Goal: Information Seeking & Learning: Learn about a topic

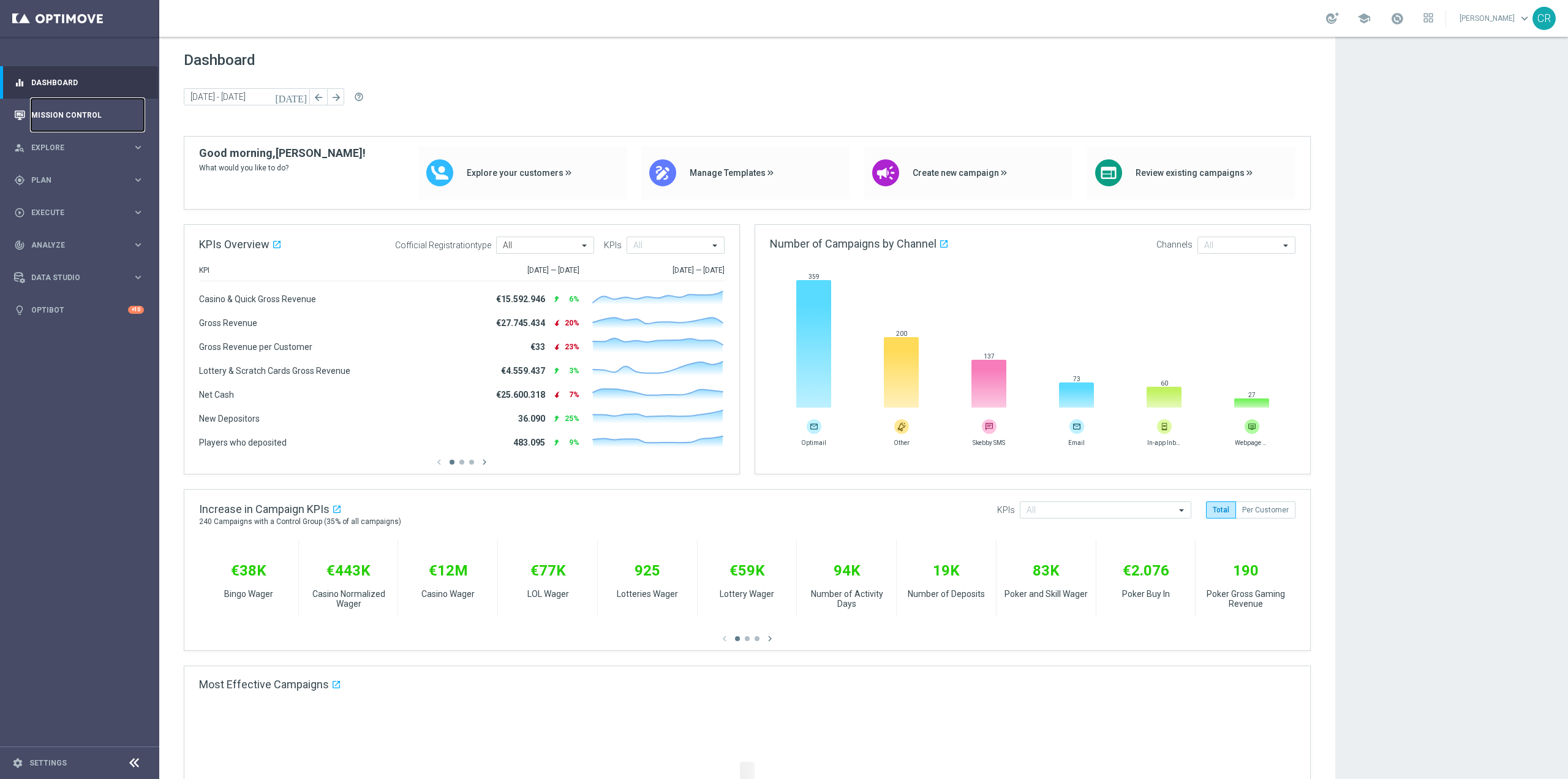
click at [64, 113] on link "Mission Control" at bounding box center [88, 115] width 113 height 33
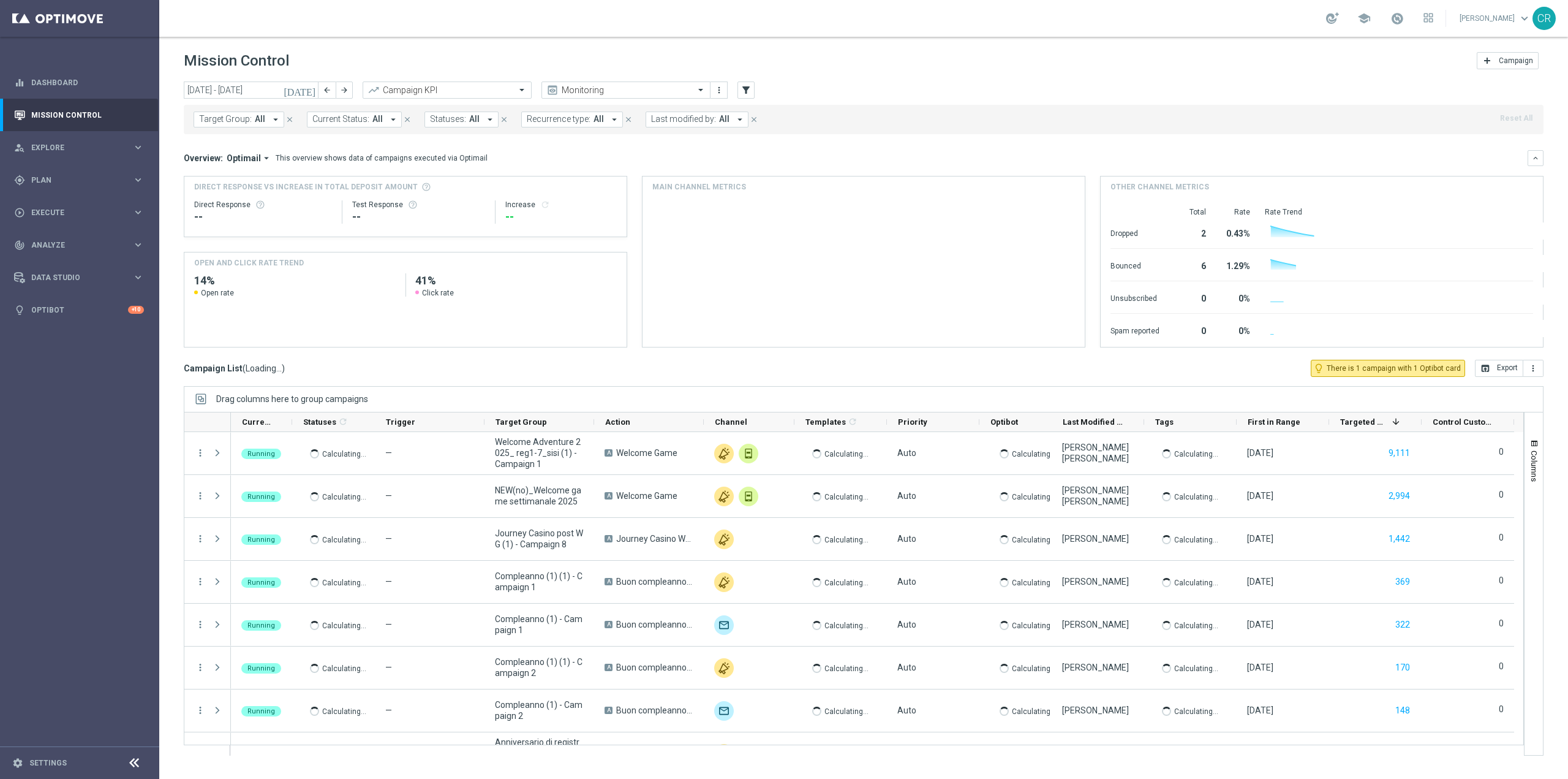
click at [310, 86] on icon "[DATE]" at bounding box center [299, 90] width 33 height 11
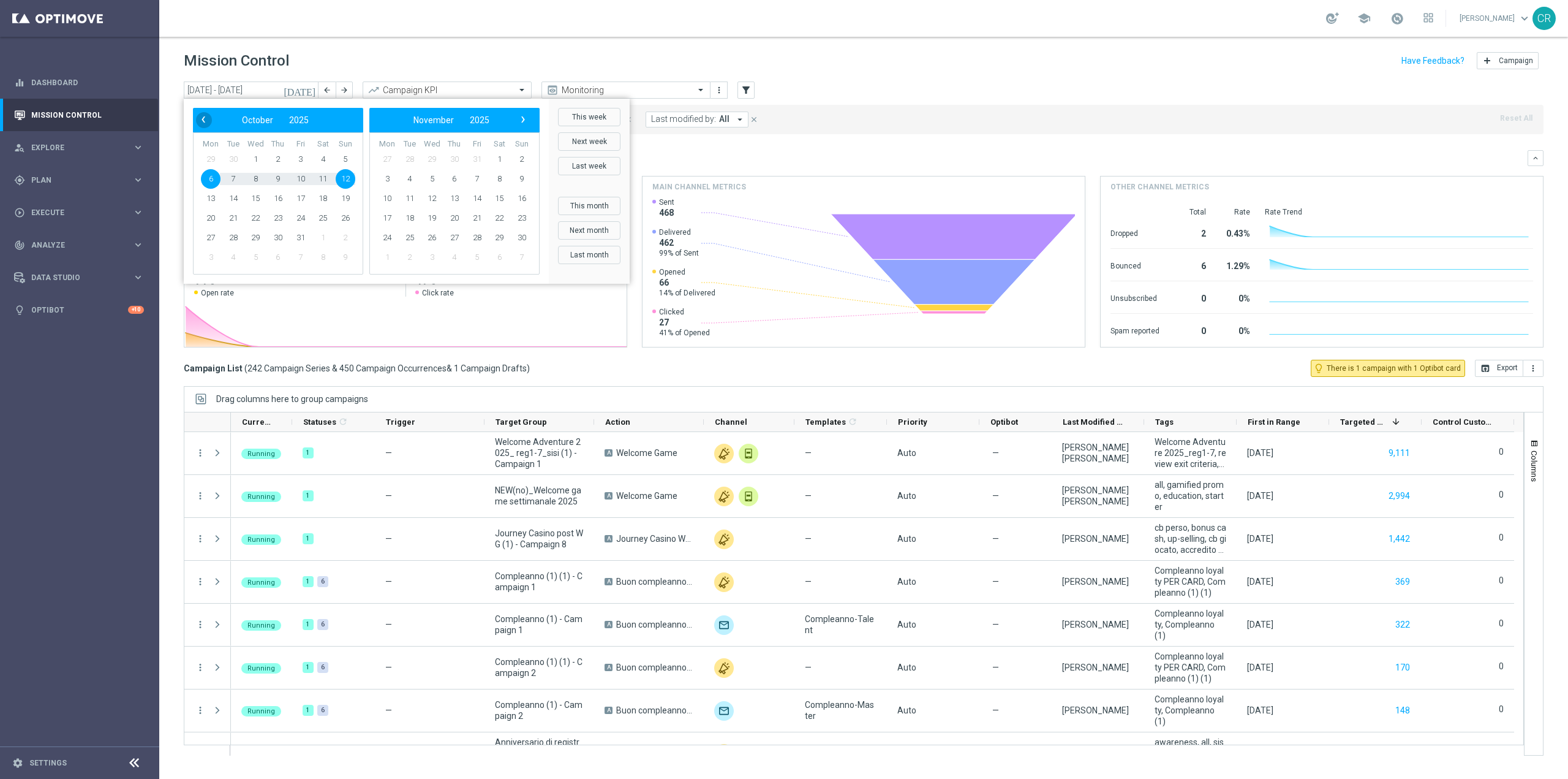
click at [203, 116] on span "‹" at bounding box center [203, 120] width 16 height 16
click at [253, 201] on span "17" at bounding box center [255, 198] width 19 height 19
click at [211, 216] on span "22" at bounding box center [211, 218] width 19 height 19
type input "17 Sep 2025 - 22 Sep 2025"
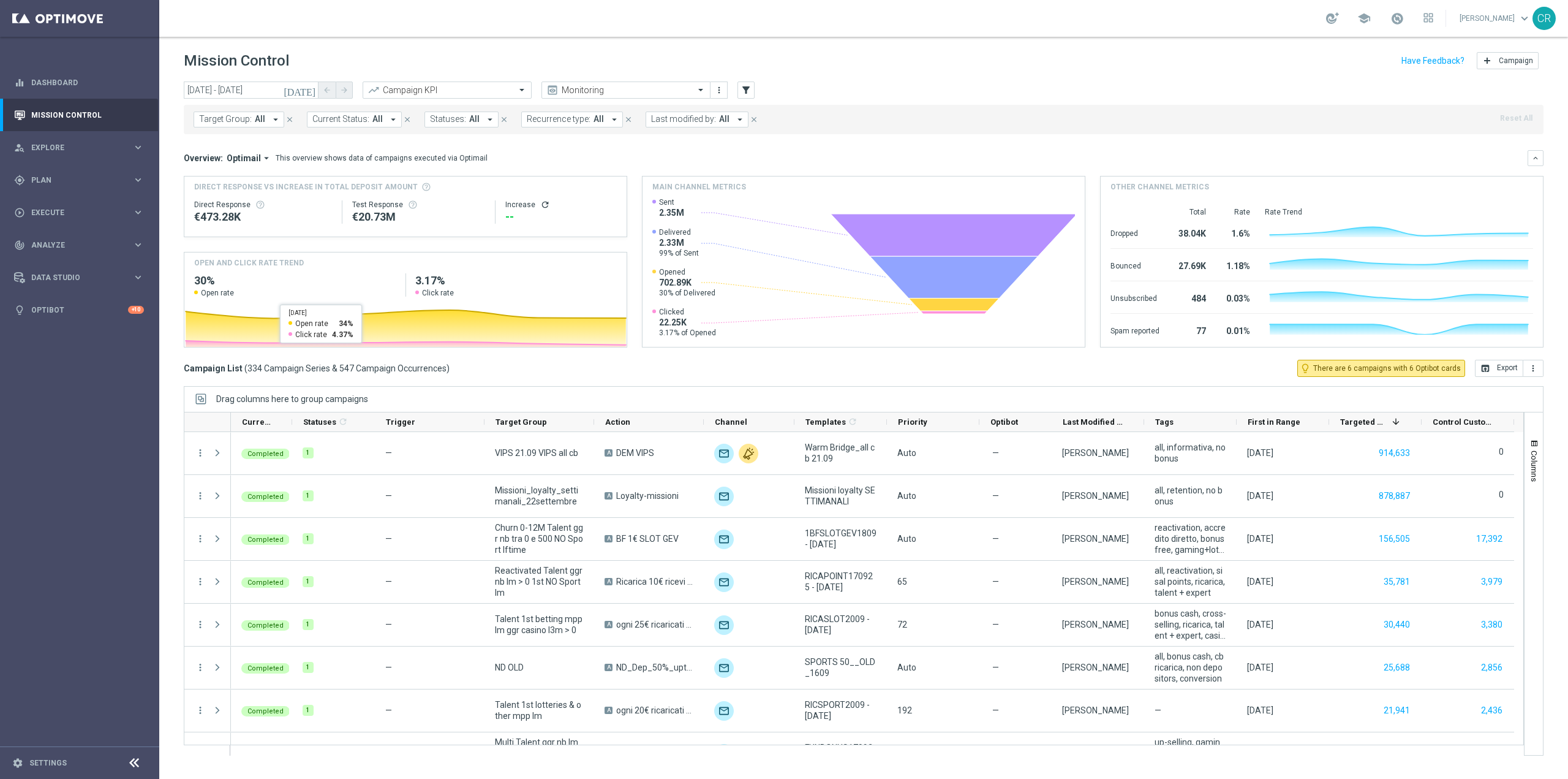
click at [234, 115] on span "Target Group:" at bounding box center [225, 119] width 53 height 11
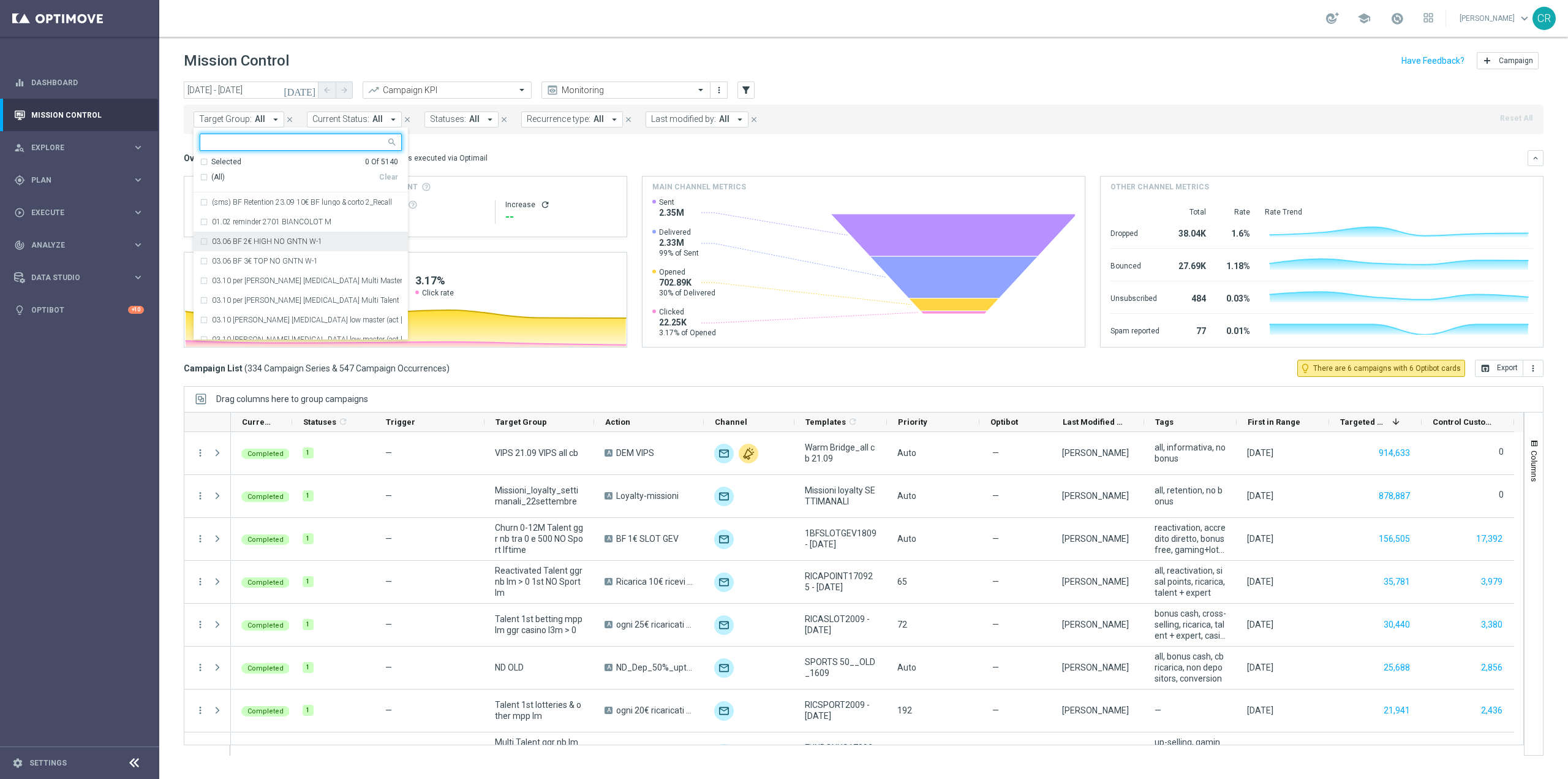
click at [242, 145] on input "text" at bounding box center [296, 142] width 179 height 11
click at [246, 142] on input "text" at bounding box center [296, 142] width 179 height 11
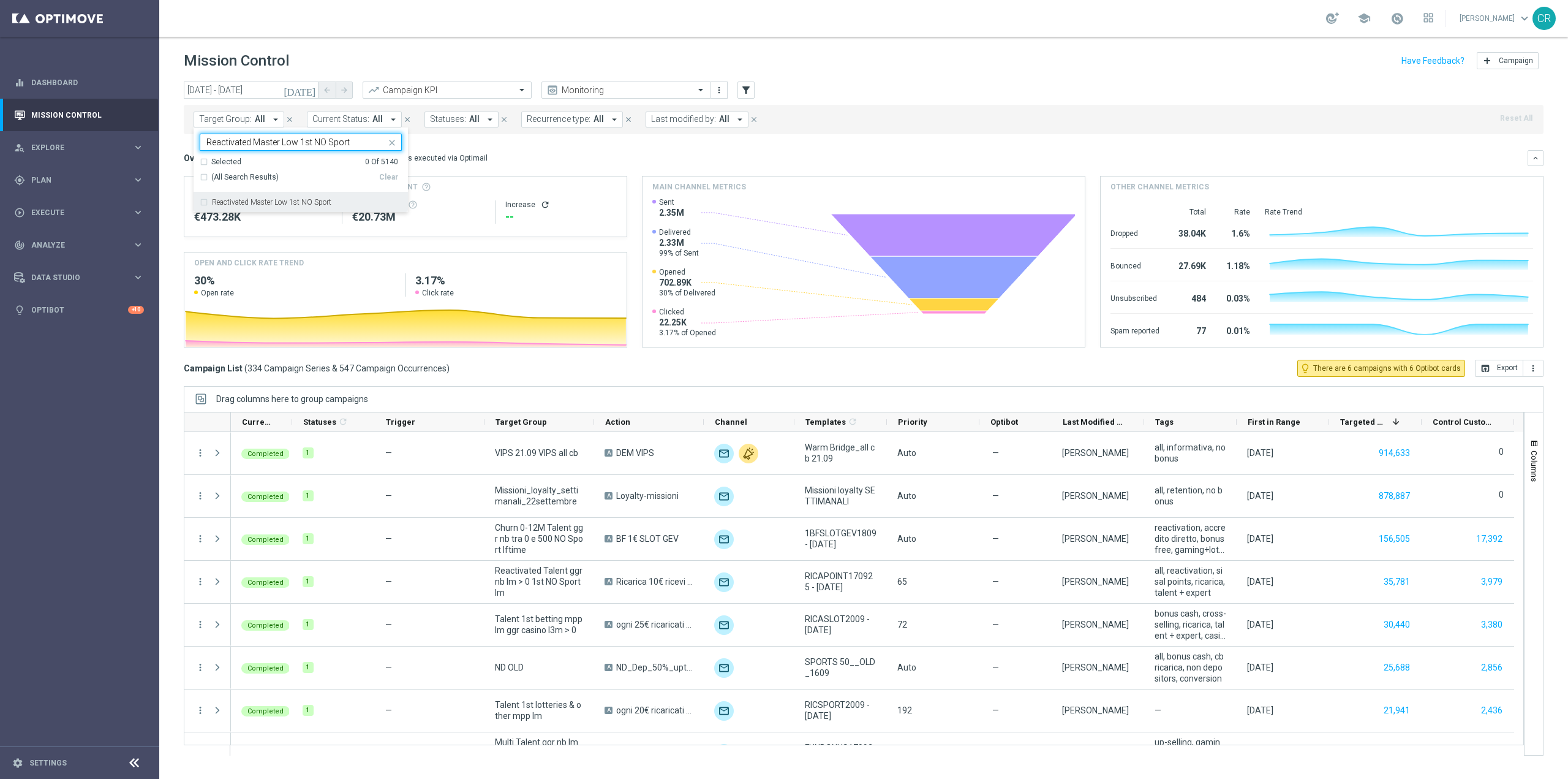
click at [262, 199] on label "Reactivated Master Low 1st NO Sport" at bounding box center [271, 202] width 120 height 7
type input "Reactivated Master Low 1st NO Sport"
click at [556, 156] on div "Overview: Optimail arrow_drop_down This overview shows data of campaigns execut…" at bounding box center [856, 158] width 1343 height 11
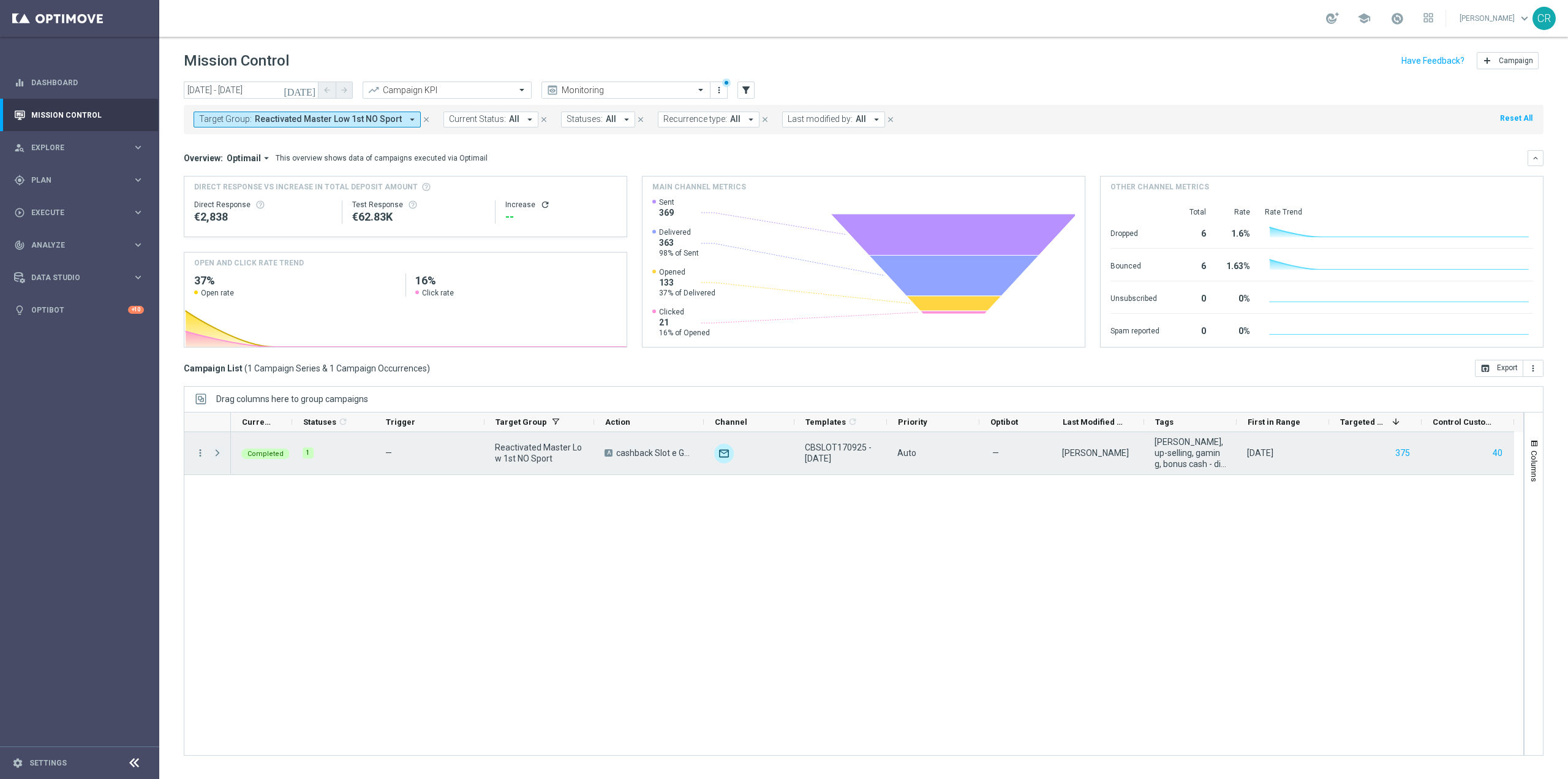
click at [217, 453] on span at bounding box center [217, 453] width 11 height 10
click at [201, 453] on icon "more_vert" at bounding box center [200, 453] width 11 height 11
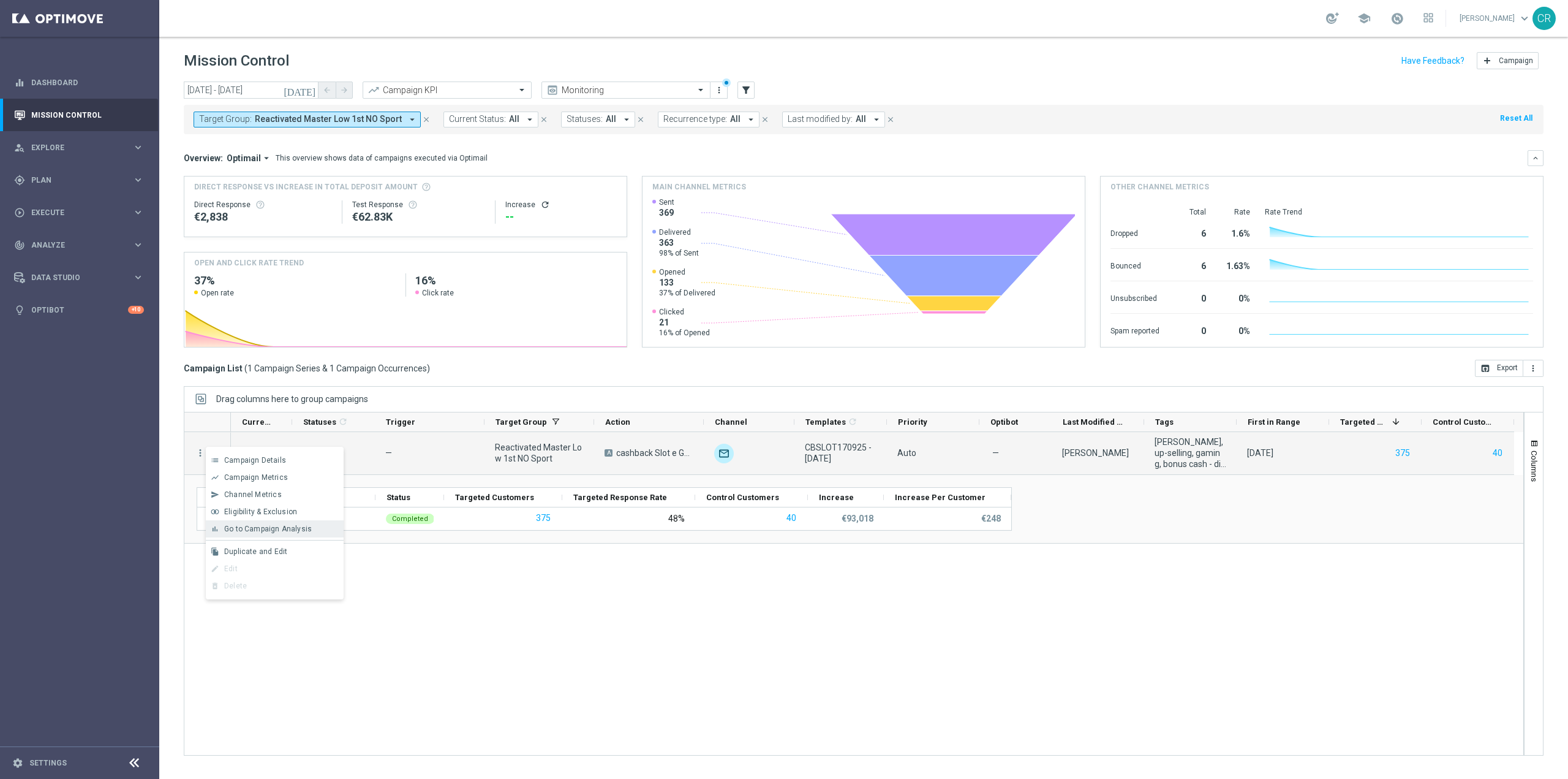
click at [255, 526] on span "Go to Campaign Analysis" at bounding box center [267, 528] width 88 height 9
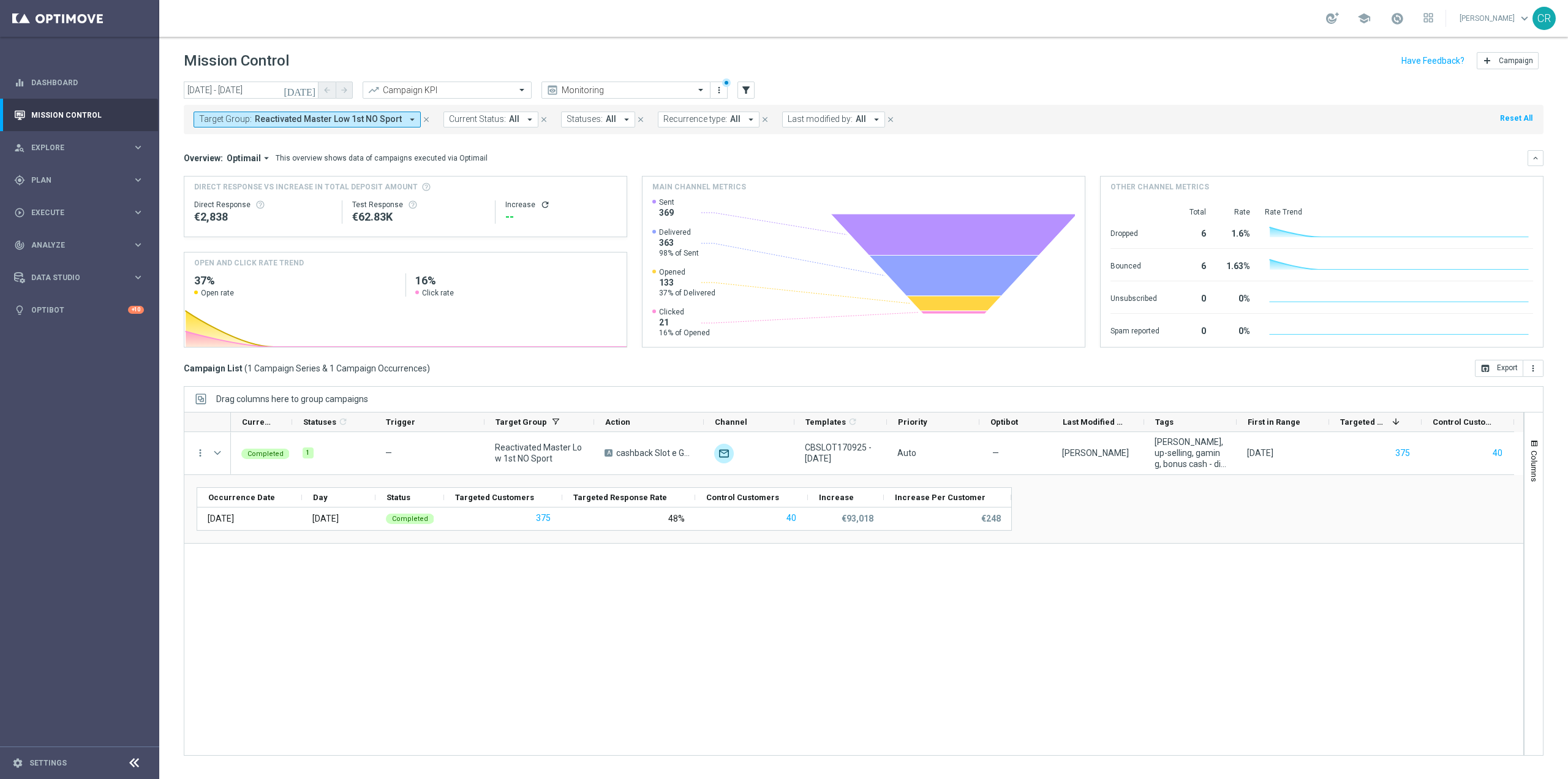
click at [305, 116] on span "Reactivated Master Low 1st NO Sport" at bounding box center [328, 119] width 147 height 11
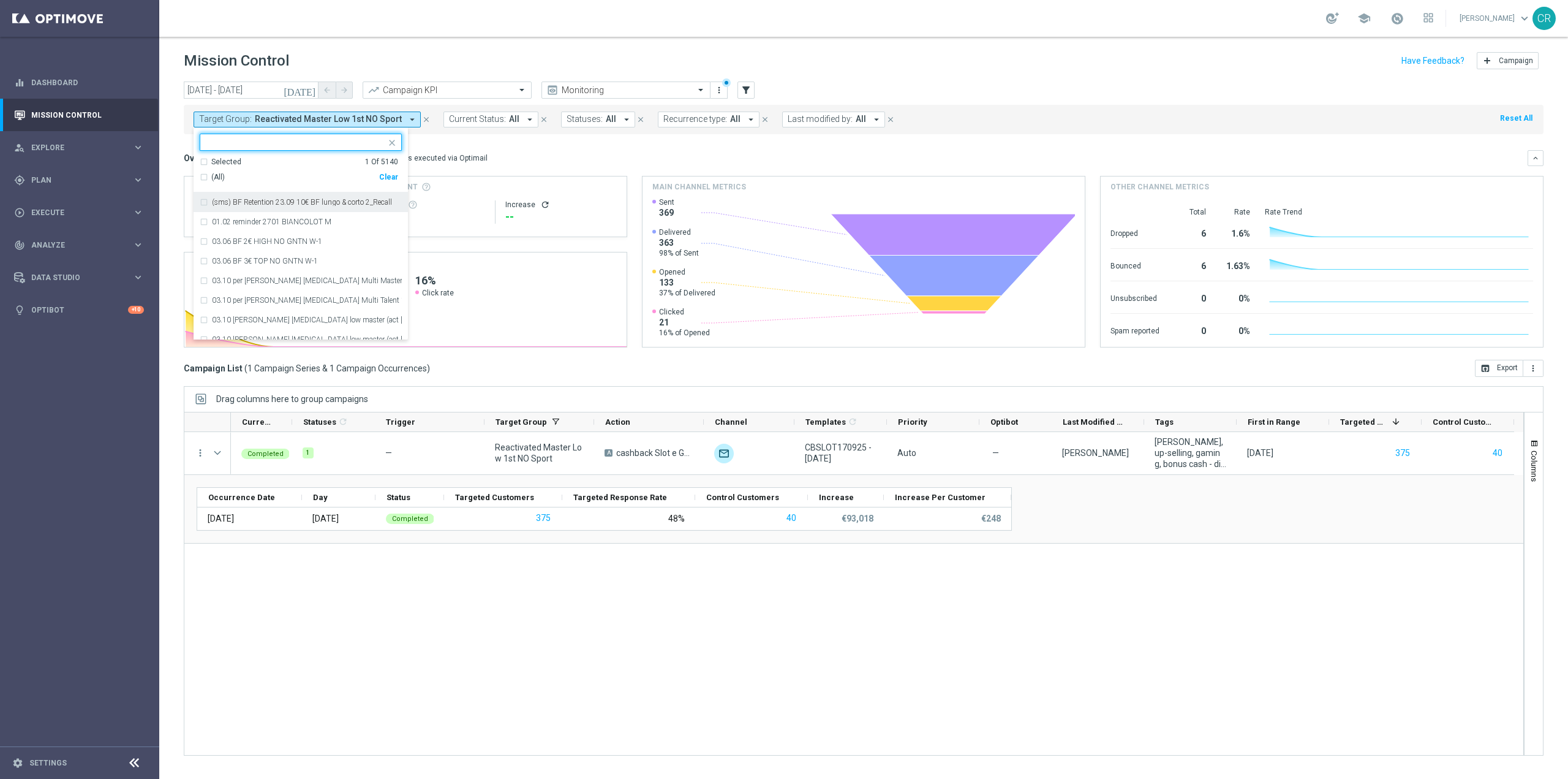
click at [0, 0] on div "Clear" at bounding box center [0, 0] width 0 height 0
click at [325, 142] on input "text" at bounding box center [296, 142] width 179 height 11
paste input "Reactivated Talent ggr nb lm > 0 1st NO Sport lm"
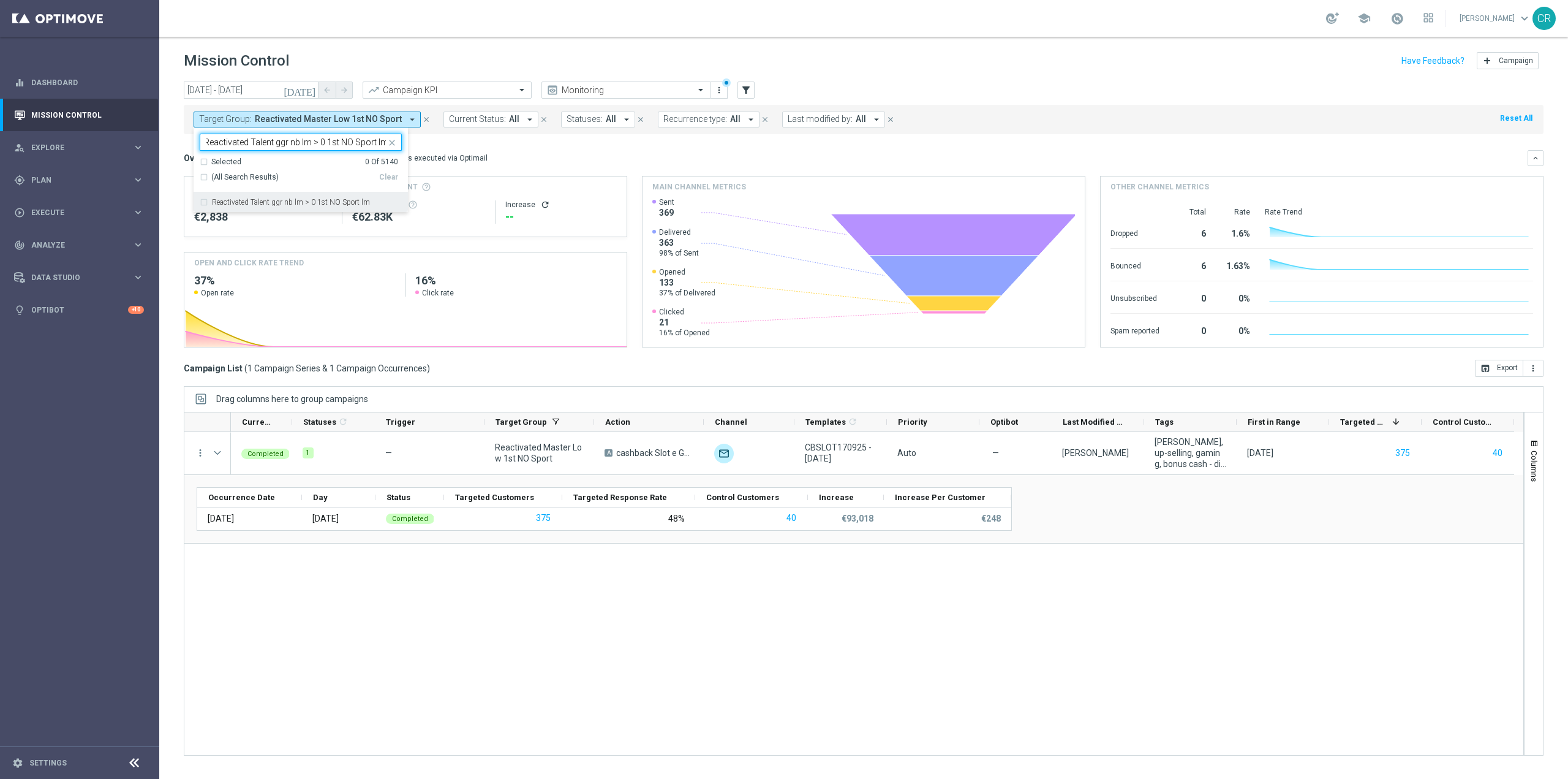
click at [303, 195] on div "Reactivated Talent ggr nb lm > 0 1st NO Sport lm" at bounding box center [301, 202] width 202 height 19
type input "Reactivated Talent ggr nb lm > 0 1st NO Sport lm"
click at [513, 143] on mini-dashboard "Overview: Optimail arrow_drop_down This overview shows data of campaigns execut…" at bounding box center [864, 247] width 1359 height 225
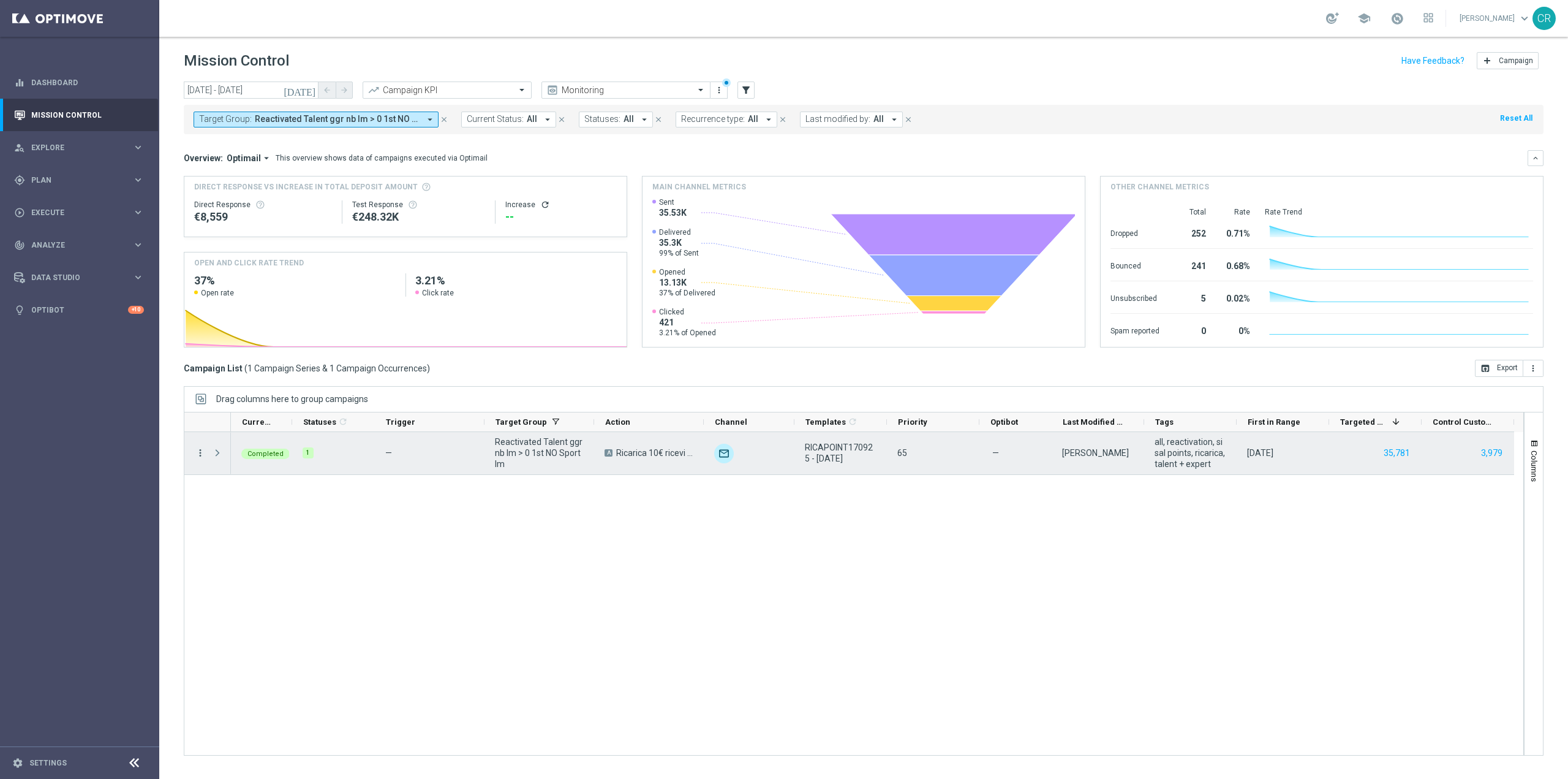
click at [201, 452] on icon "more_vert" at bounding box center [200, 453] width 11 height 11
click at [235, 534] on div "bar_chart Go to Campaign Analysis" at bounding box center [275, 529] width 138 height 17
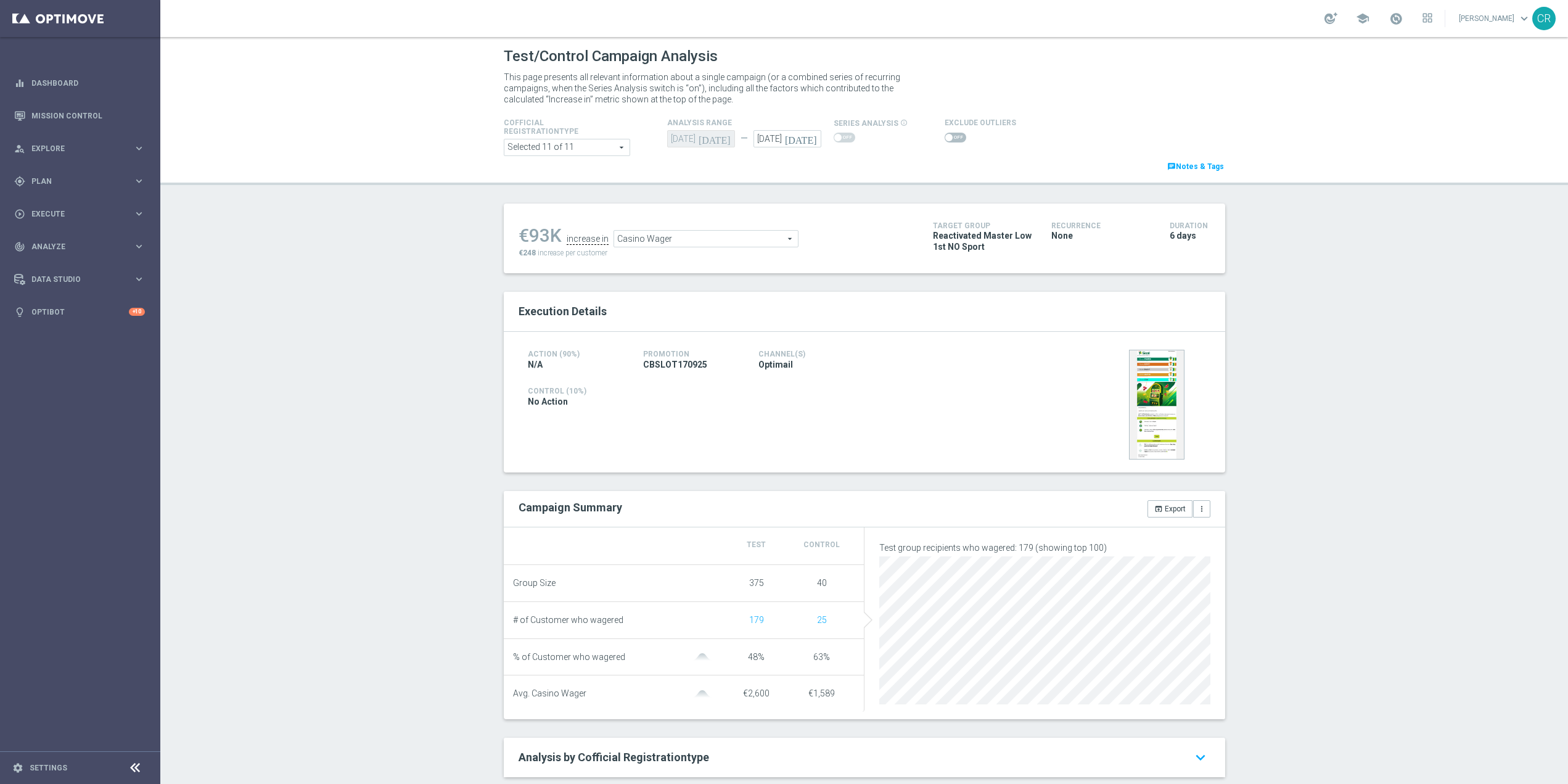
click at [952, 137] on span at bounding box center [956, 137] width 22 height 10
click at [952, 137] on input "checkbox" at bounding box center [956, 137] width 22 height 10
click at [806, 235] on span "Casino Wager" at bounding box center [739, 242] width 184 height 16
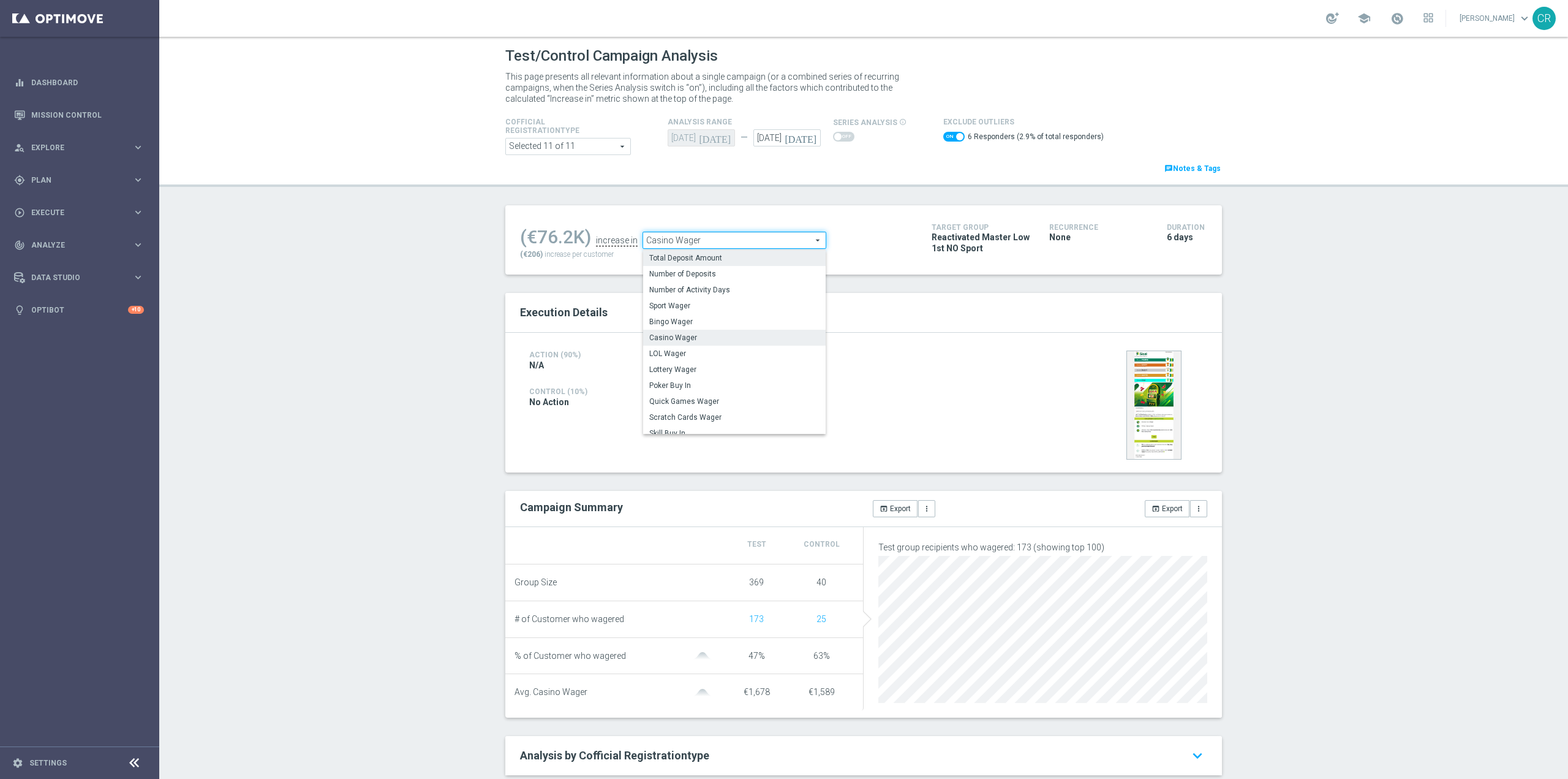
click at [719, 262] on span "Total Deposit Amount" at bounding box center [734, 257] width 170 height 10
checkbox input "false"
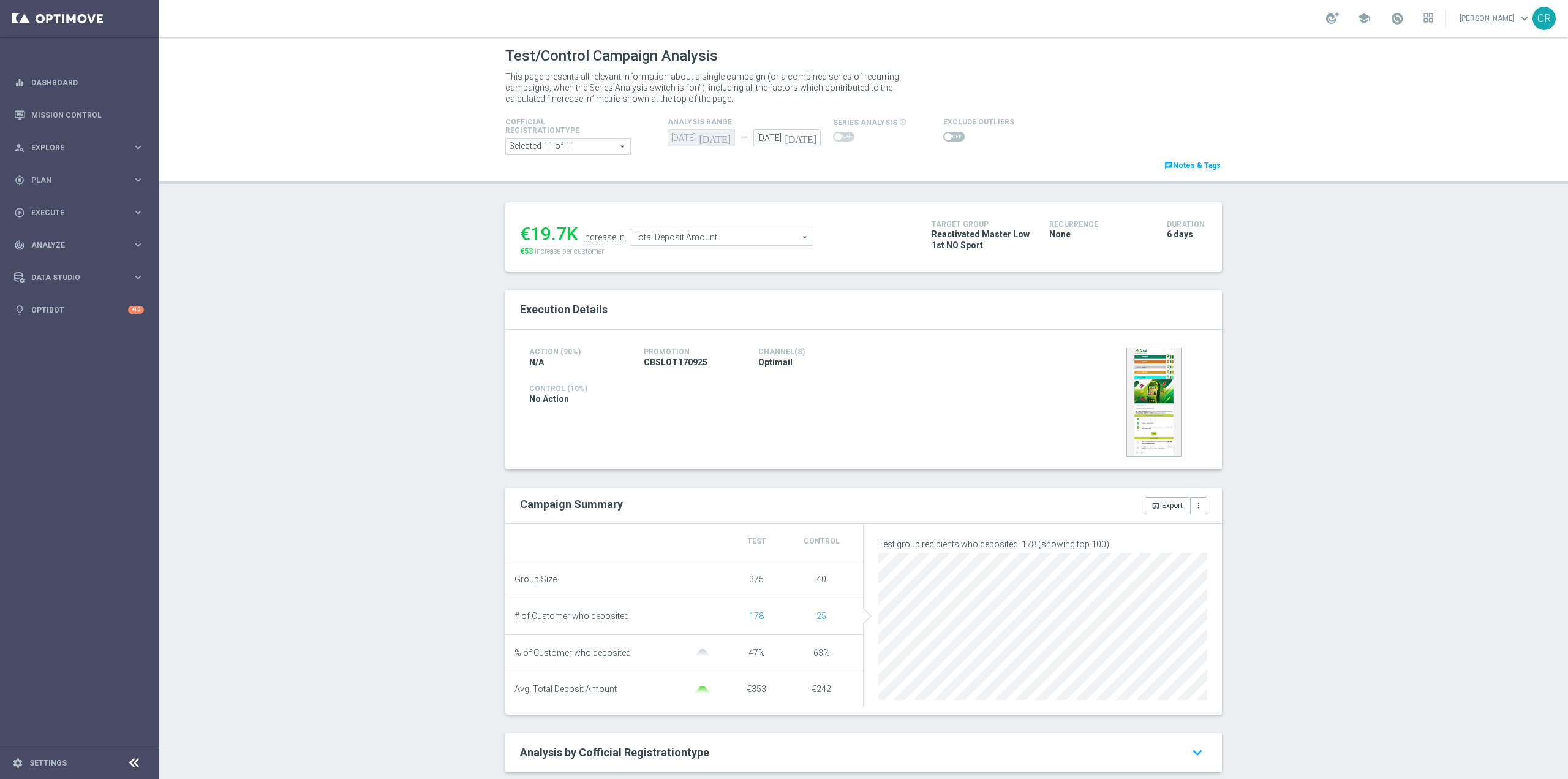
click at [743, 235] on span "Total Deposit Amount" at bounding box center [721, 237] width 182 height 16
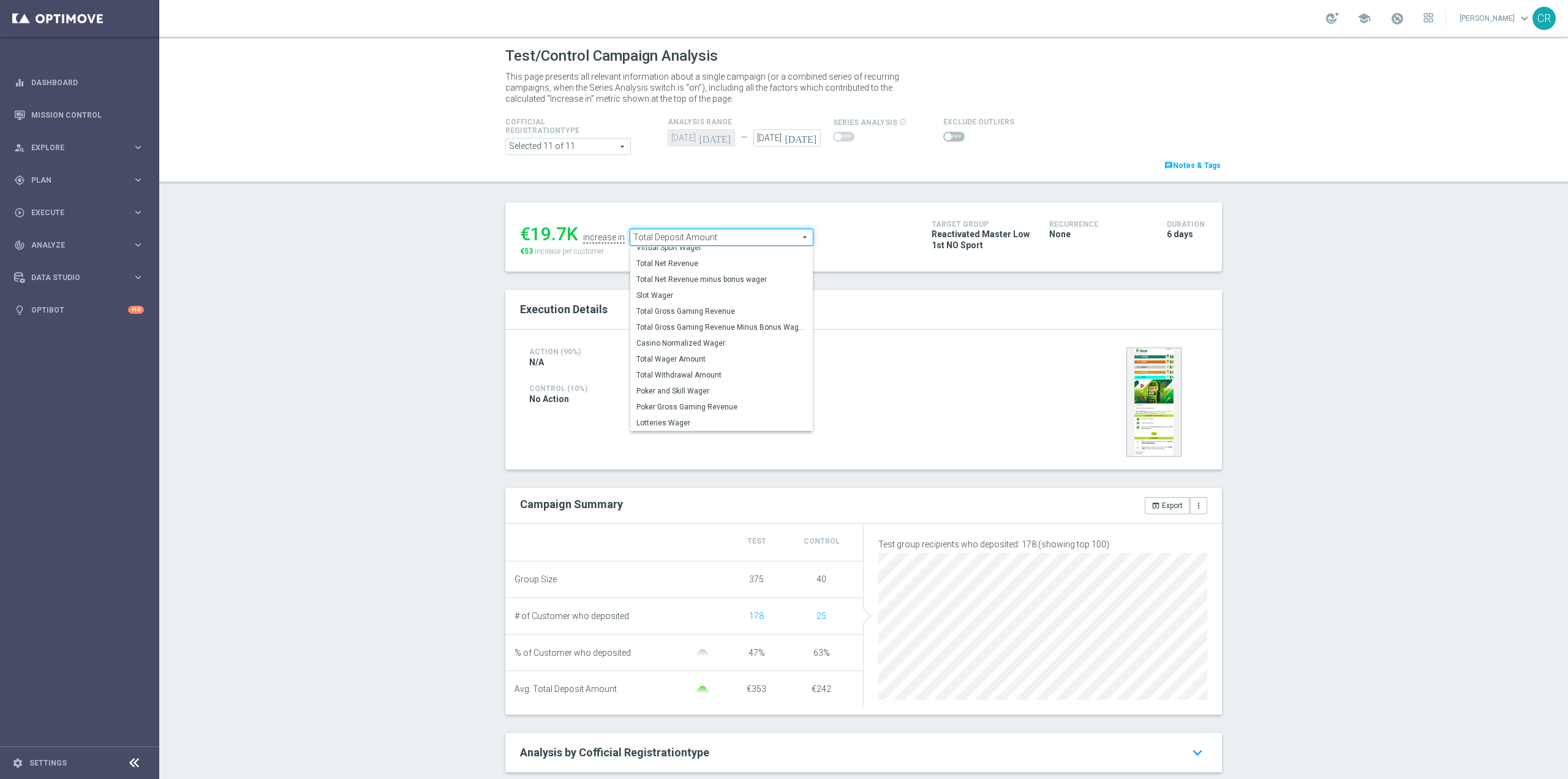
scroll to position [122, 0]
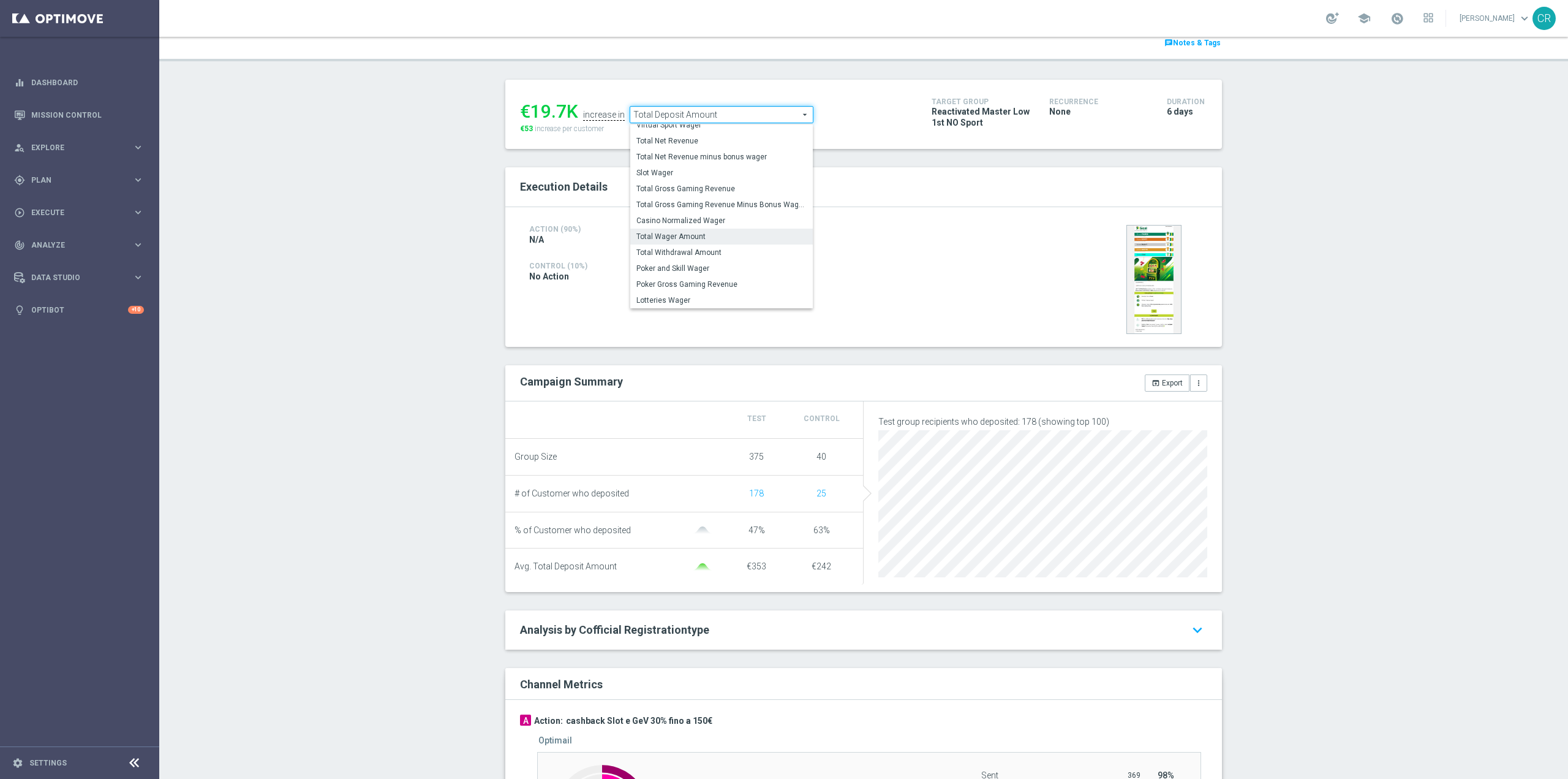
click at [734, 235] on span "Total Wager Amount" at bounding box center [721, 236] width 170 height 10
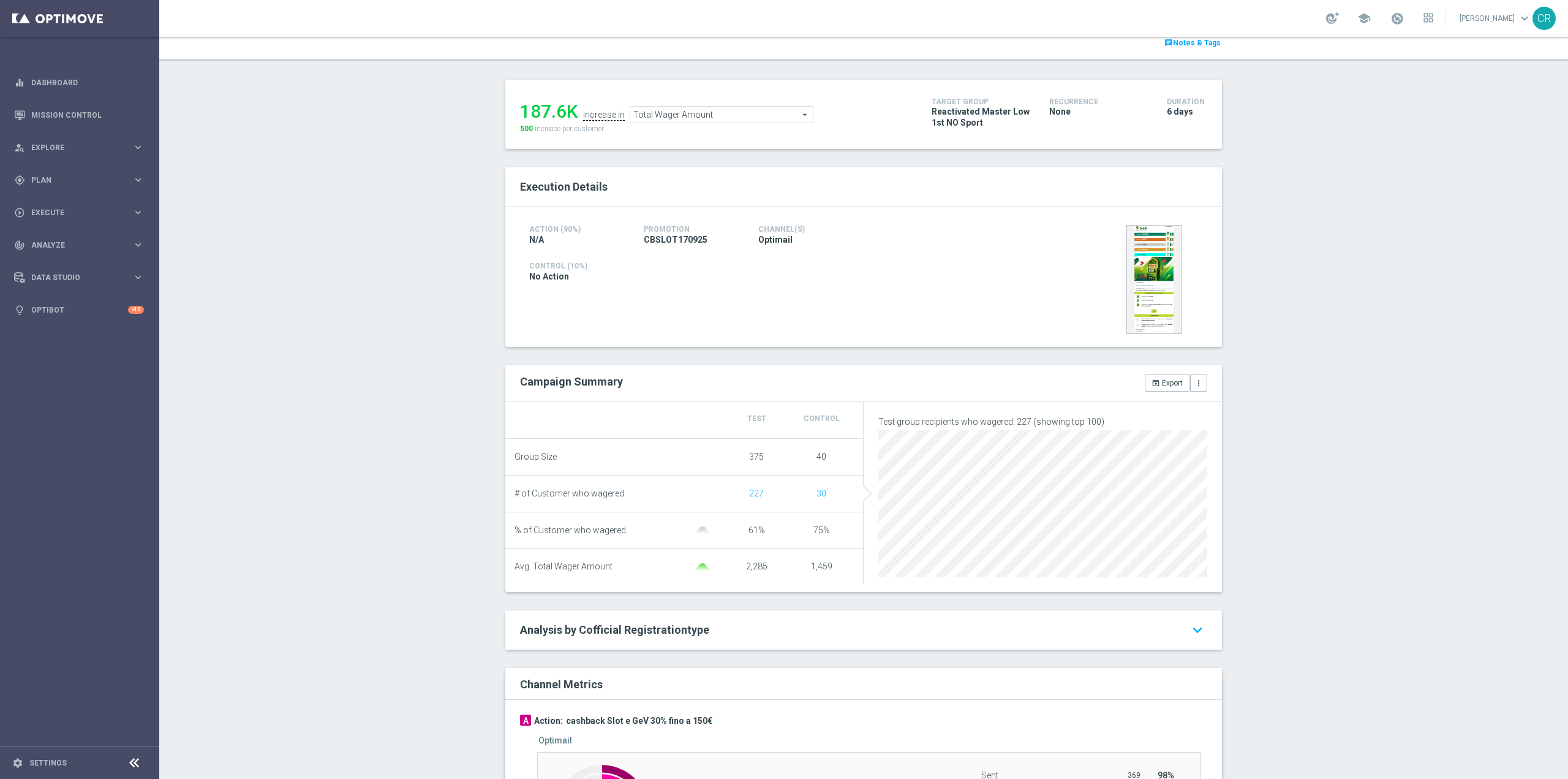
click at [765, 114] on span "Total Wager Amount" at bounding box center [721, 114] width 182 height 16
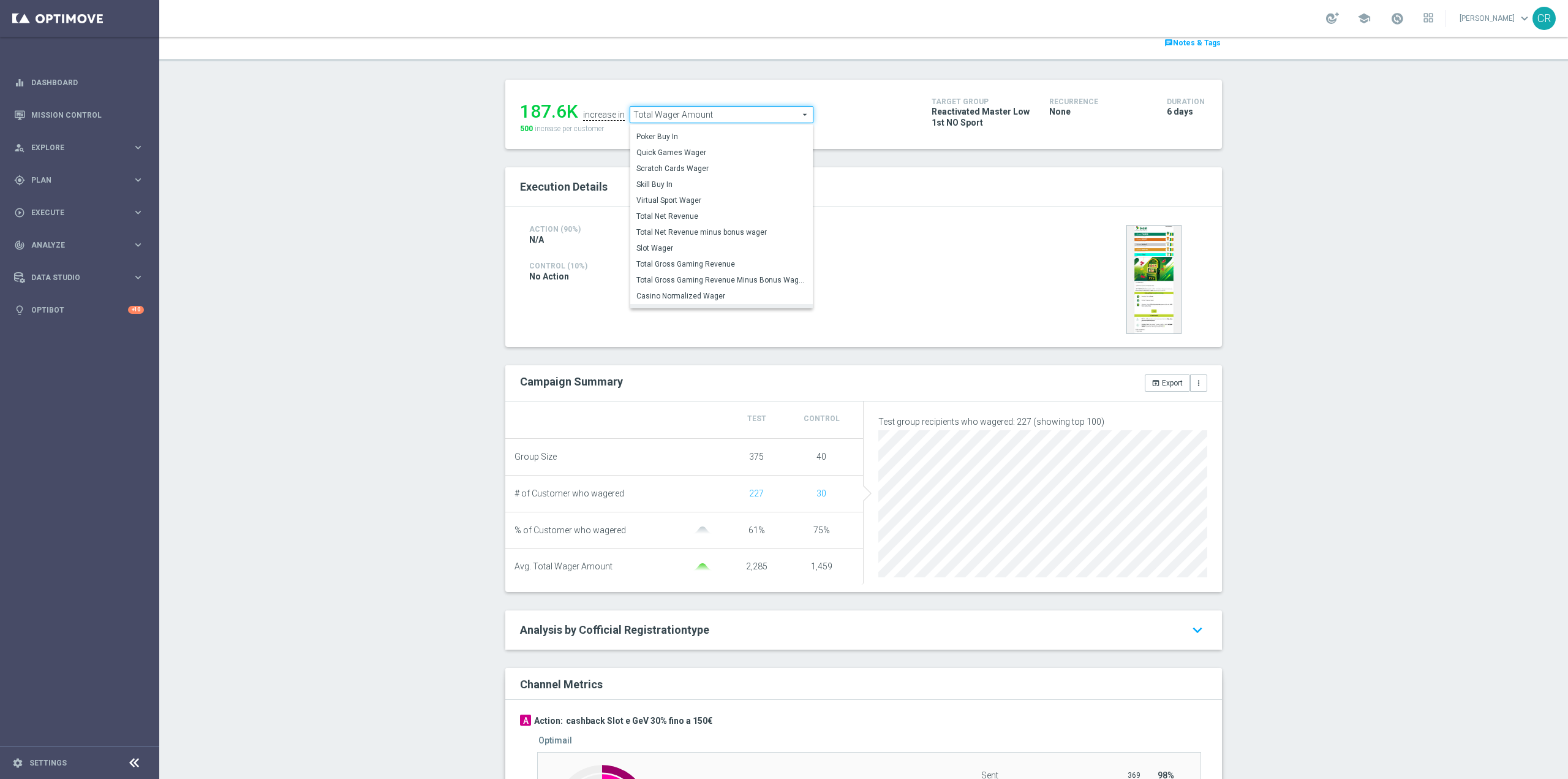
scroll to position [177, 0]
click at [729, 201] on span "Total Gross Gaming Revenue" at bounding box center [721, 203] width 170 height 10
type input "Total Gross Gaming Revenue"
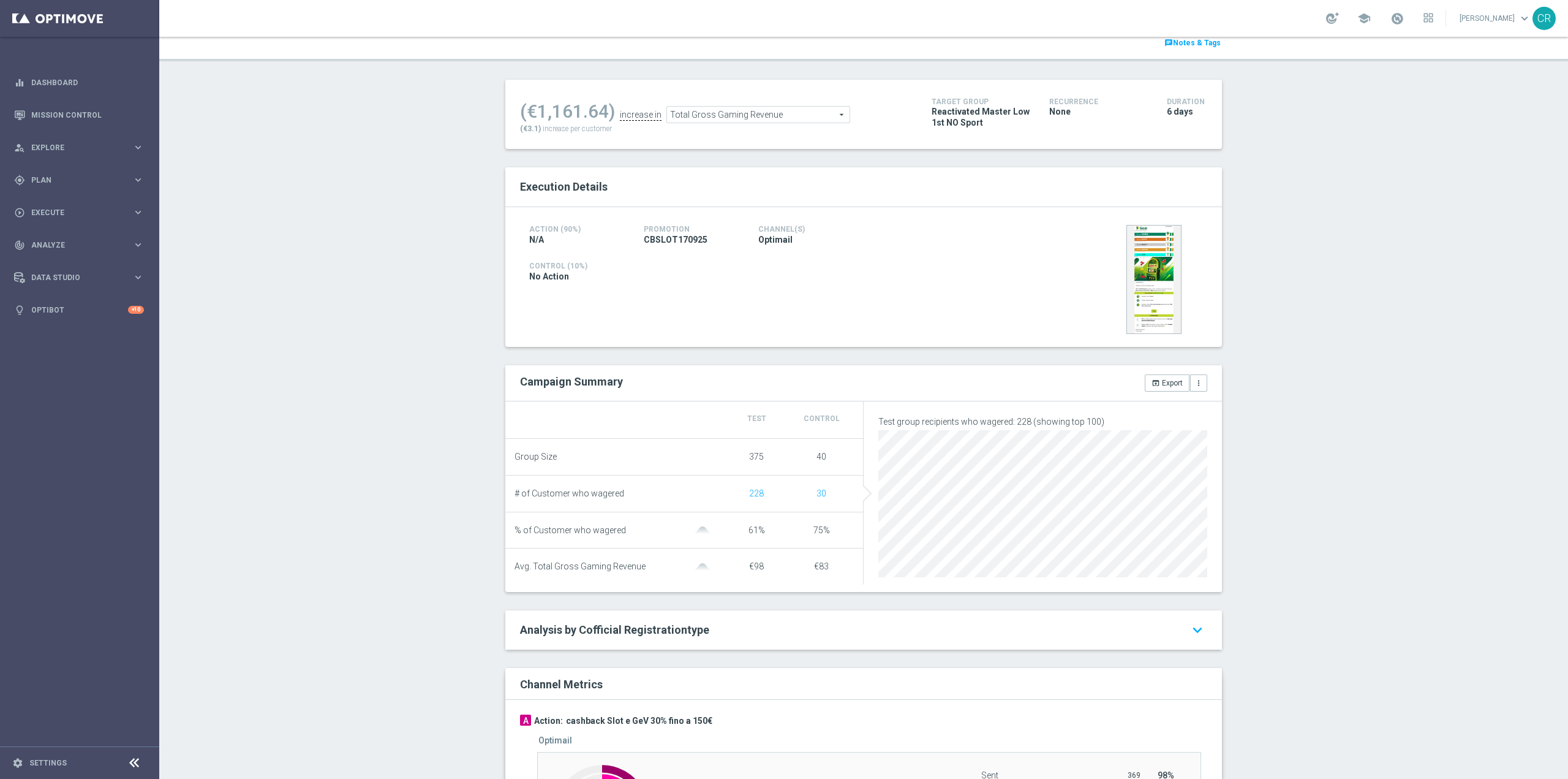
click at [792, 119] on span "Total Gross Gaming Revenue" at bounding box center [758, 114] width 182 height 16
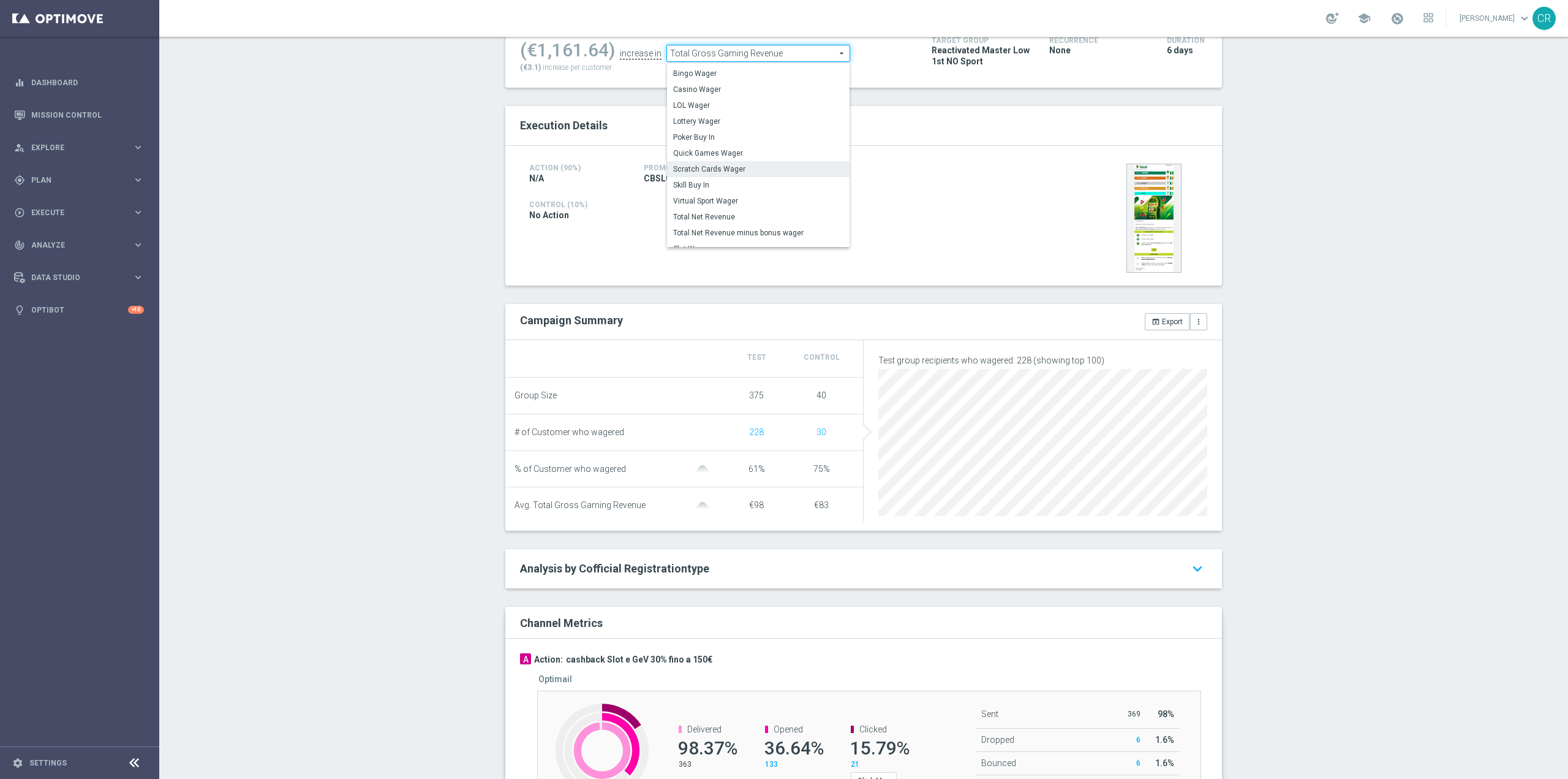
scroll to position [118, 0]
click at [870, 156] on div "Action (90%) N/A Promotion CBSLOT170925 Channel(s) Optimail Control (10%) No Ac…" at bounding box center [864, 215] width 716 height 140
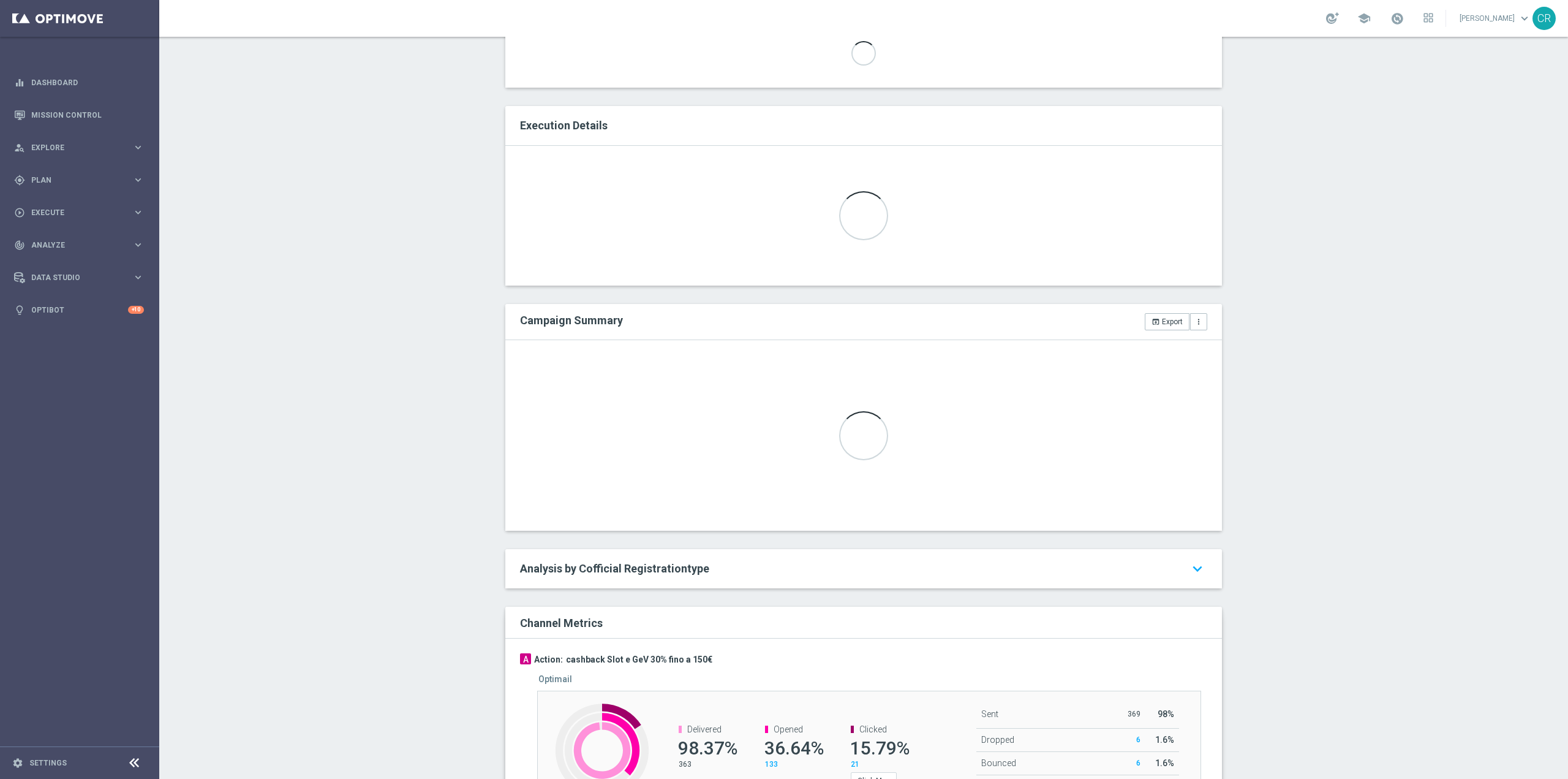
scroll to position [62, 0]
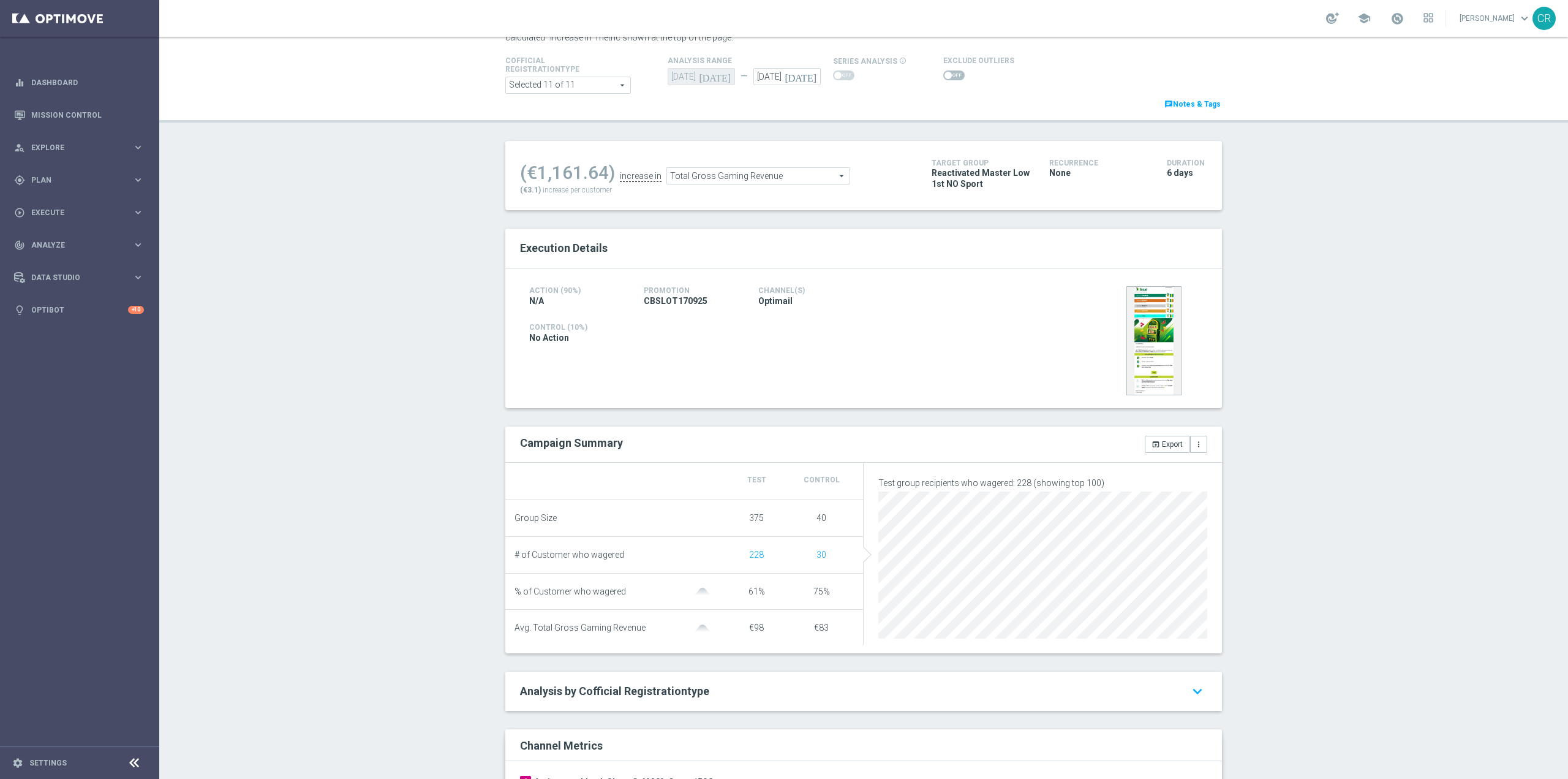
click at [944, 77] on span at bounding box center [948, 75] width 7 height 7
click at [943, 77] on input "checkbox" at bounding box center [954, 75] width 21 height 10
click at [781, 172] on span "Total Gross Gaming Revenue" at bounding box center [745, 179] width 182 height 16
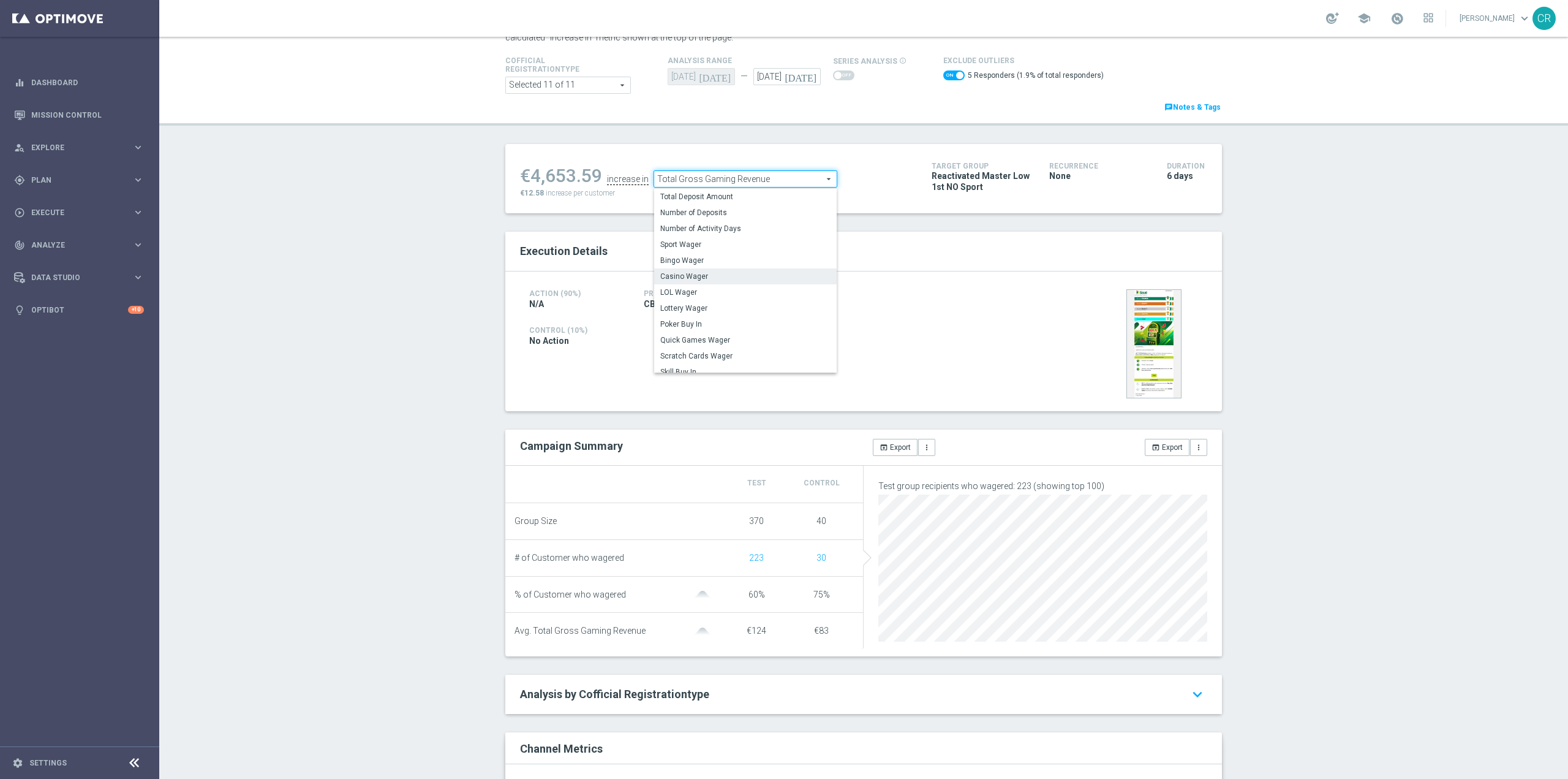
click at [741, 274] on span "Casino Wager" at bounding box center [745, 276] width 170 height 10
checkbox input "false"
type input "Casino Wager"
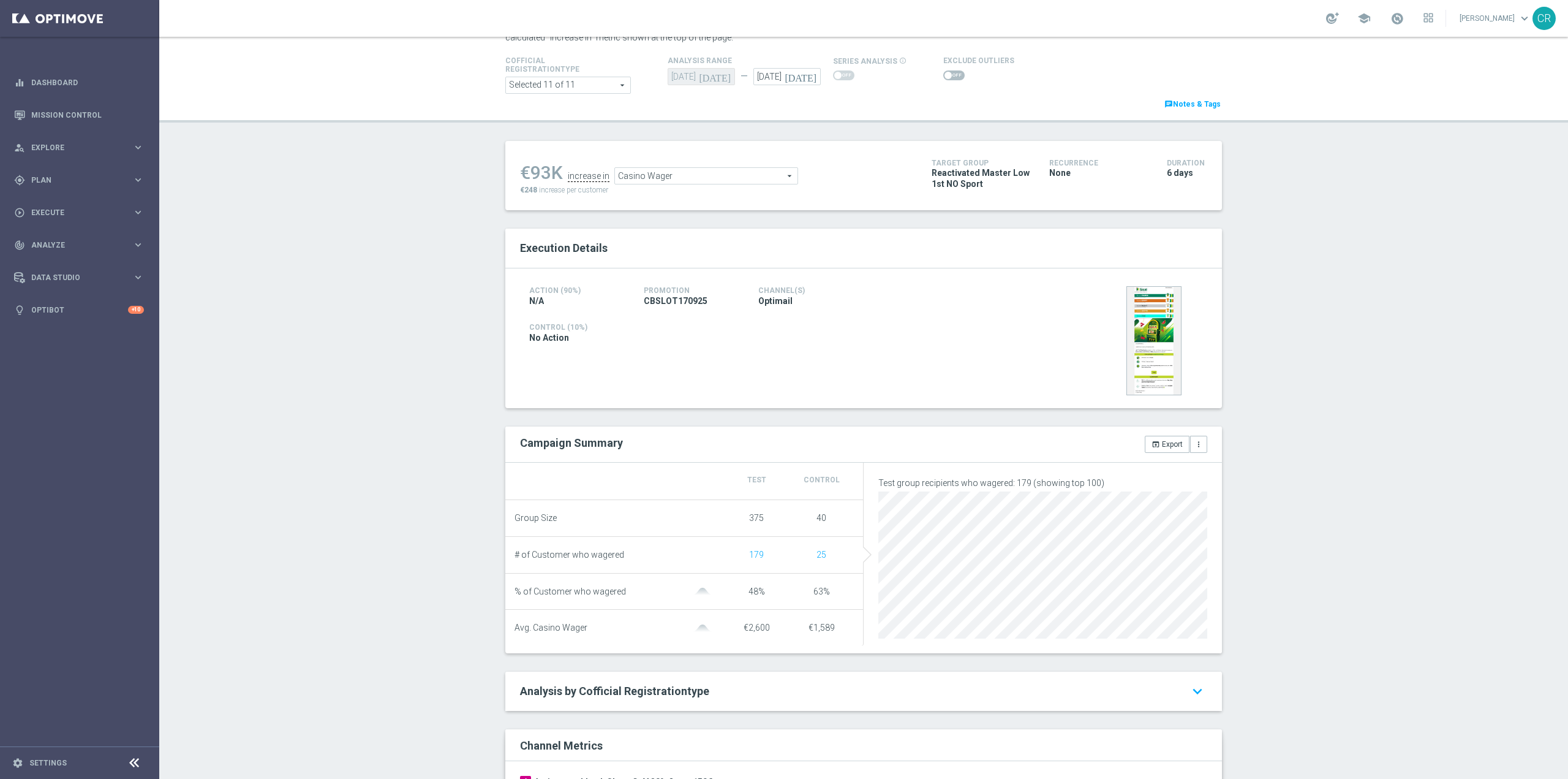
click at [944, 77] on span at bounding box center [948, 75] width 7 height 7
click at [943, 77] on input "checkbox" at bounding box center [954, 75] width 21 height 10
click at [787, 179] on span "Casino Wager" at bounding box center [734, 179] width 182 height 16
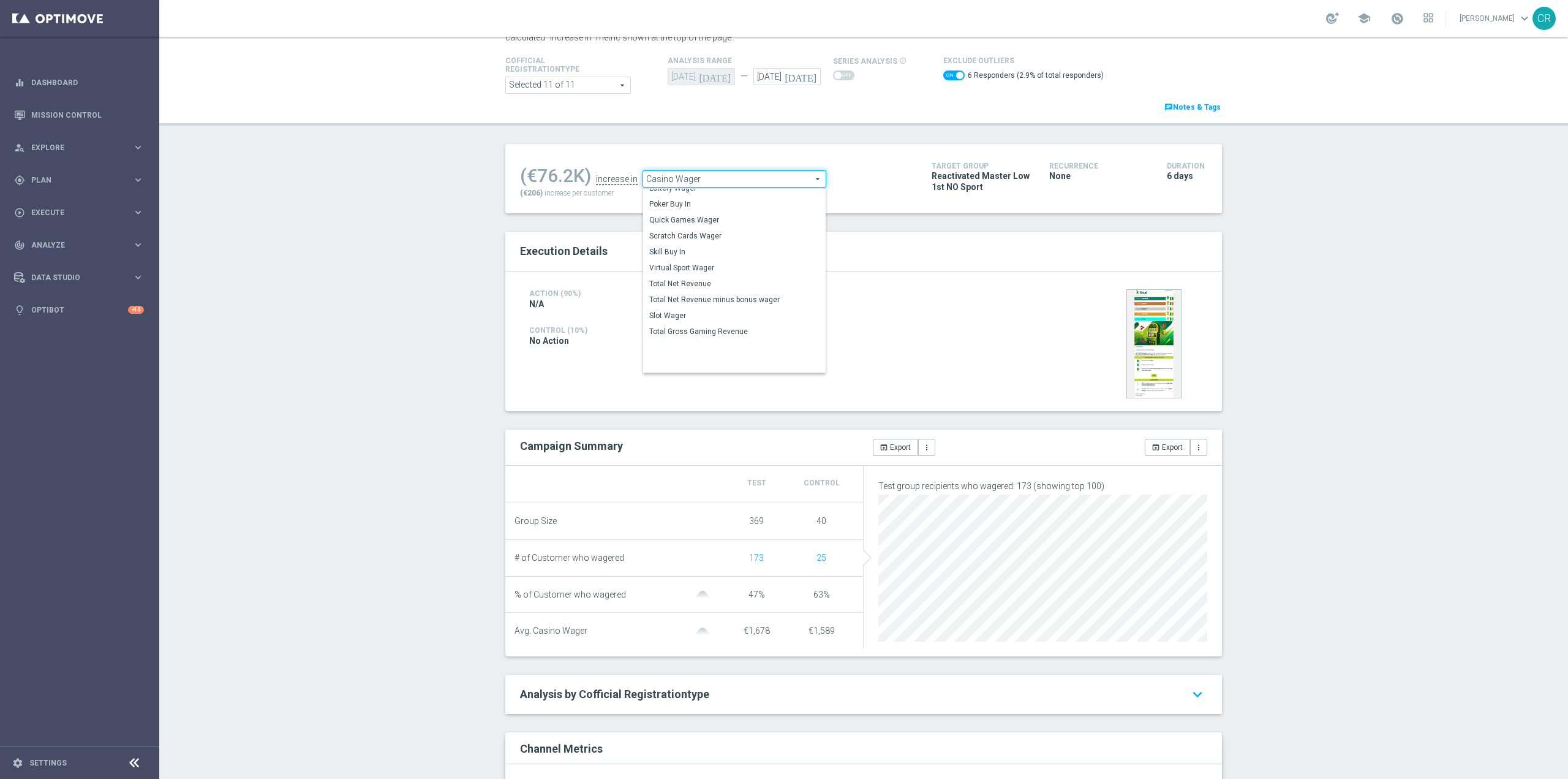
scroll to position [118, 0]
click at [761, 233] on span "Scratch Cards Wager" at bounding box center [734, 233] width 170 height 10
checkbox input "false"
type input "Scratch Cards Wager"
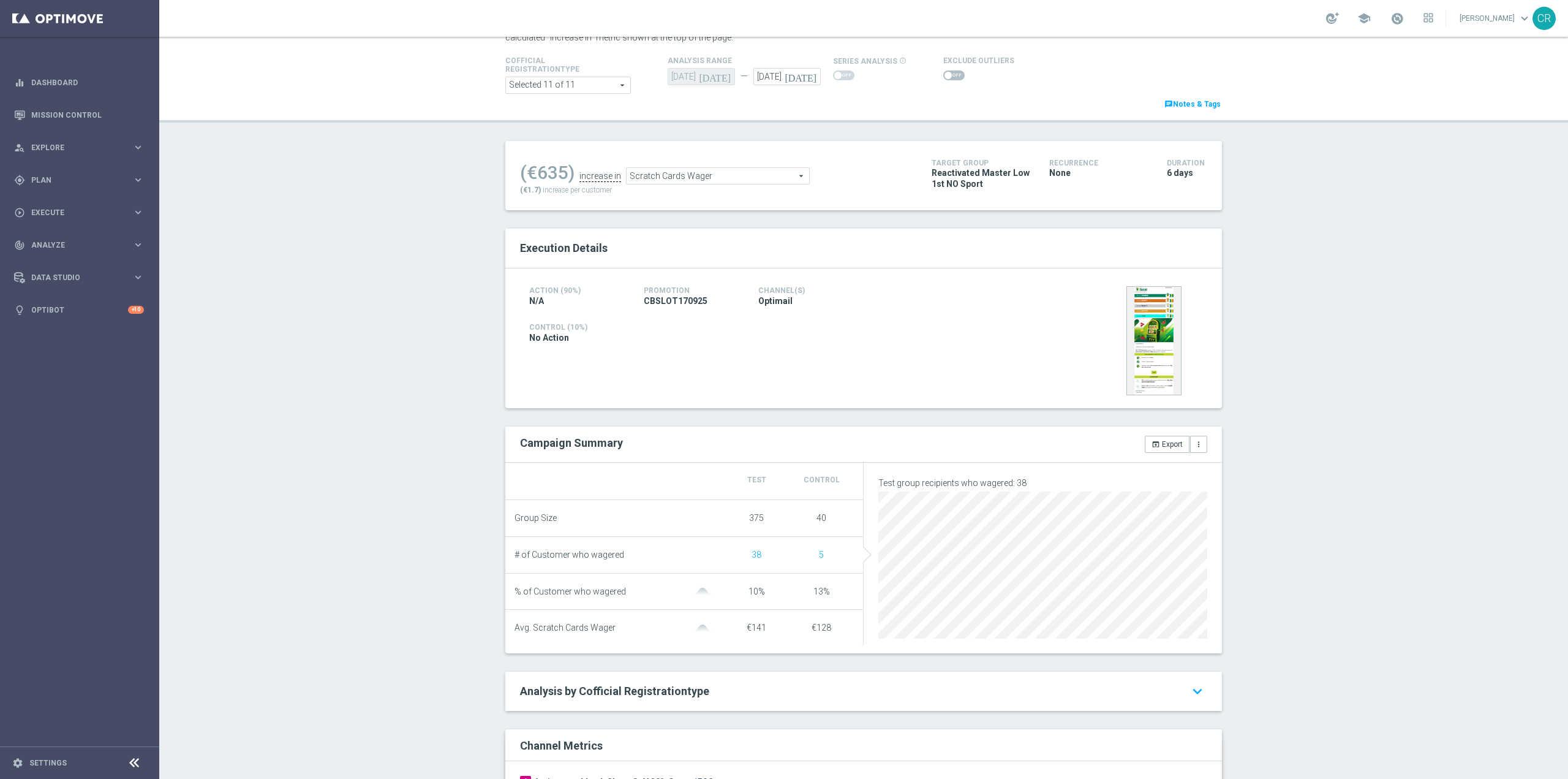
click at [944, 74] on span at bounding box center [948, 75] width 7 height 7
click at [943, 74] on input "checkbox" at bounding box center [954, 75] width 21 height 10
checkbox input "true"
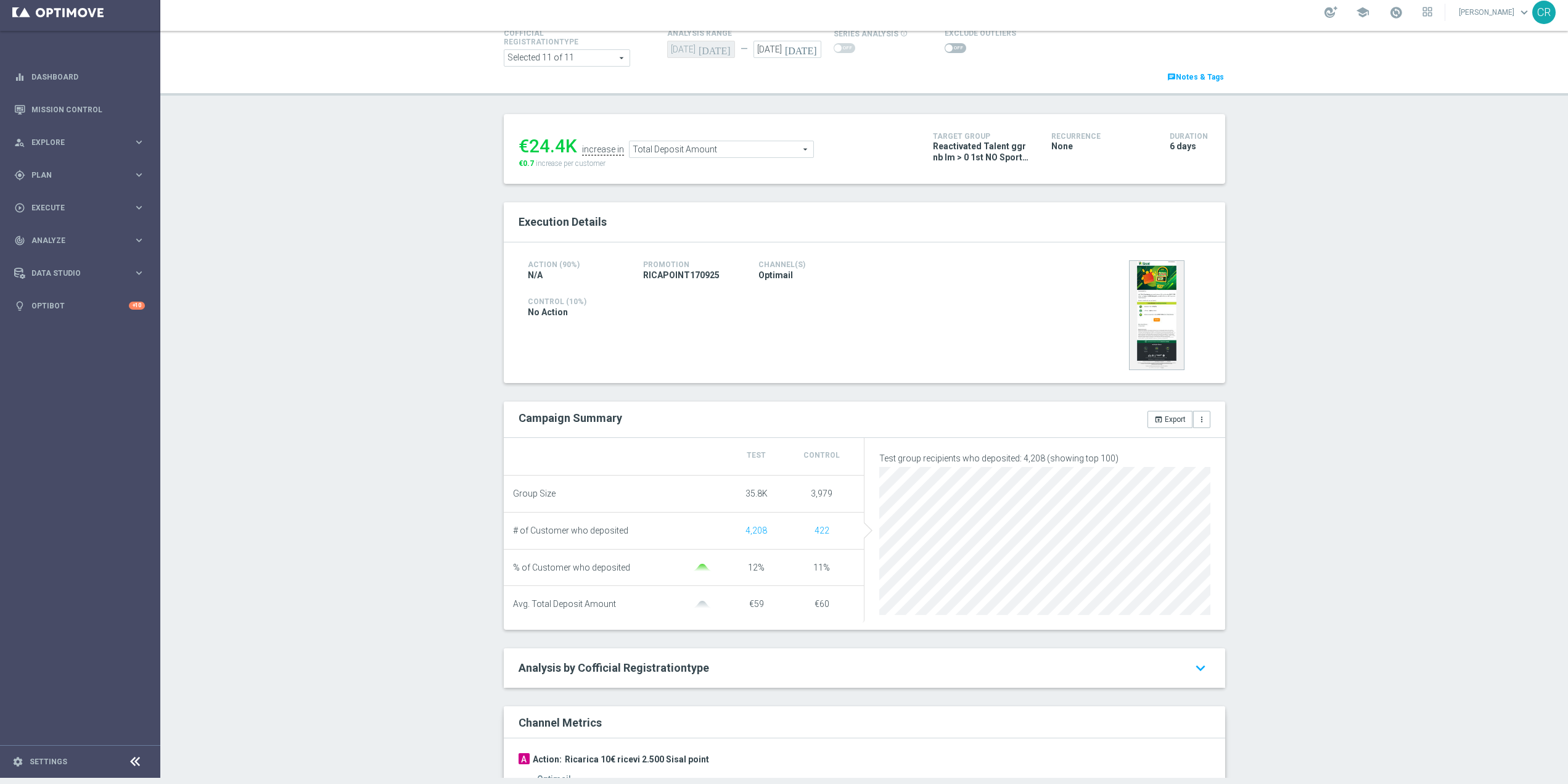
scroll to position [49, 0]
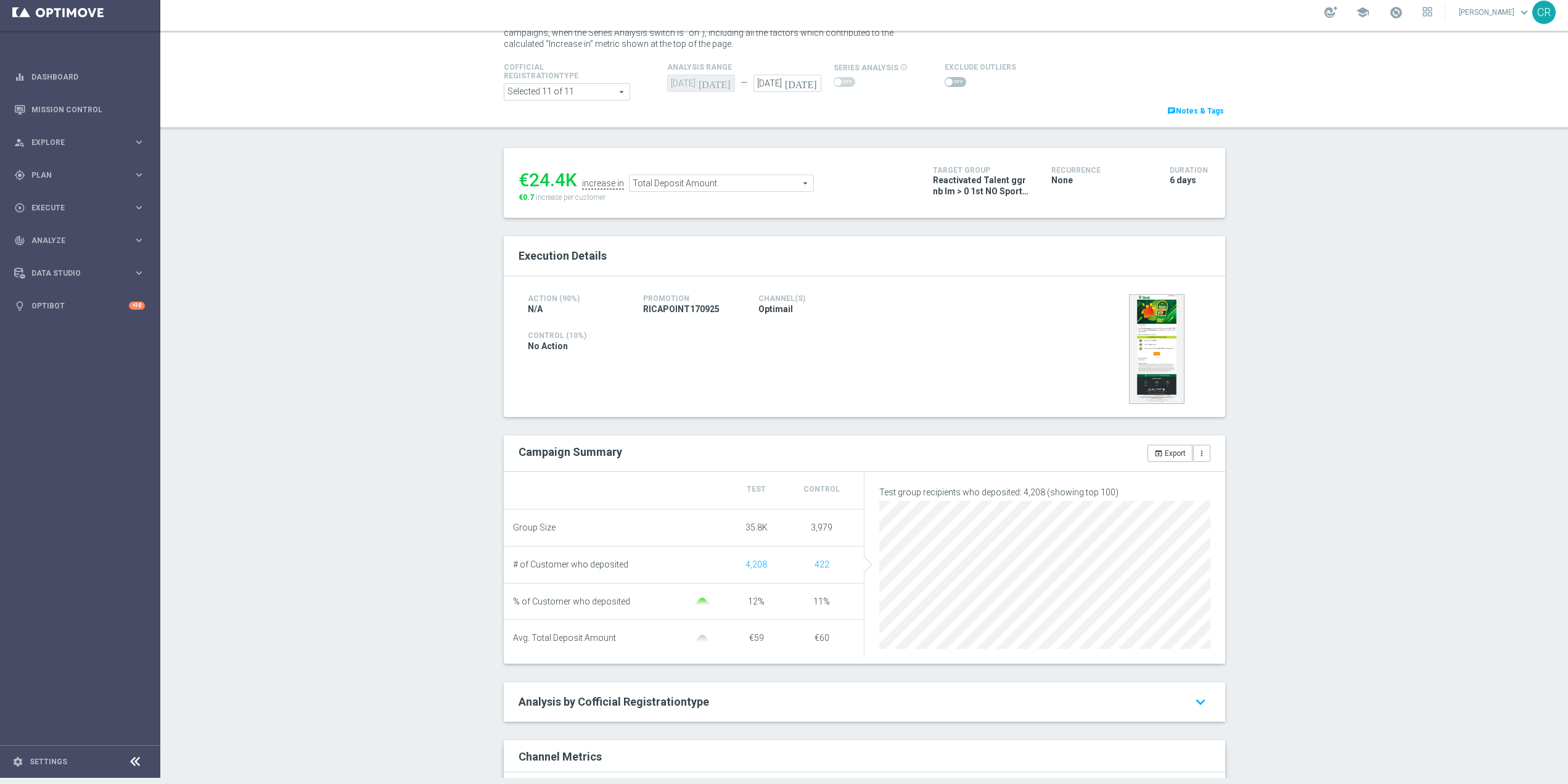
click at [731, 186] on span "Total Deposit Amount" at bounding box center [721, 183] width 184 height 16
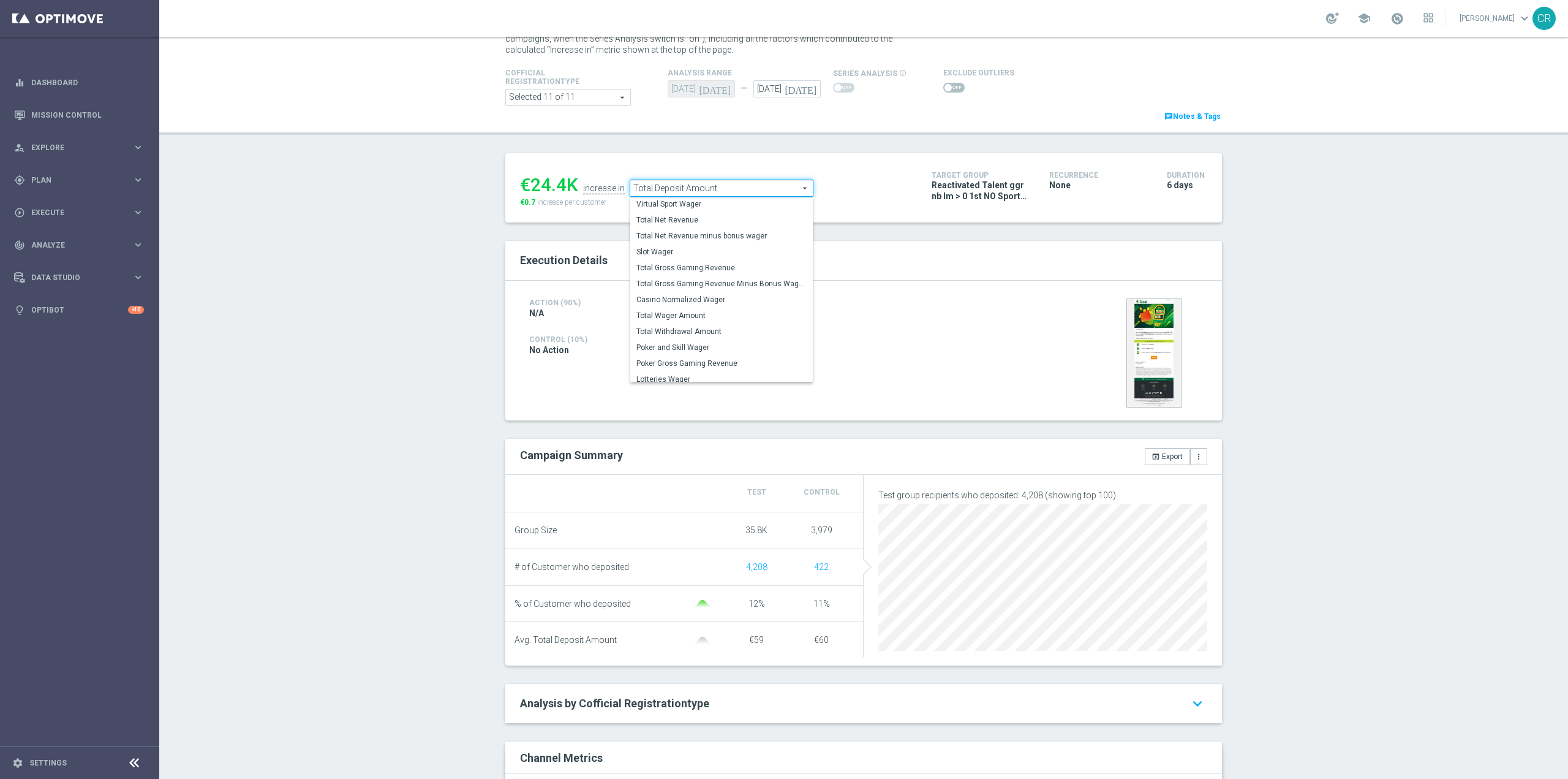
scroll to position [191, 0]
click at [723, 304] on label "Total Wager Amount" at bounding box center [721, 310] width 182 height 16
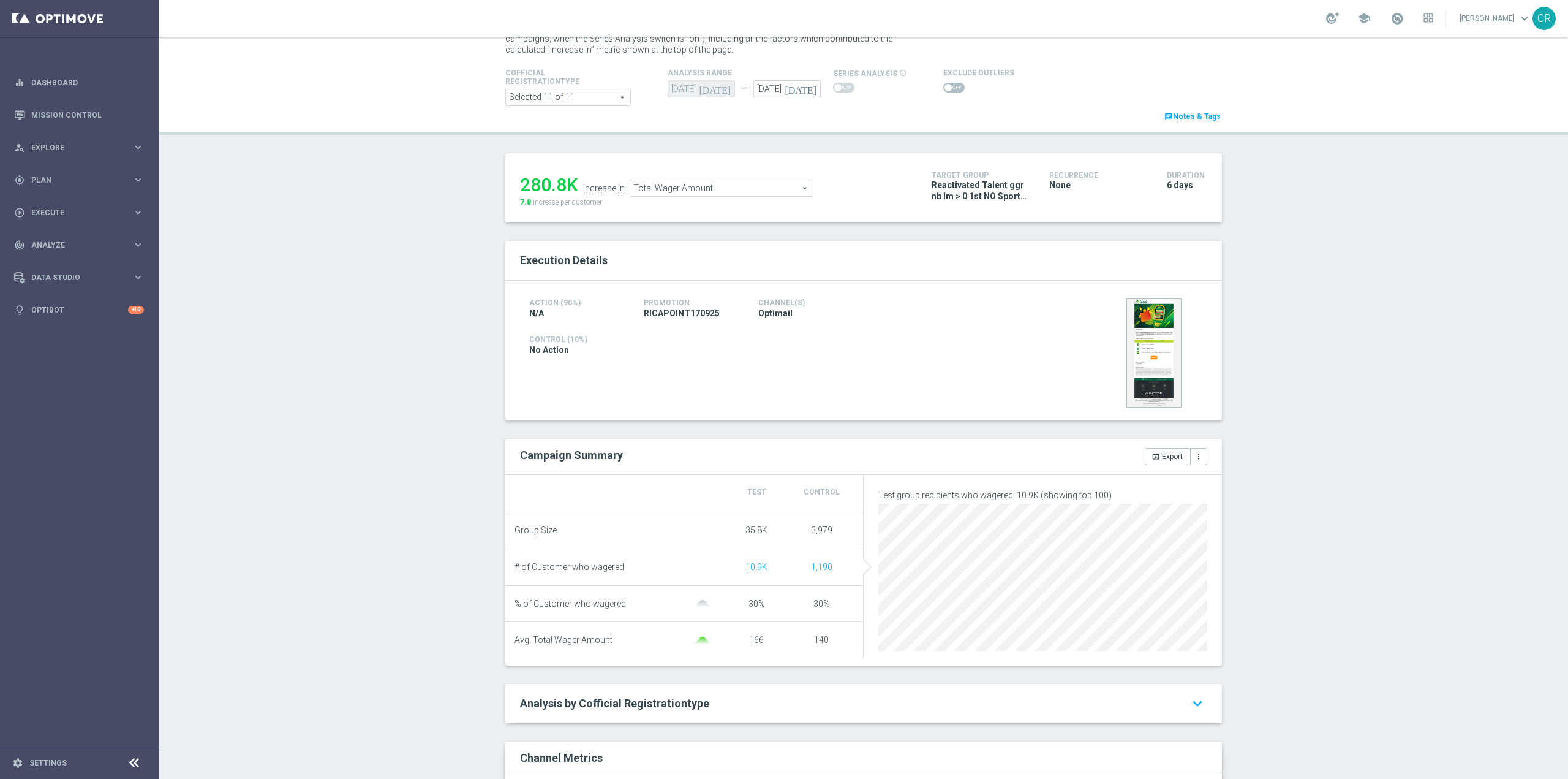
click at [731, 187] on span "Total Wager Amount" at bounding box center [721, 188] width 182 height 16
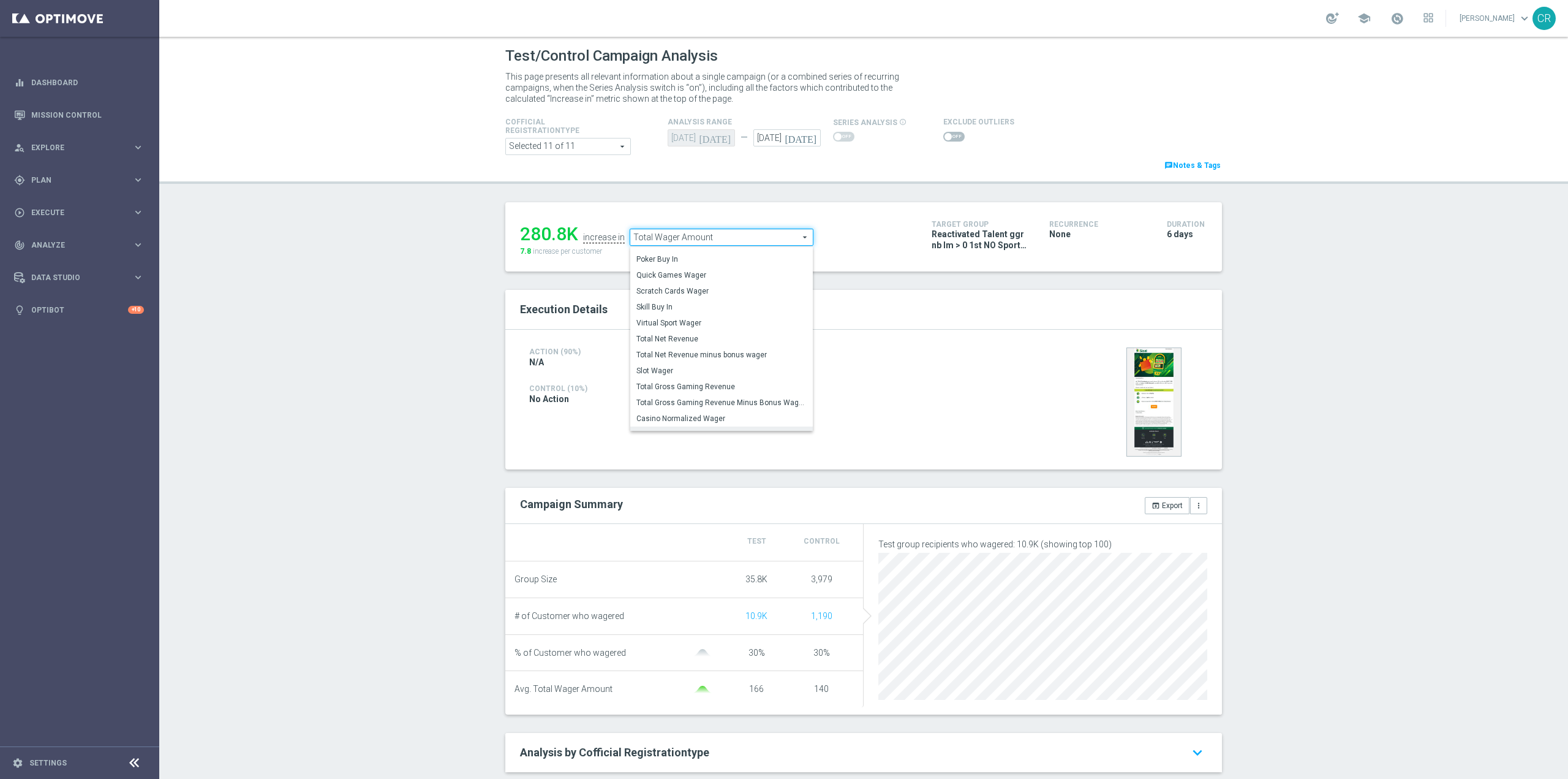
scroll to position [177, 0]
click at [729, 324] on span "Total Gross Gaming Revenue" at bounding box center [721, 326] width 170 height 10
type input "Total Gross Gaming Revenue"
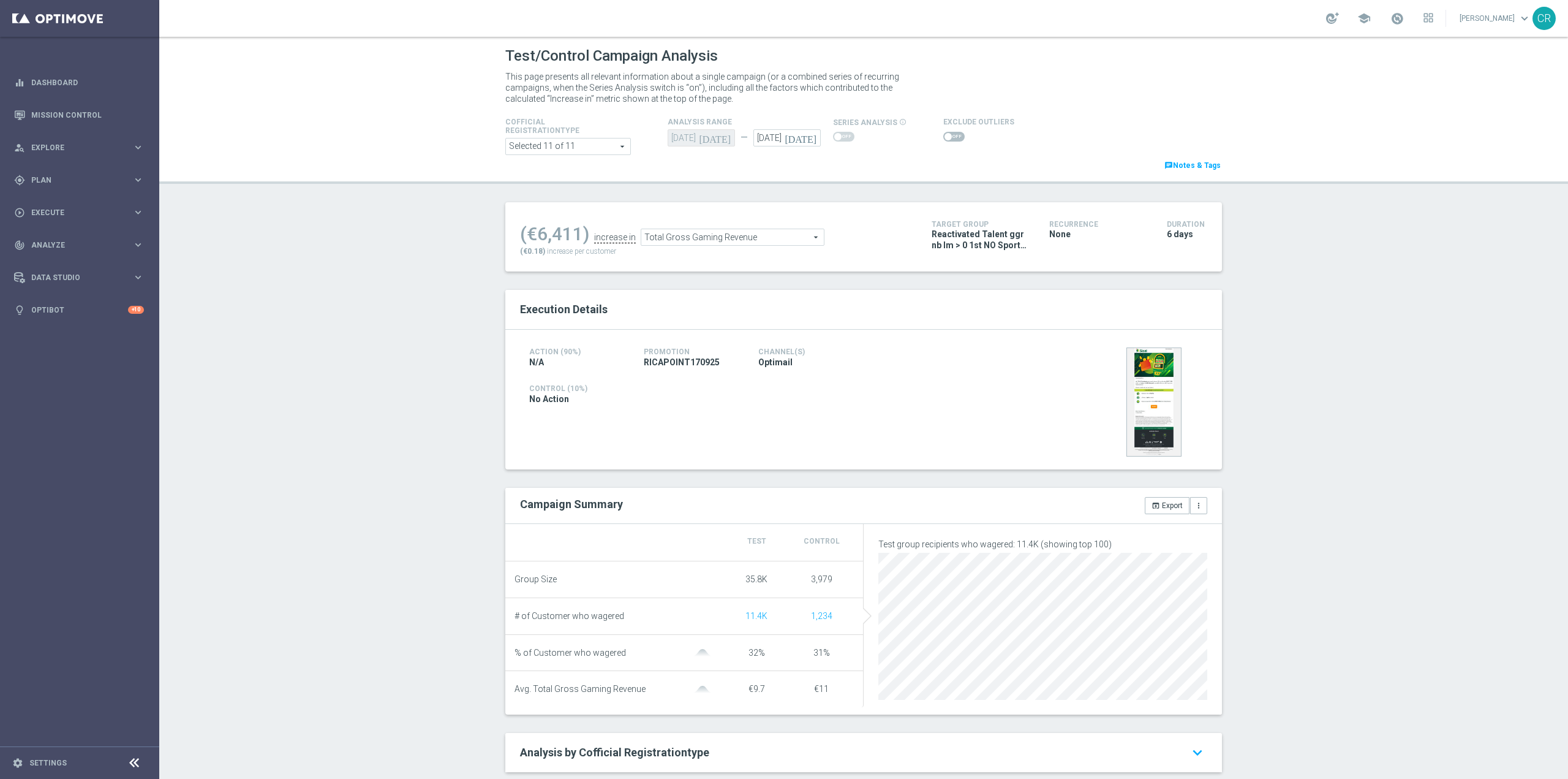
click at [945, 136] on span at bounding box center [954, 136] width 21 height 10
click at [945, 136] on input "checkbox" at bounding box center [954, 136] width 21 height 10
click at [757, 239] on span "Total Gross Gaming Revenue" at bounding box center [745, 240] width 182 height 16
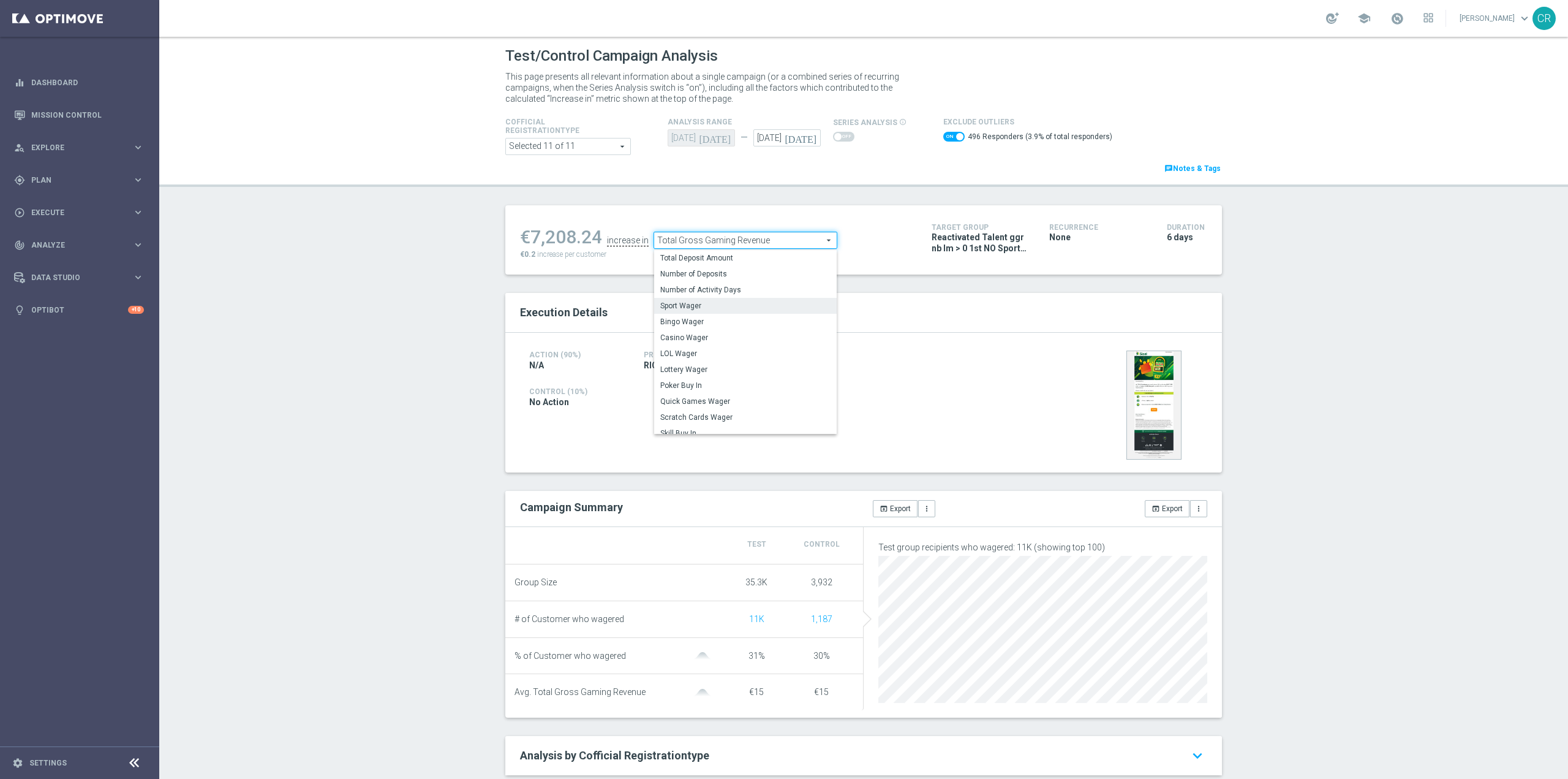
click at [706, 306] on span "Sport Wager" at bounding box center [745, 306] width 170 height 10
checkbox input "false"
type input "Sport Wager"
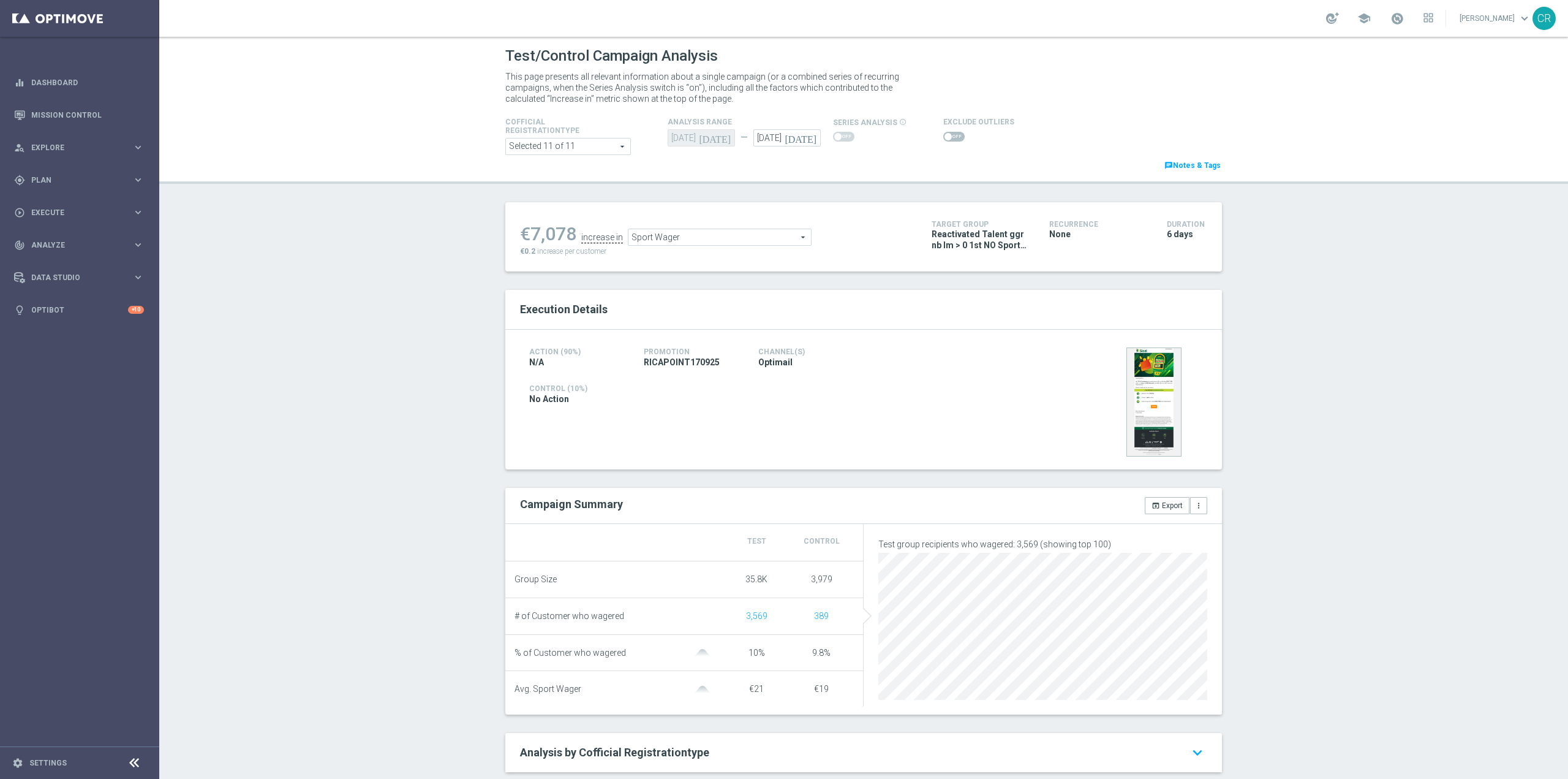
click at [948, 129] on div at bounding box center [978, 136] width 71 height 15
click at [946, 135] on span at bounding box center [954, 136] width 21 height 10
click at [946, 135] on input "checkbox" at bounding box center [954, 136] width 21 height 10
click at [737, 239] on span "Sport Wager" at bounding box center [719, 240] width 182 height 16
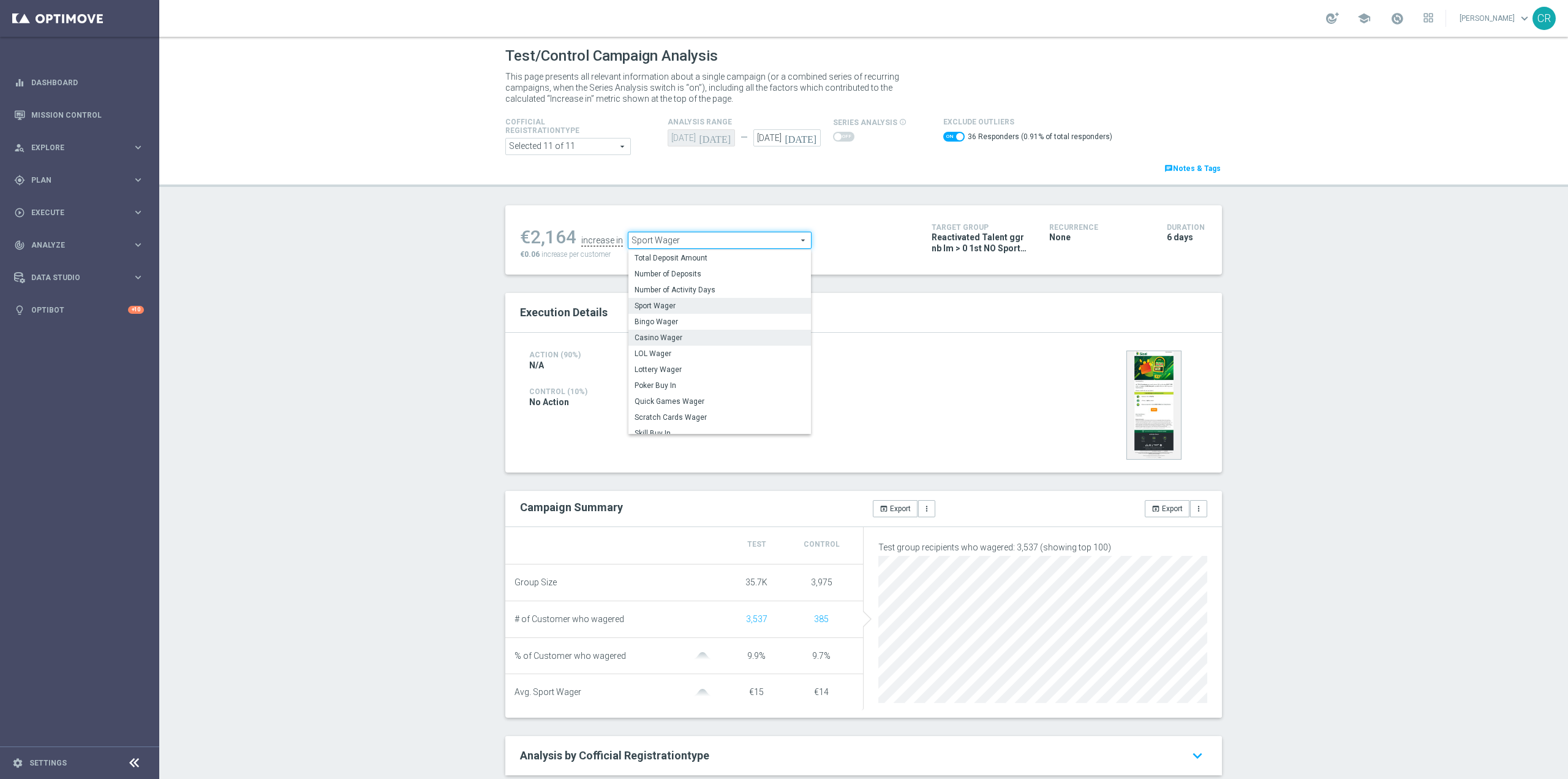
click at [672, 338] on span "Casino Wager" at bounding box center [719, 338] width 170 height 10
checkbox input "false"
type input "Casino Wager"
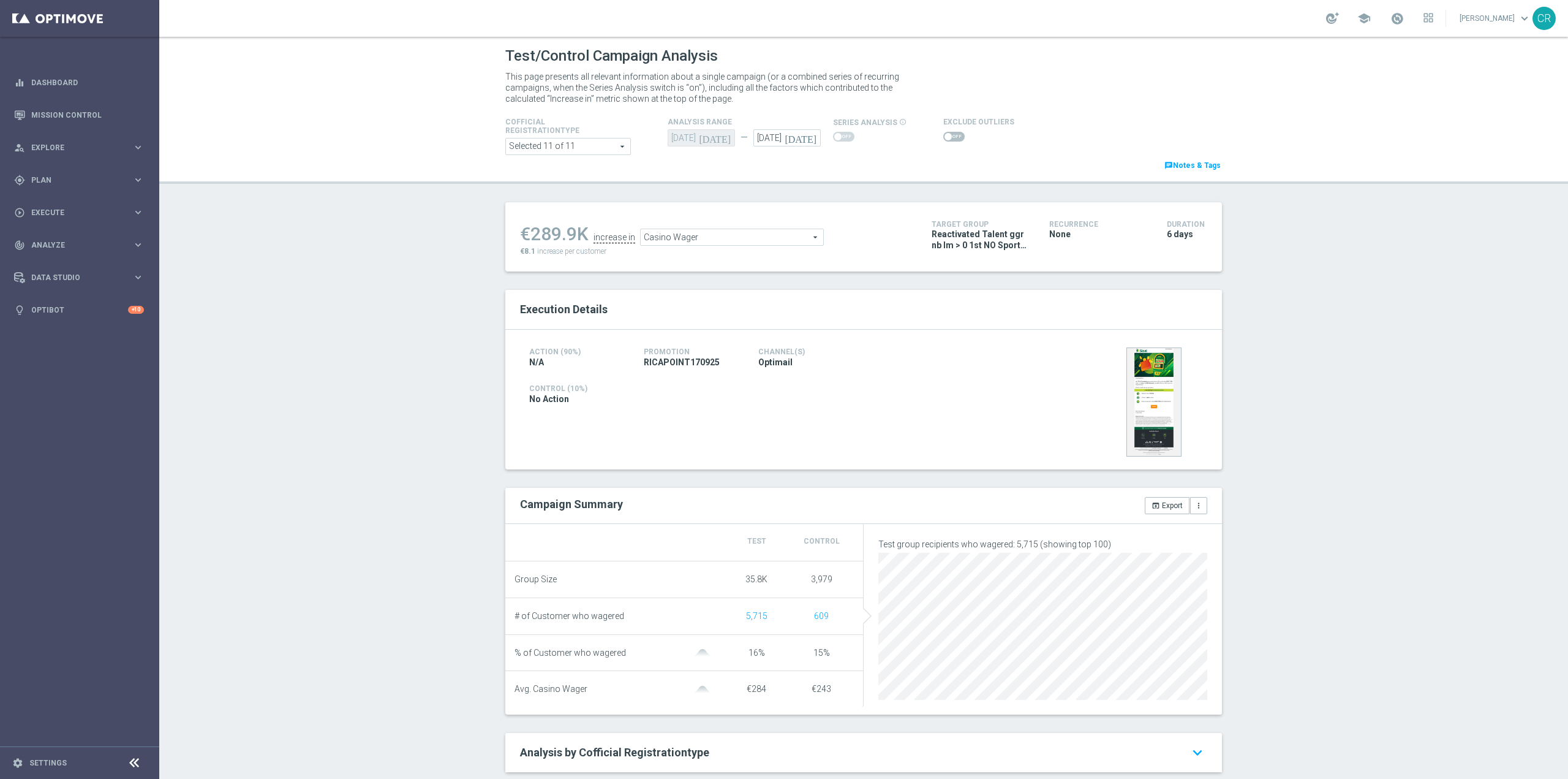
click at [943, 140] on span at bounding box center [954, 136] width 21 height 10
click at [943, 140] on input "checkbox" at bounding box center [954, 136] width 21 height 10
click at [763, 245] on span "Casino Wager" at bounding box center [734, 240] width 182 height 16
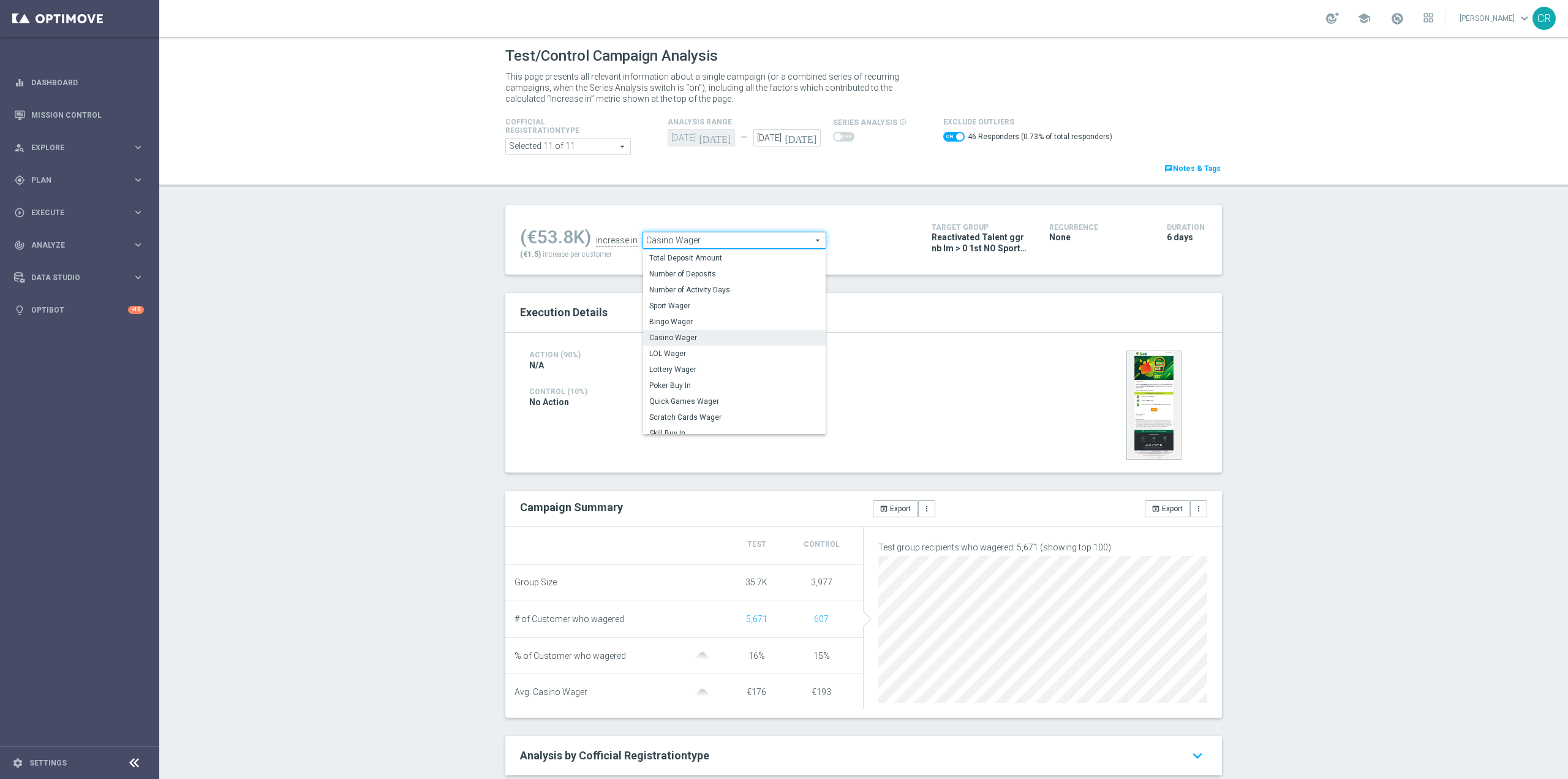
drag, startPoint x: 697, startPoint y: 370, endPoint x: 710, endPoint y: 370, distance: 13.0
click at [697, 370] on span "Lottery Wager" at bounding box center [734, 369] width 170 height 10
checkbox input "false"
type input "Lottery Wager"
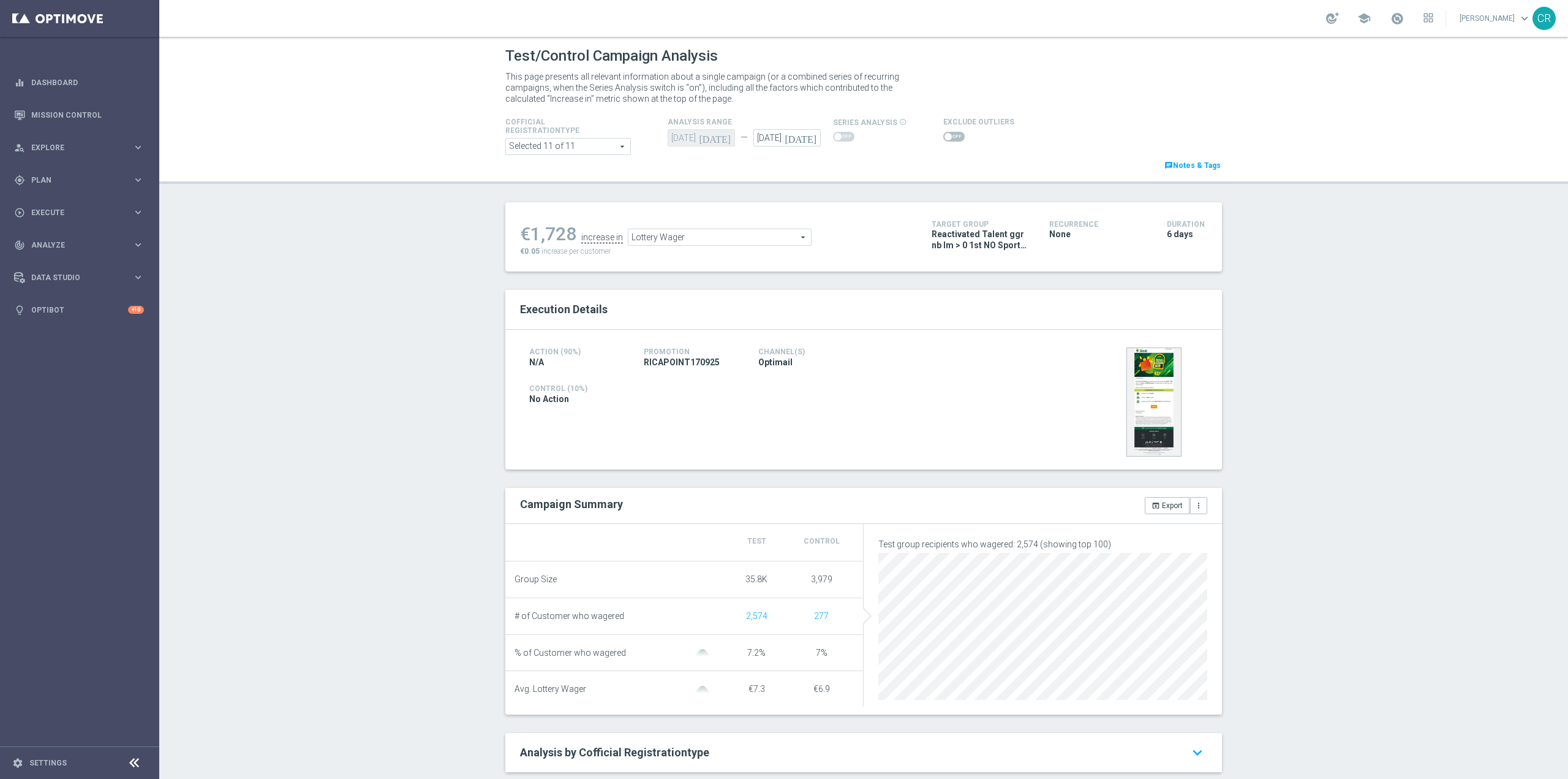
click at [943, 137] on span at bounding box center [954, 136] width 21 height 10
click at [943, 137] on input "checkbox" at bounding box center [954, 136] width 21 height 10
click at [733, 245] on span "Lottery Wager" at bounding box center [719, 240] width 182 height 16
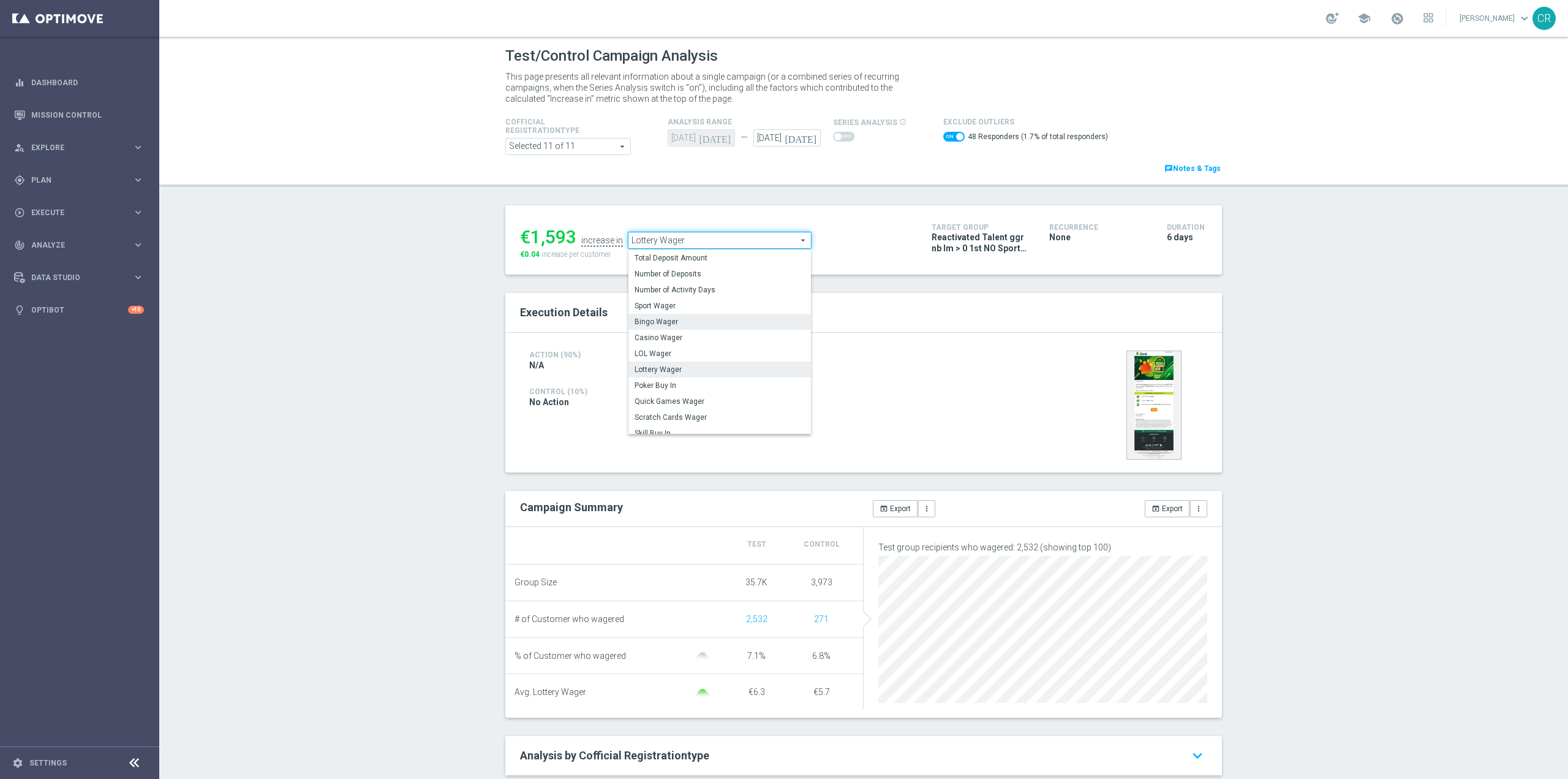
scroll to position [60, 0]
click at [705, 354] on span "Scratch Cards Wager" at bounding box center [719, 356] width 170 height 10
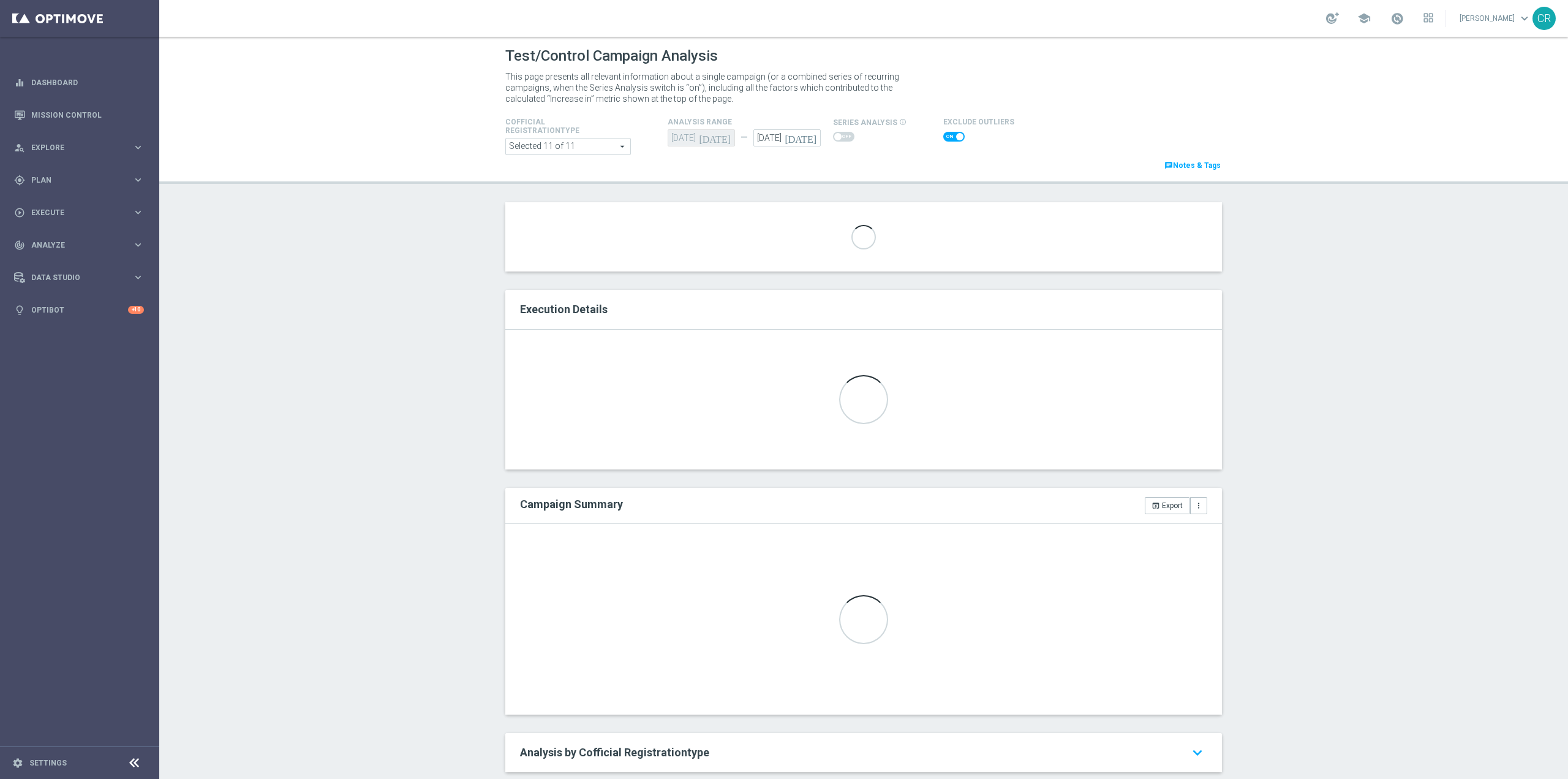
checkbox input "false"
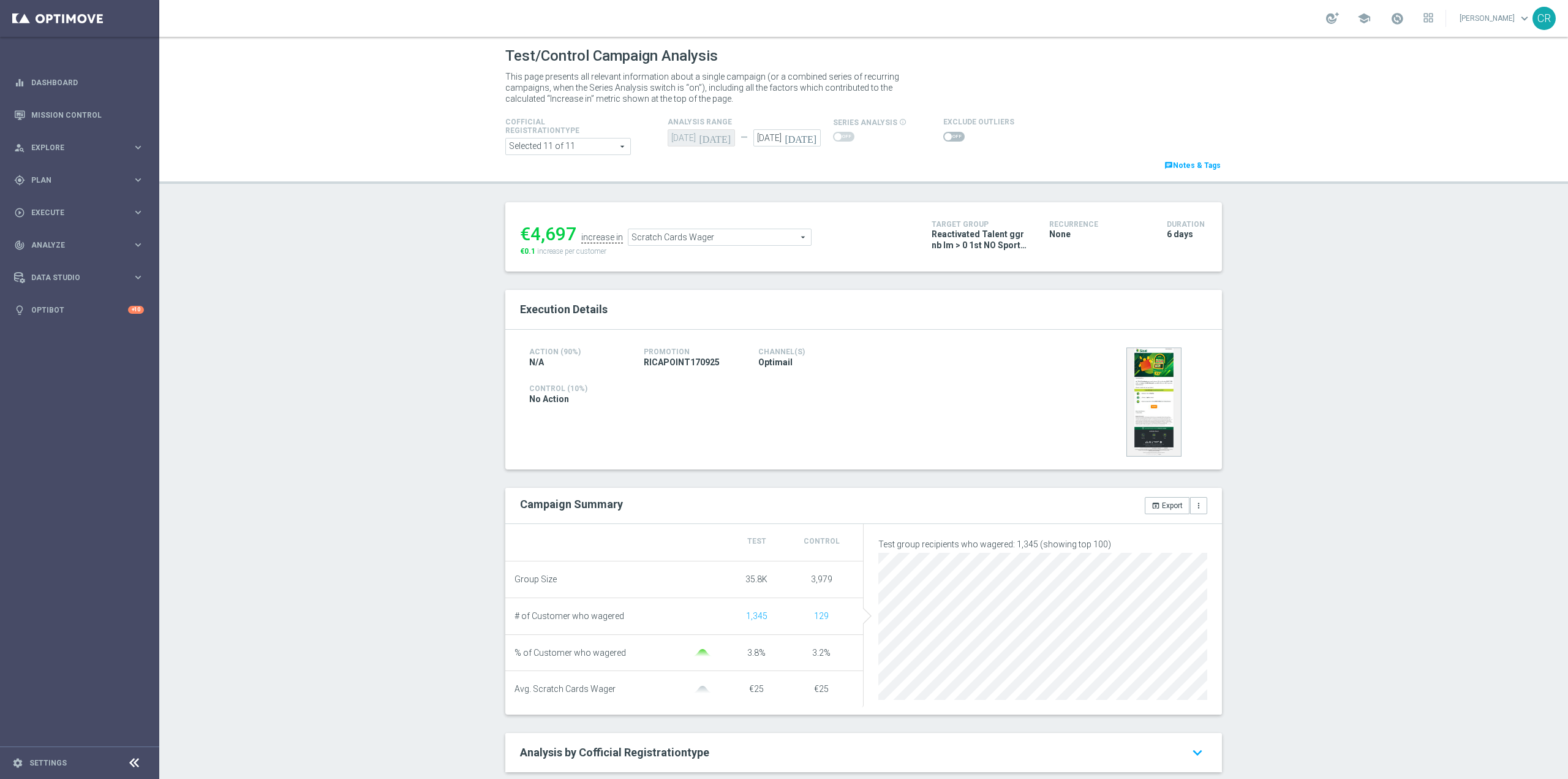
scroll to position [2156, 0]
click at [768, 239] on span "Scratch Cards Wager" at bounding box center [719, 237] width 182 height 16
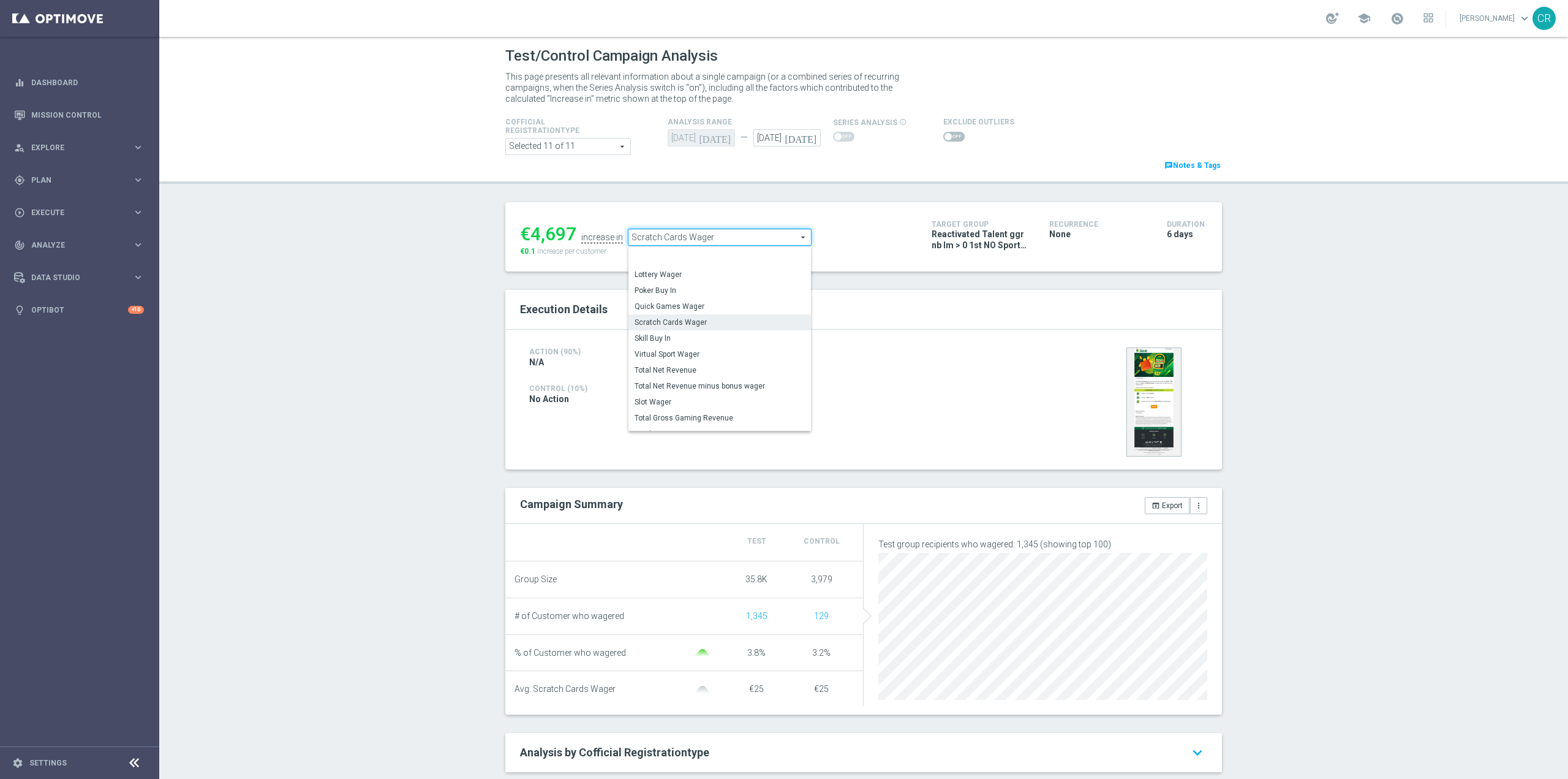
scroll to position [118, 0]
click at [734, 327] on span "Virtual Sport Wager" at bounding box center [719, 323] width 170 height 10
type input "Virtual Sport Wager"
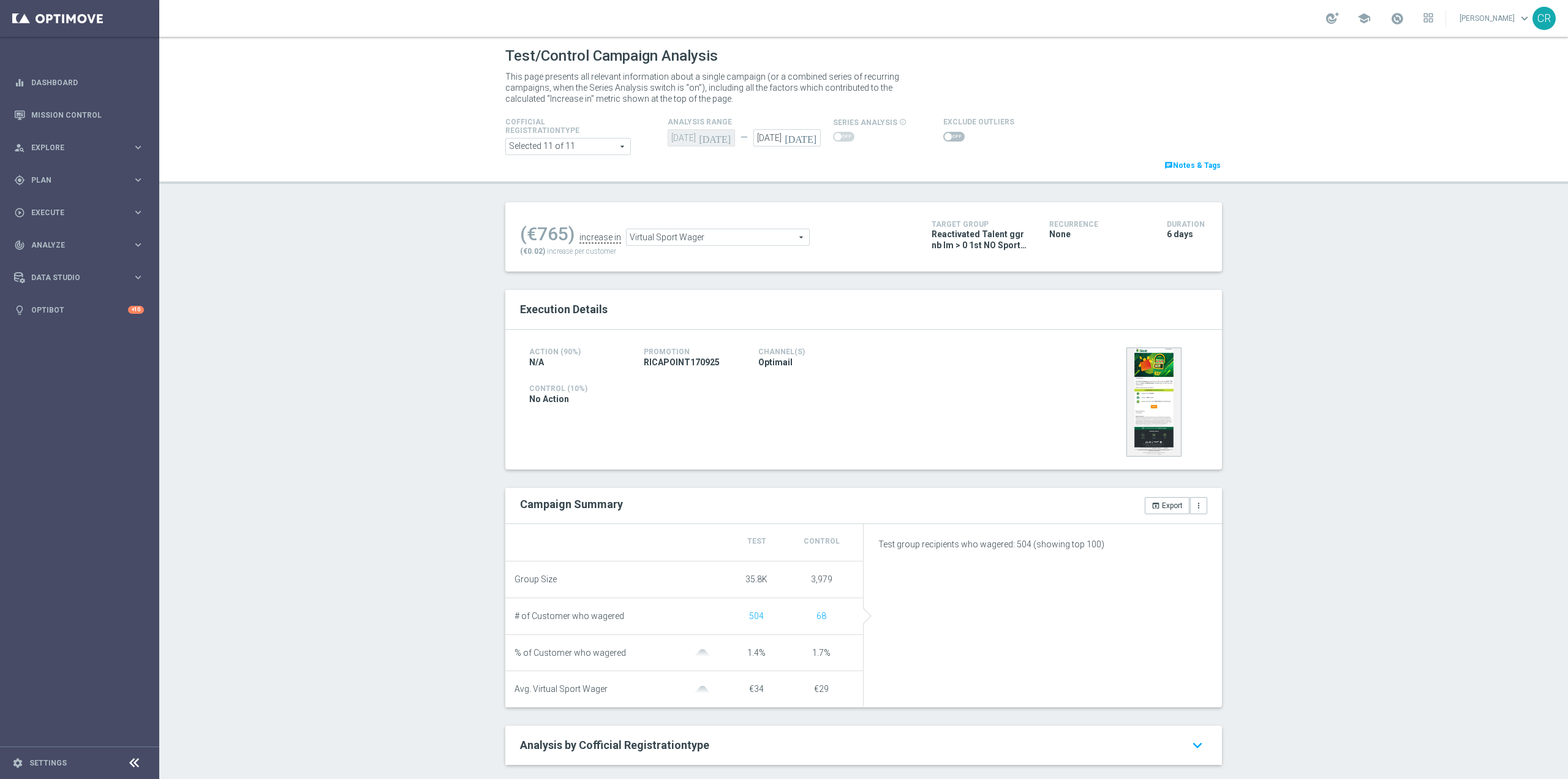
click at [943, 138] on span at bounding box center [954, 136] width 21 height 10
click at [943, 138] on input "checkbox" at bounding box center [954, 136] width 21 height 10
checkbox input "true"
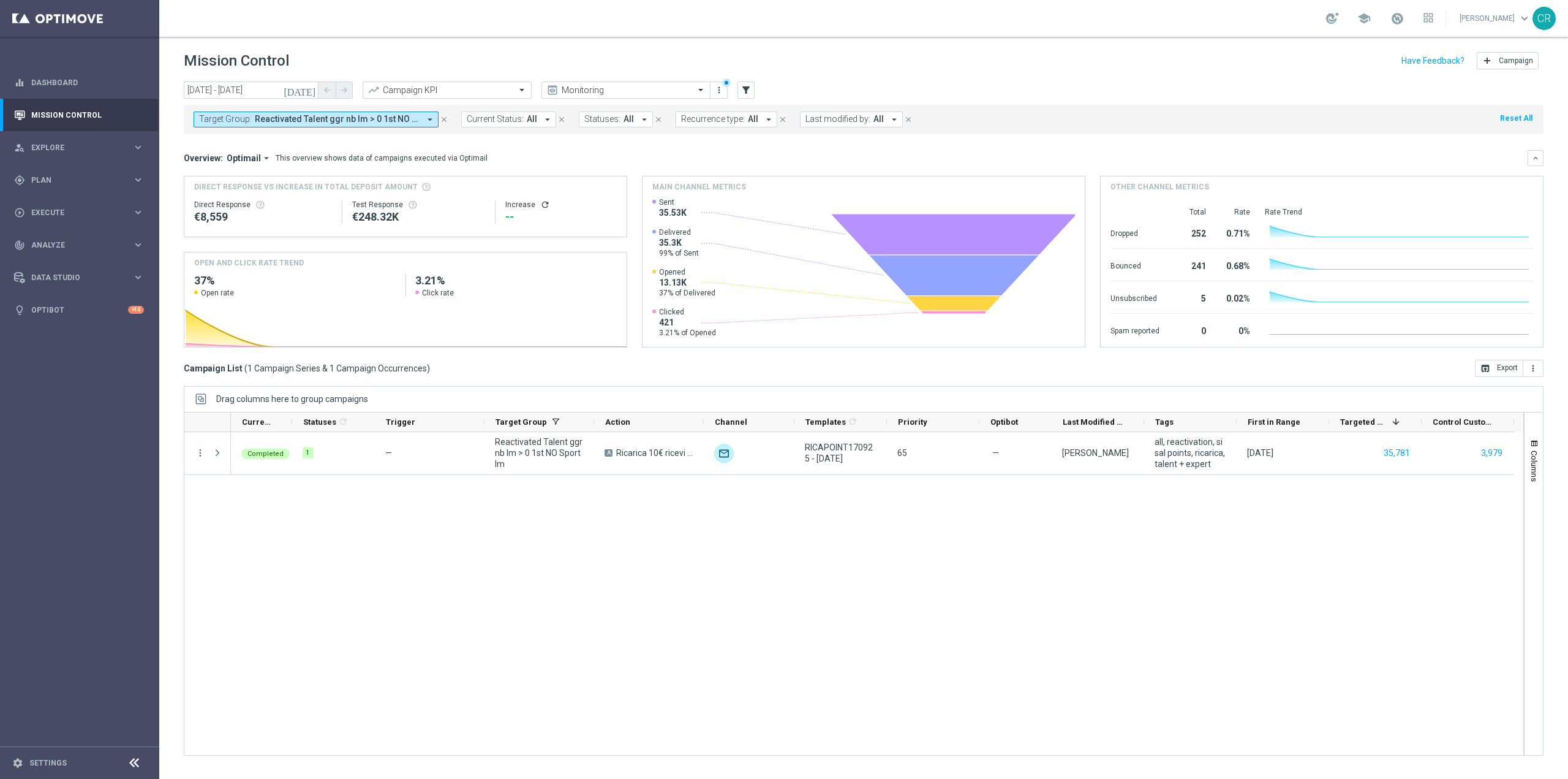
scroll to position [2156, 0]
click at [292, 117] on span "Reactivated Talent ggr nb lm > 0 1st NO Sport lm" at bounding box center [337, 119] width 164 height 11
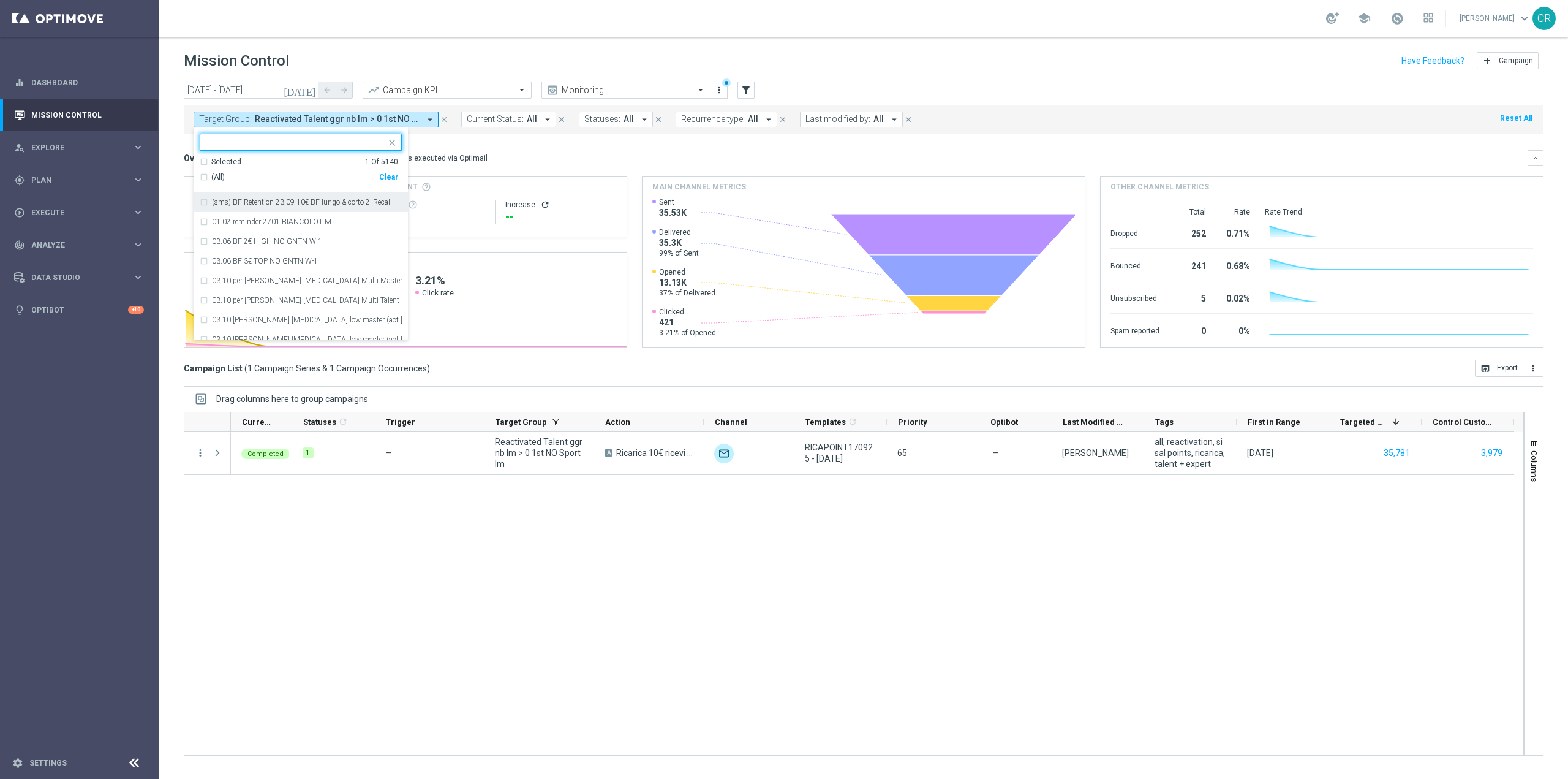
click at [390, 172] on div "(All) Clear" at bounding box center [299, 177] width 199 height 20
click at [0, 0] on div "Clear" at bounding box center [0, 0] width 0 height 0
click at [358, 114] on button "Target Group: Reactivated Talent ggr nb lm > 0 1st NO Sport lm arrow_drop_down" at bounding box center [316, 120] width 245 height 16
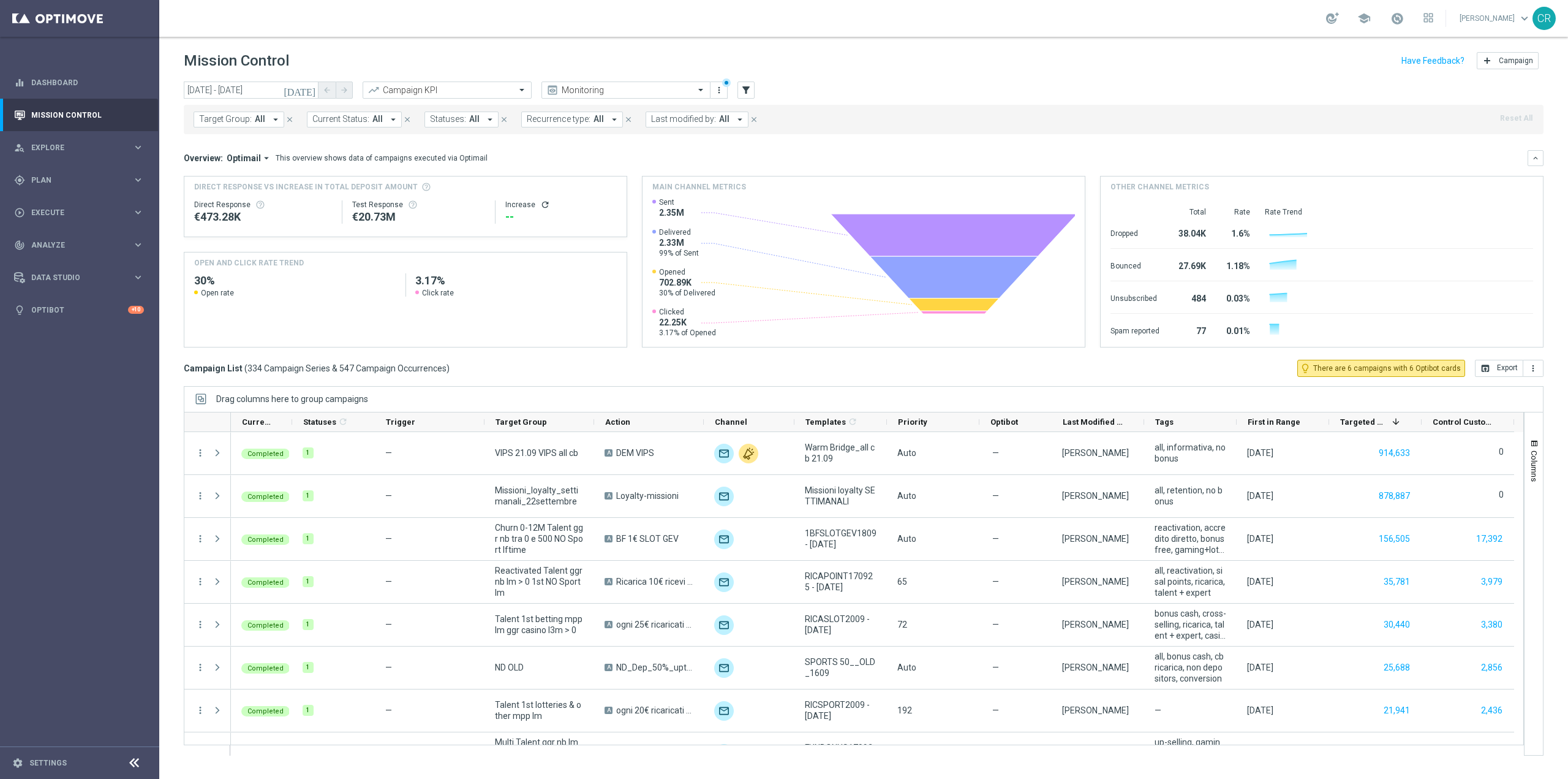
click at [233, 119] on span "Target Group:" at bounding box center [225, 119] width 53 height 11
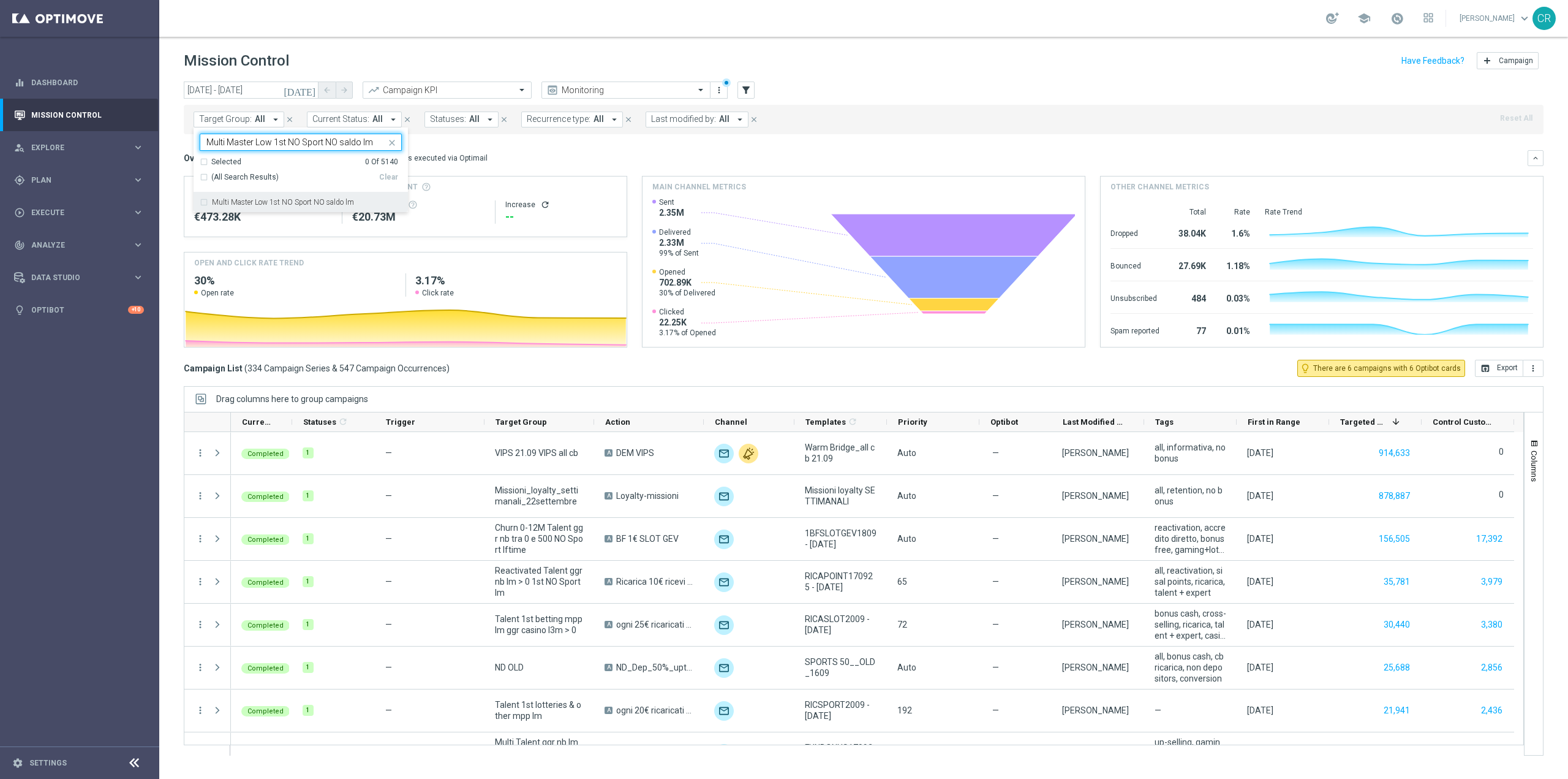
click at [249, 197] on div "Multi Master Low 1st NO Sport NO saldo lm" at bounding box center [301, 202] width 202 height 19
type input "Multi Master Low 1st NO Sport NO saldo lm"
click at [523, 150] on div "Overview: Optimail arrow_drop_down This overview shows data of campaigns execut…" at bounding box center [864, 158] width 1359 height 16
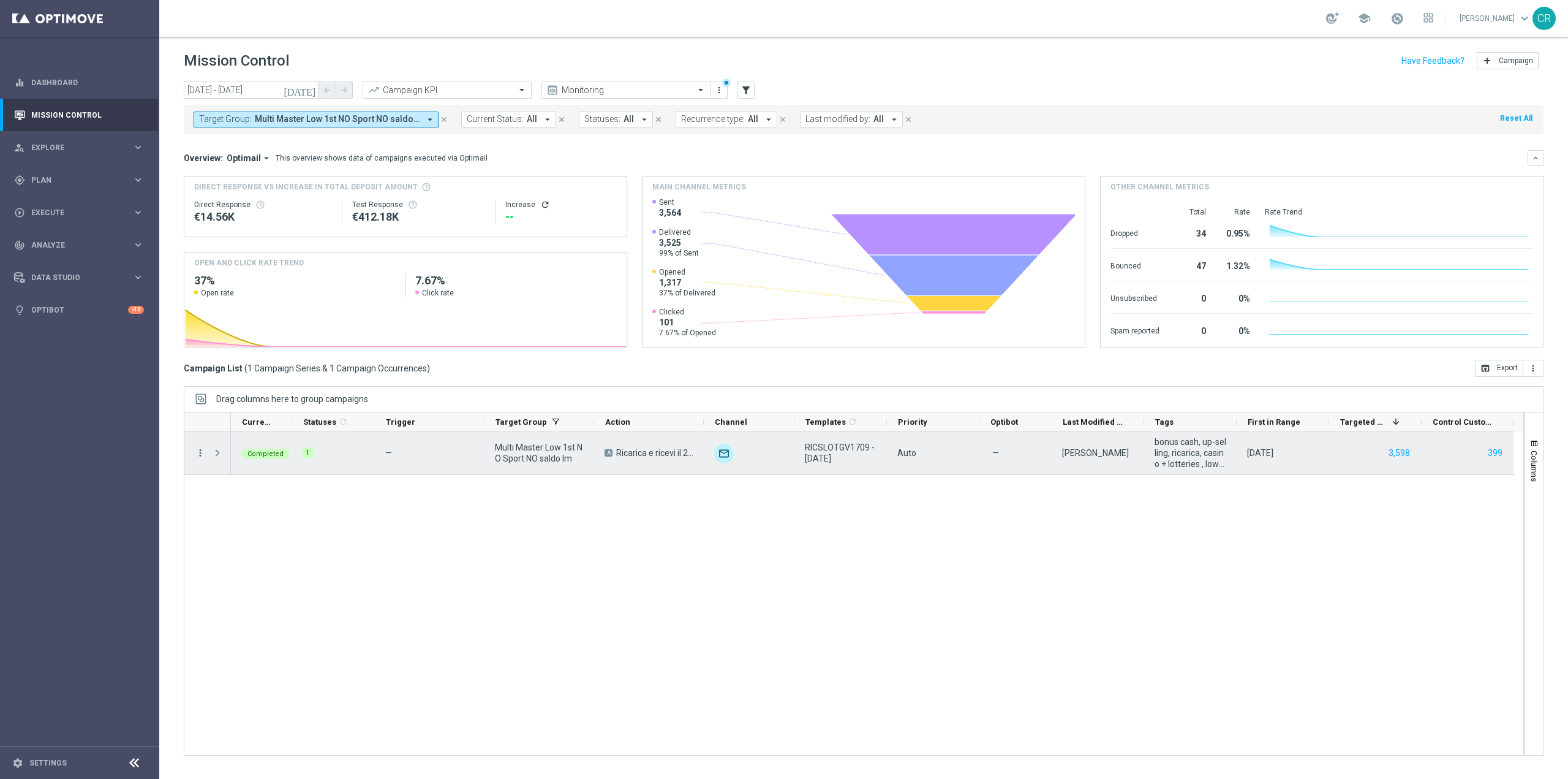
click at [201, 453] on icon "more_vert" at bounding box center [200, 453] width 11 height 11
click at [243, 532] on span "Go to Campaign Analysis" at bounding box center [267, 528] width 88 height 9
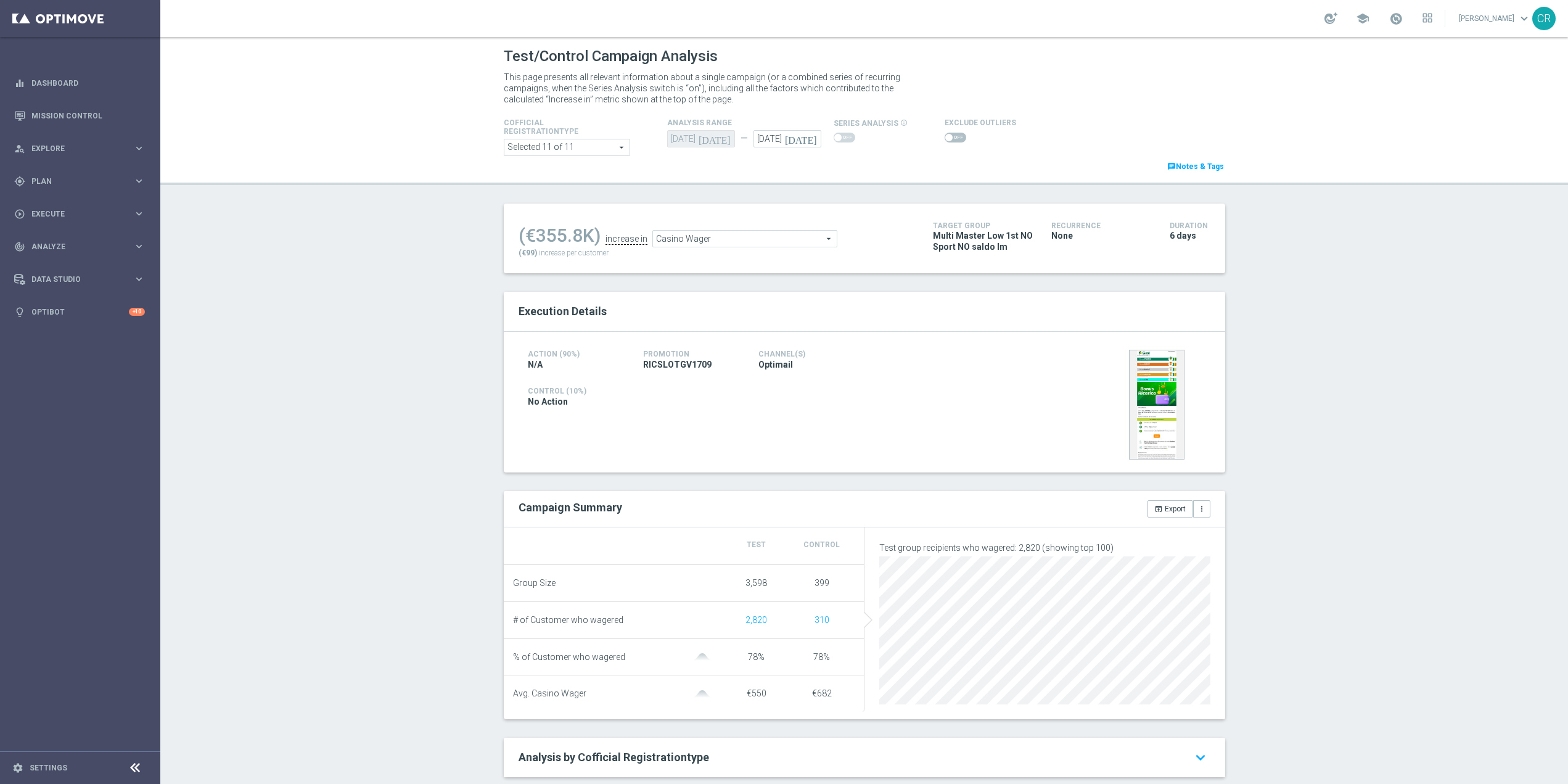
click at [949, 141] on span at bounding box center [956, 137] width 22 height 10
click at [949, 141] on input "checkbox" at bounding box center [956, 137] width 22 height 10
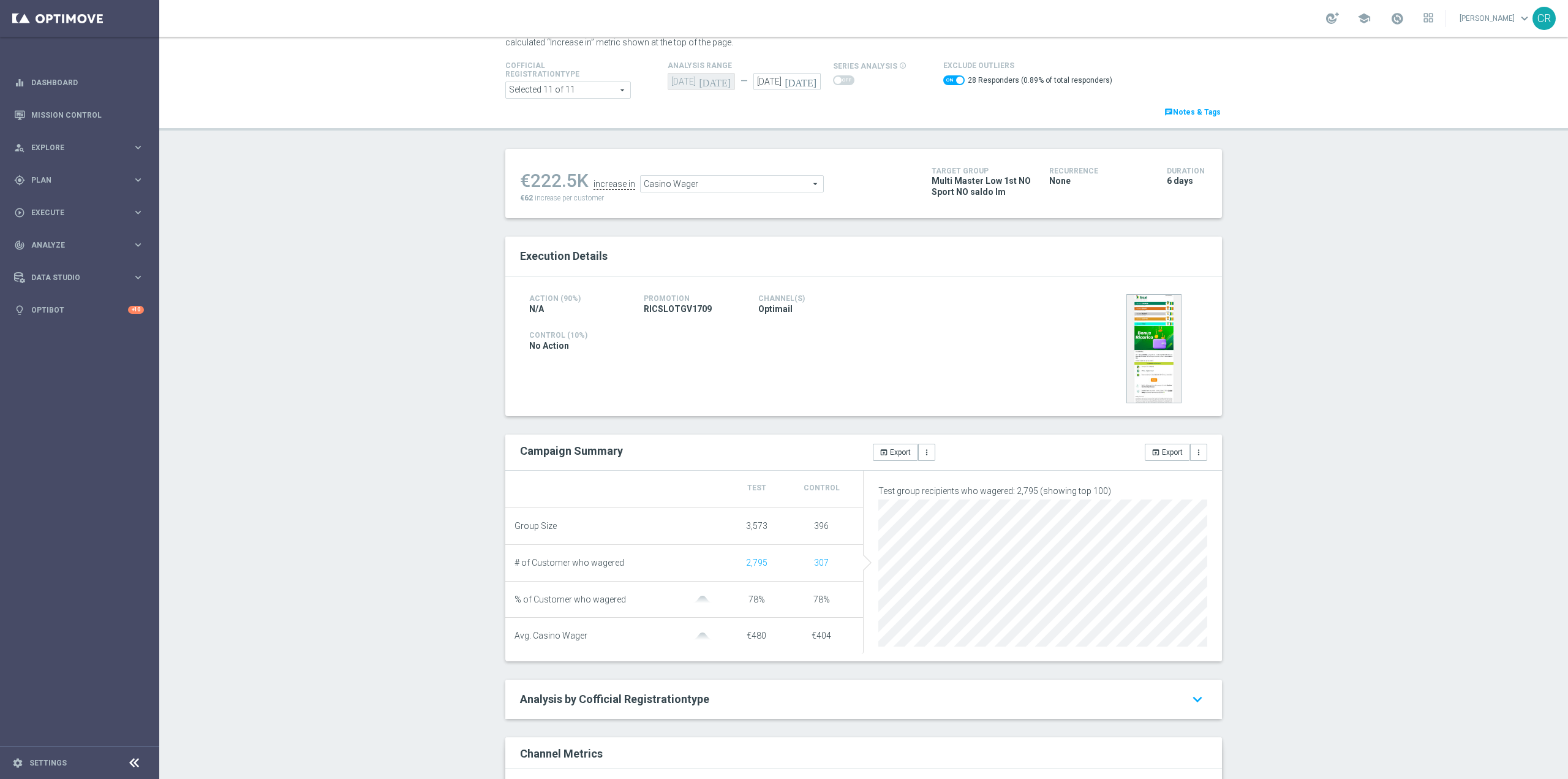
scroll to position [62, 0]
click at [671, 177] on span "Casino Wager" at bounding box center [731, 179] width 182 height 16
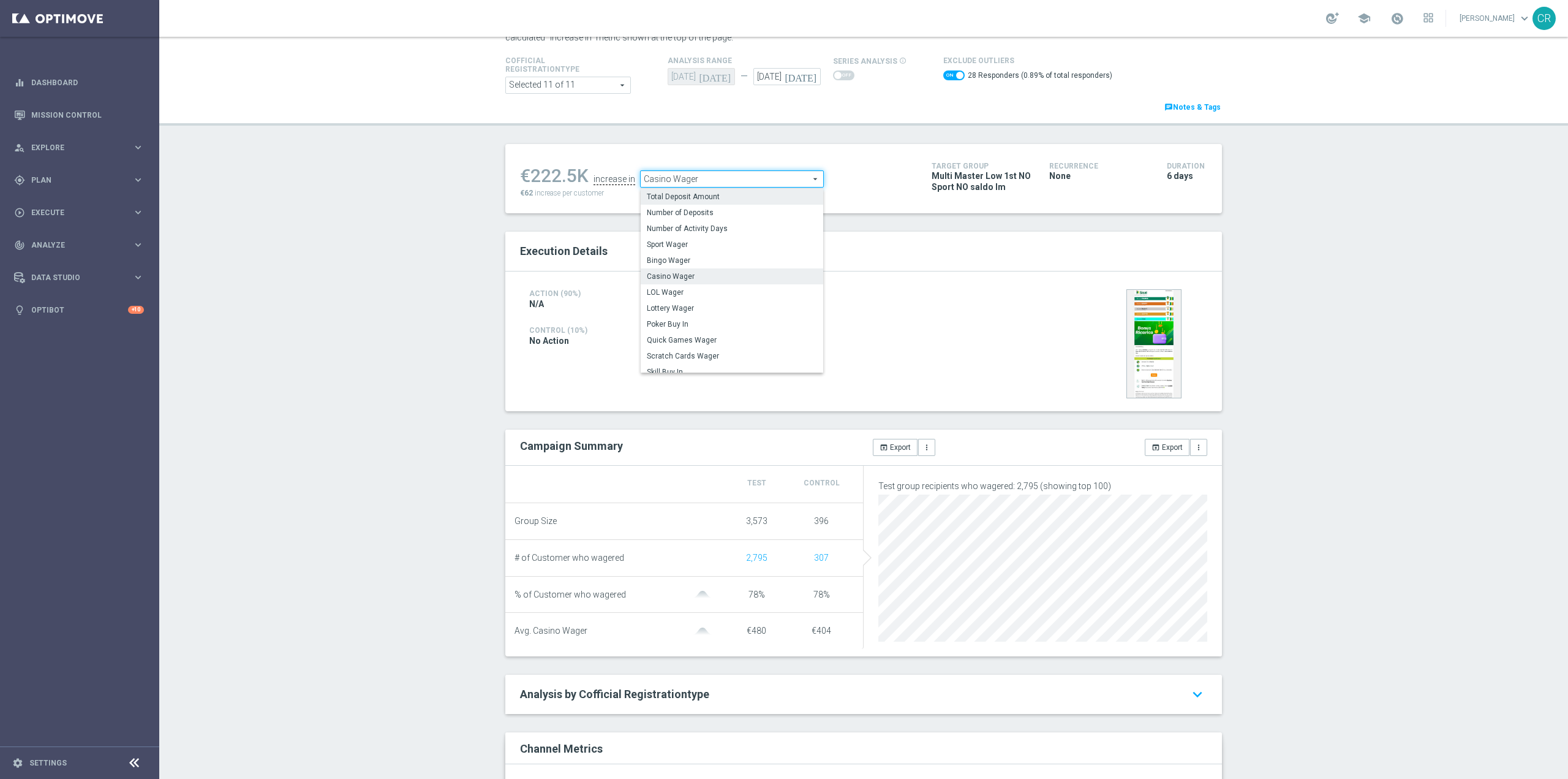
click at [674, 193] on span "Total Deposit Amount" at bounding box center [732, 197] width 170 height 10
checkbox input "false"
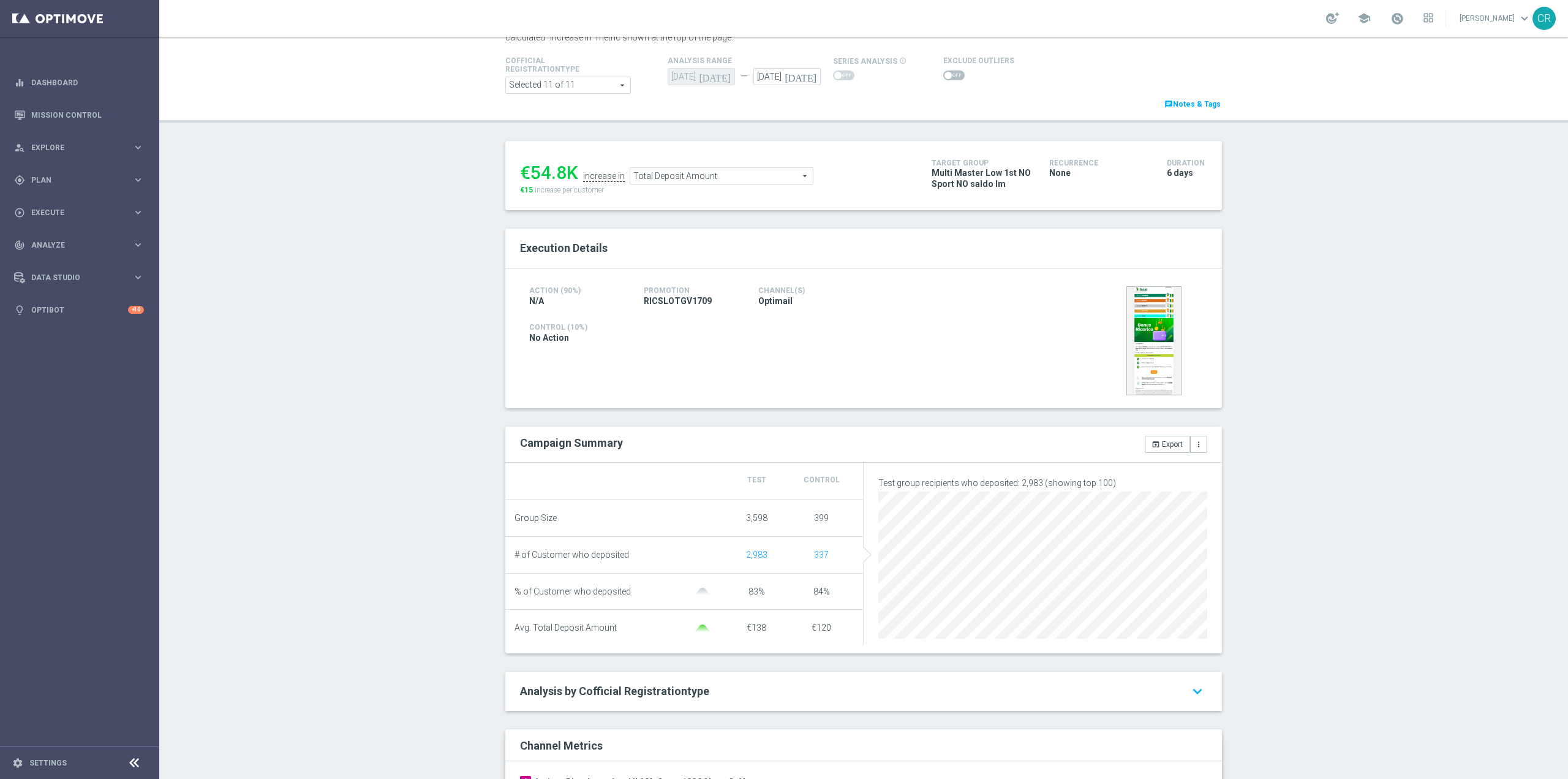
click at [727, 171] on span "Total Deposit Amount" at bounding box center [721, 176] width 182 height 16
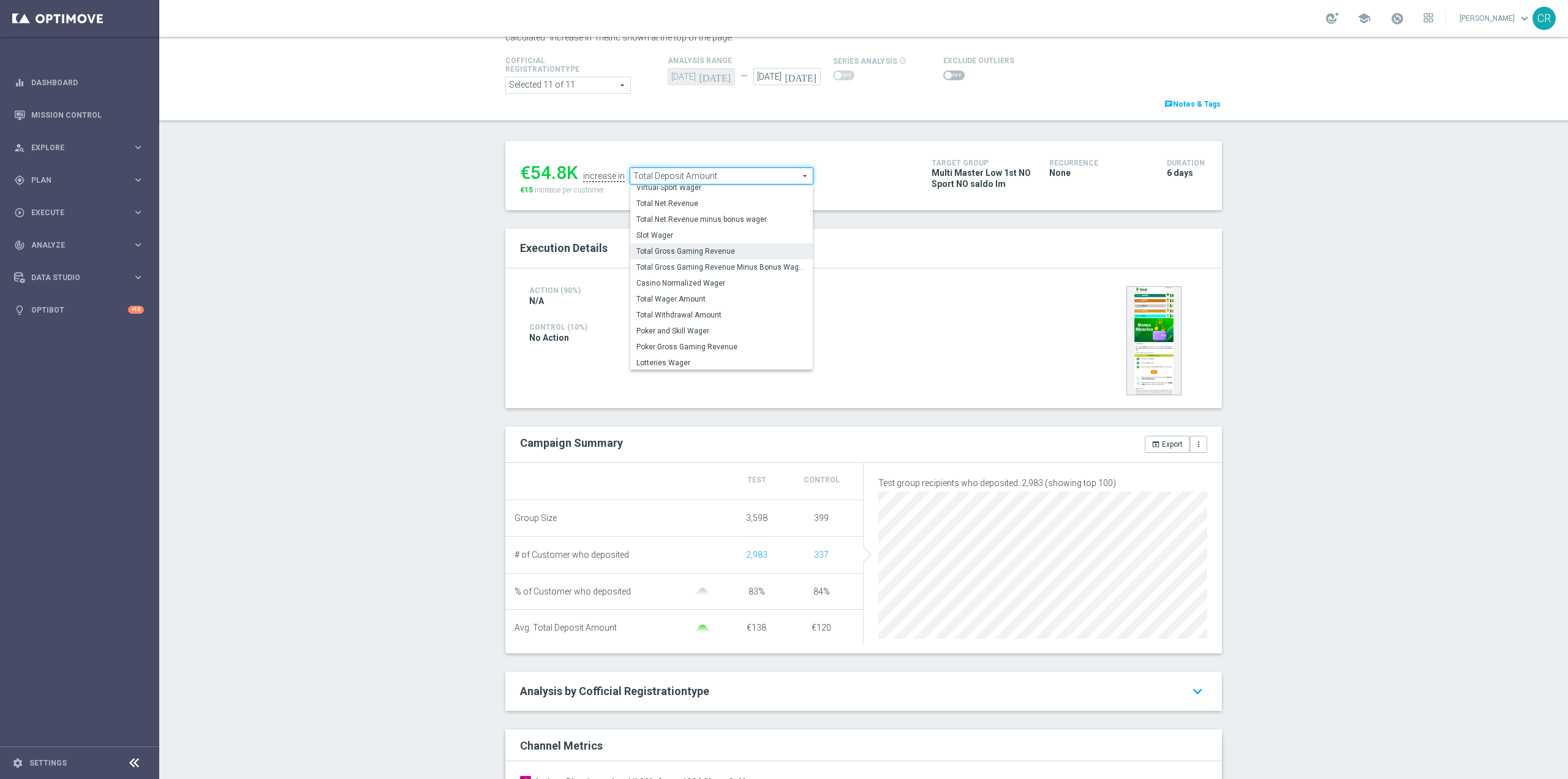
scroll to position [191, 0]
click at [733, 290] on label "Total Wager Amount" at bounding box center [721, 298] width 182 height 16
type input "Total Wager Amount"
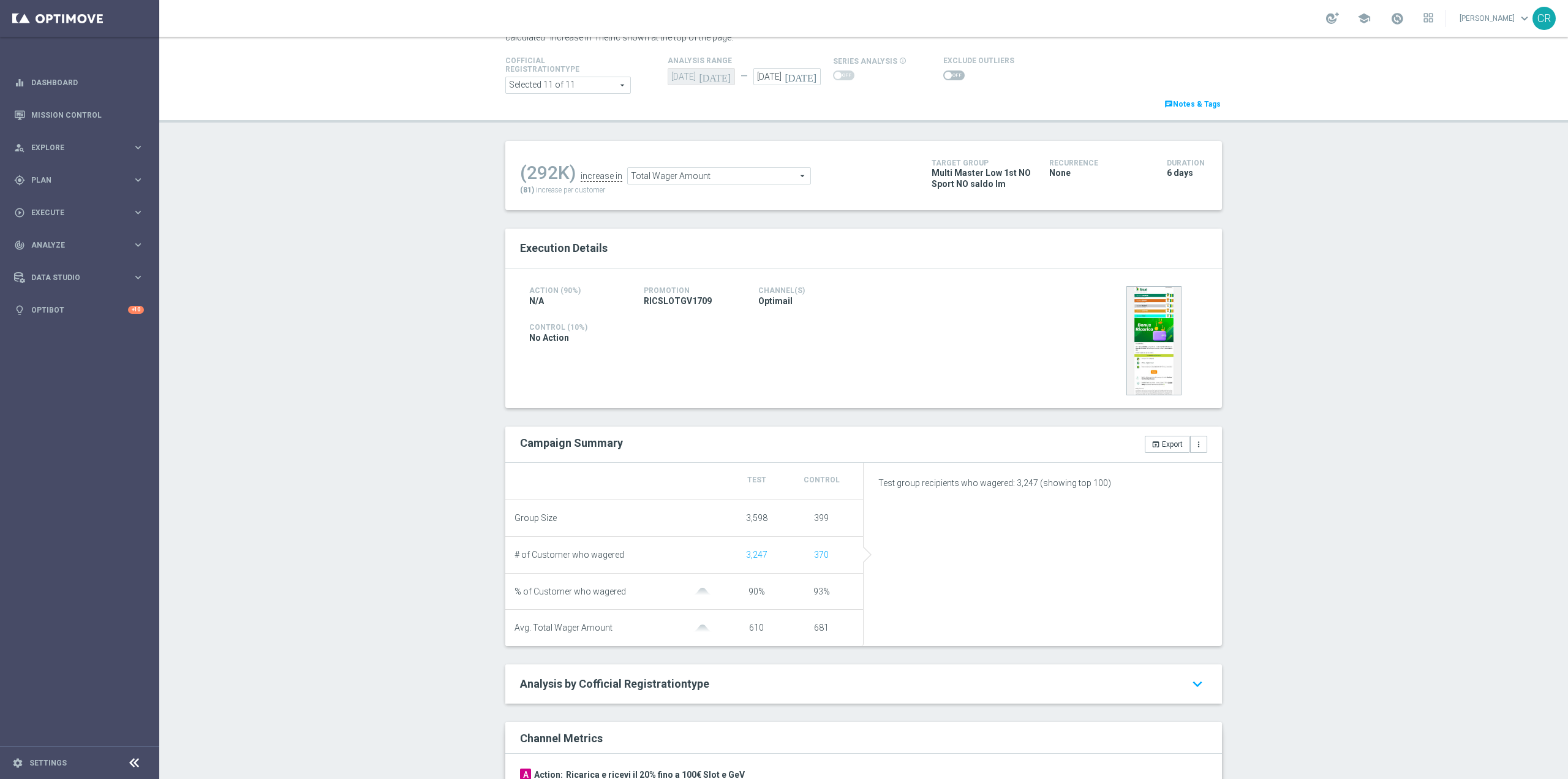
click at [944, 78] on span at bounding box center [948, 75] width 7 height 7
click at [943, 78] on input "checkbox" at bounding box center [954, 75] width 21 height 10
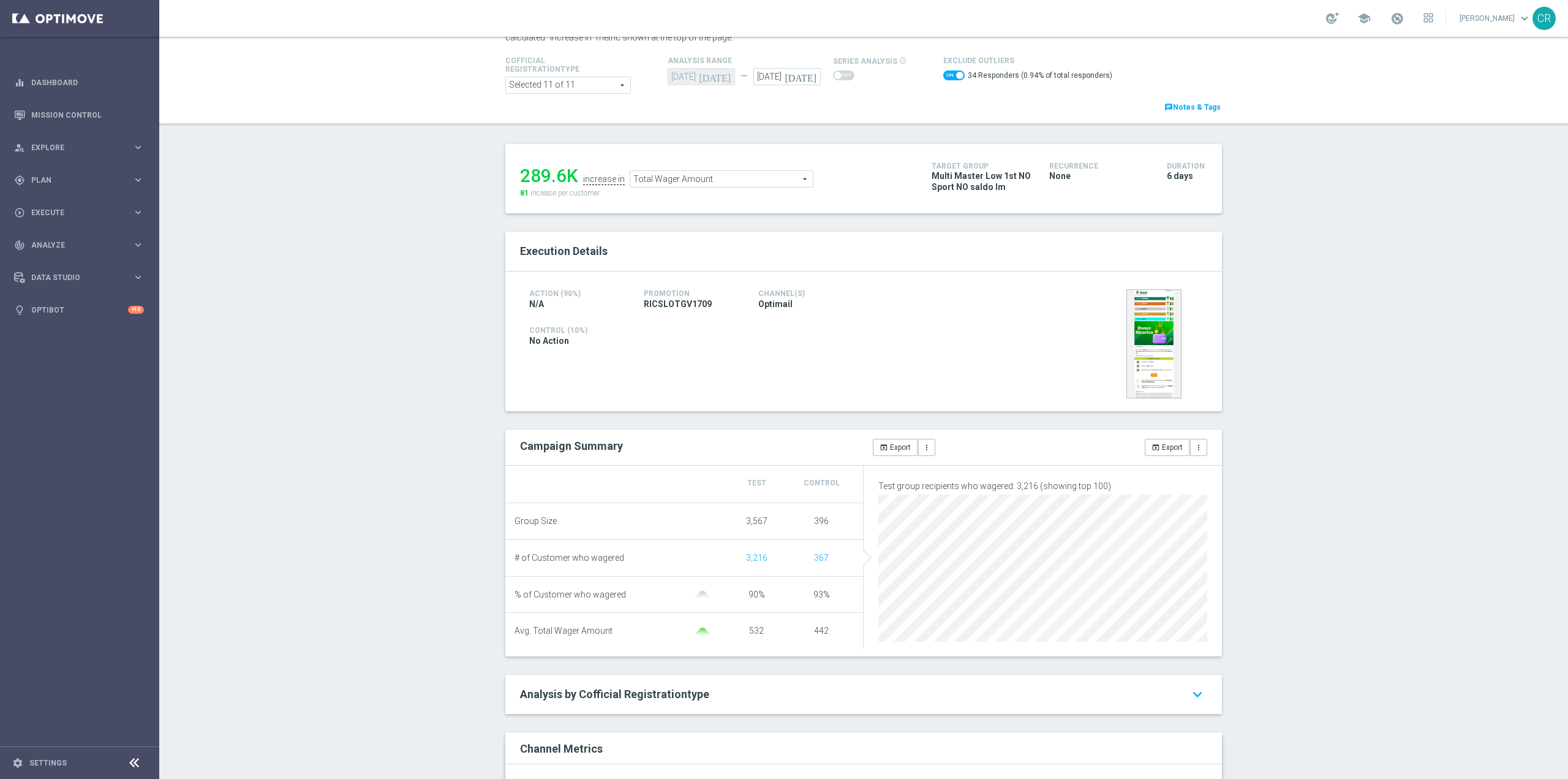
click at [753, 184] on span "Total Wager Amount" at bounding box center [721, 179] width 182 height 16
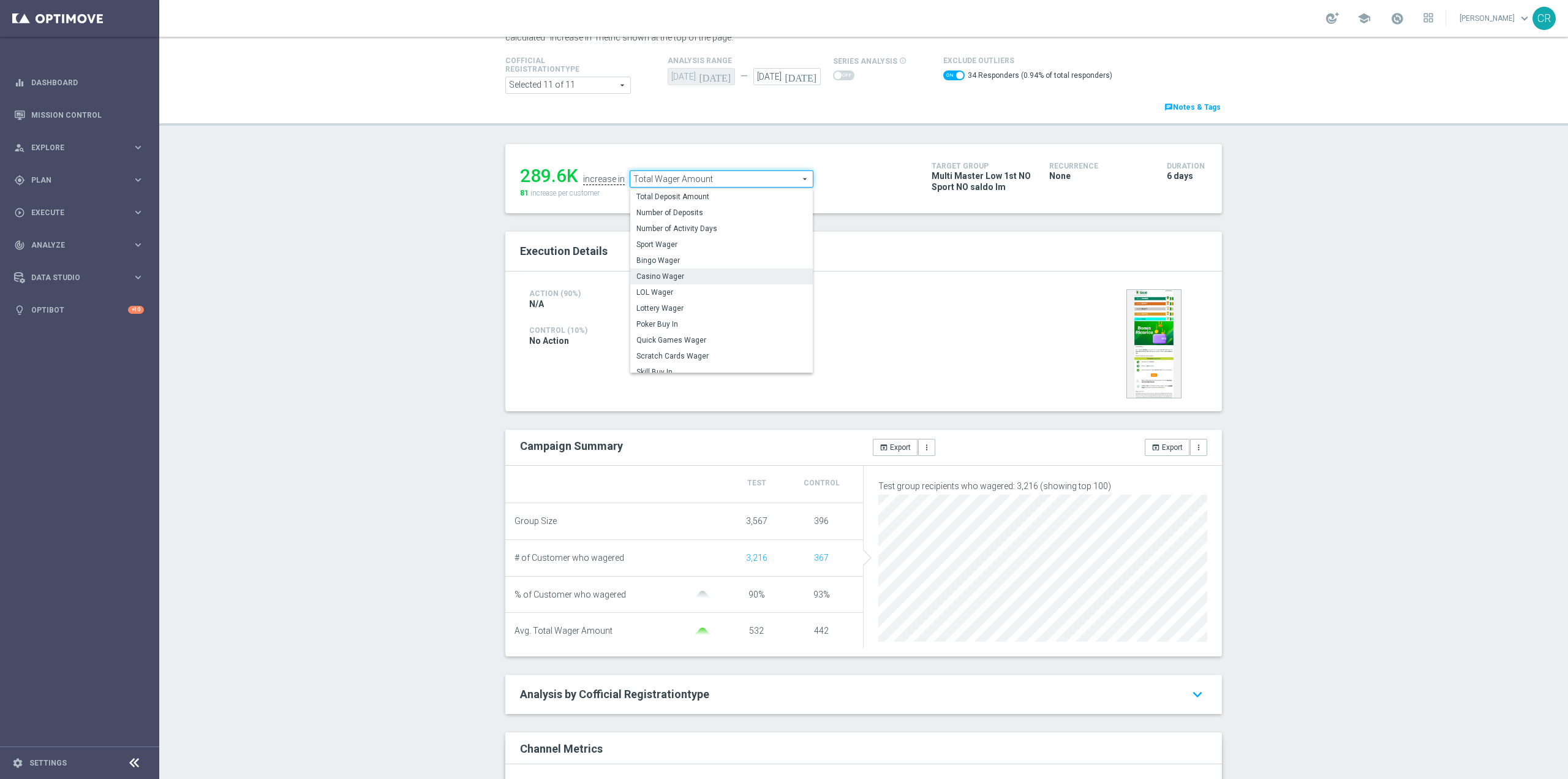
click at [715, 284] on label "Casino Wager" at bounding box center [721, 276] width 182 height 16
checkbox input "false"
type input "Casino Wager"
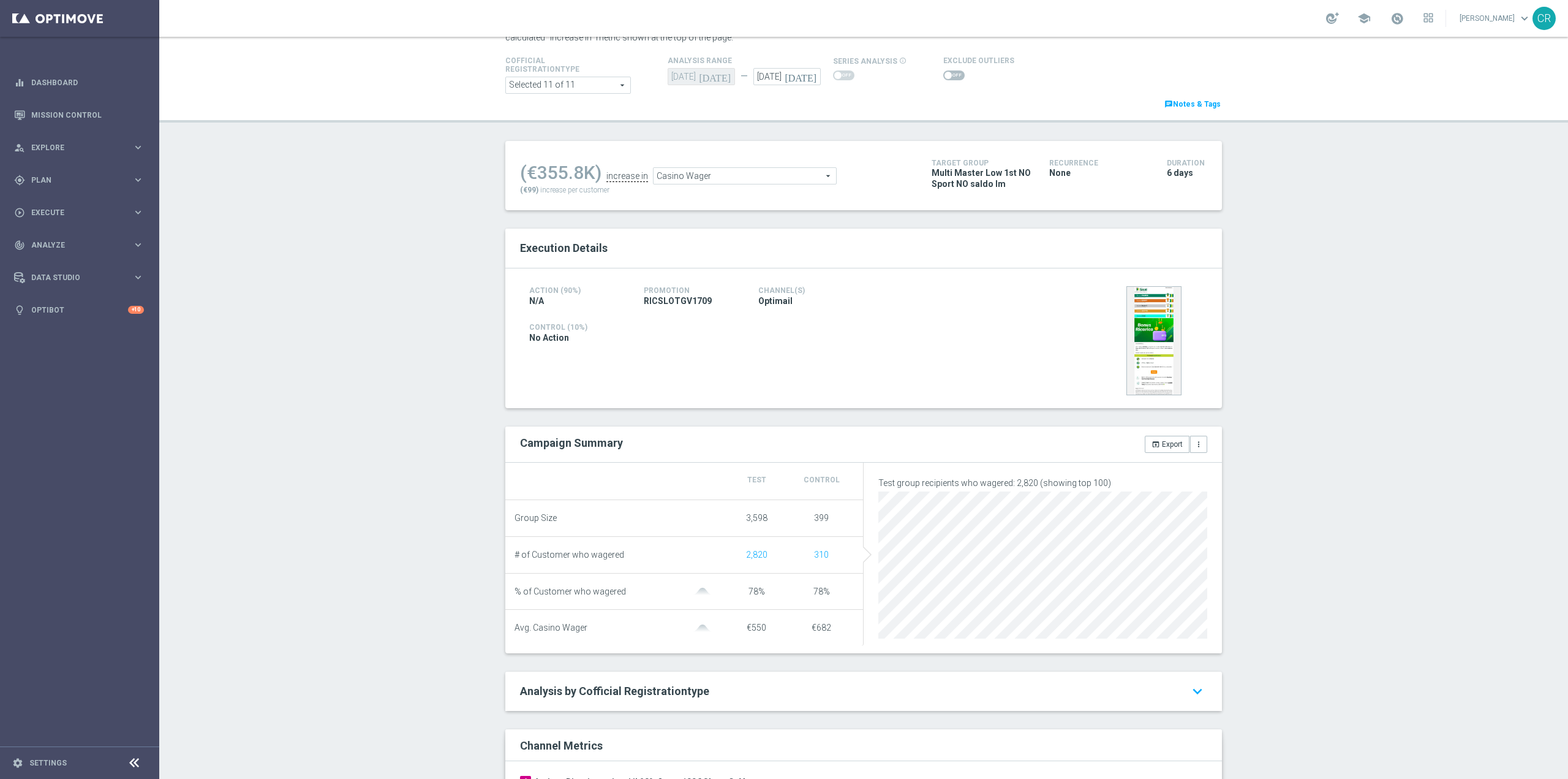
click at [944, 73] on span at bounding box center [954, 75] width 21 height 10
click at [944, 73] on input "checkbox" at bounding box center [954, 75] width 21 height 10
click at [763, 176] on span "Casino Wager" at bounding box center [731, 179] width 182 height 16
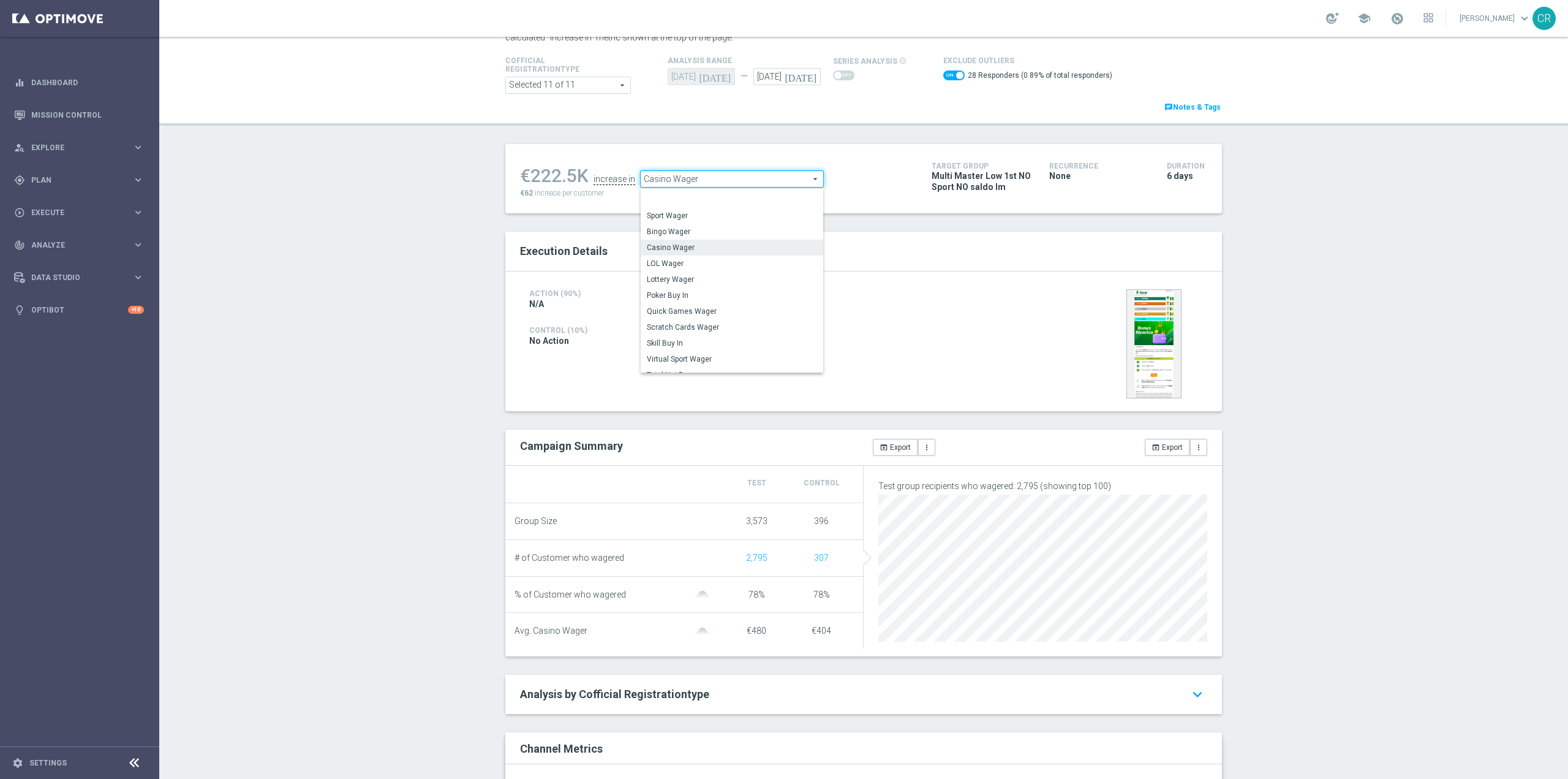
scroll to position [60, 0]
click at [707, 290] on label "Scratch Cards Wager" at bounding box center [731, 295] width 182 height 16
checkbox input "false"
type input "Scratch Cards Wager"
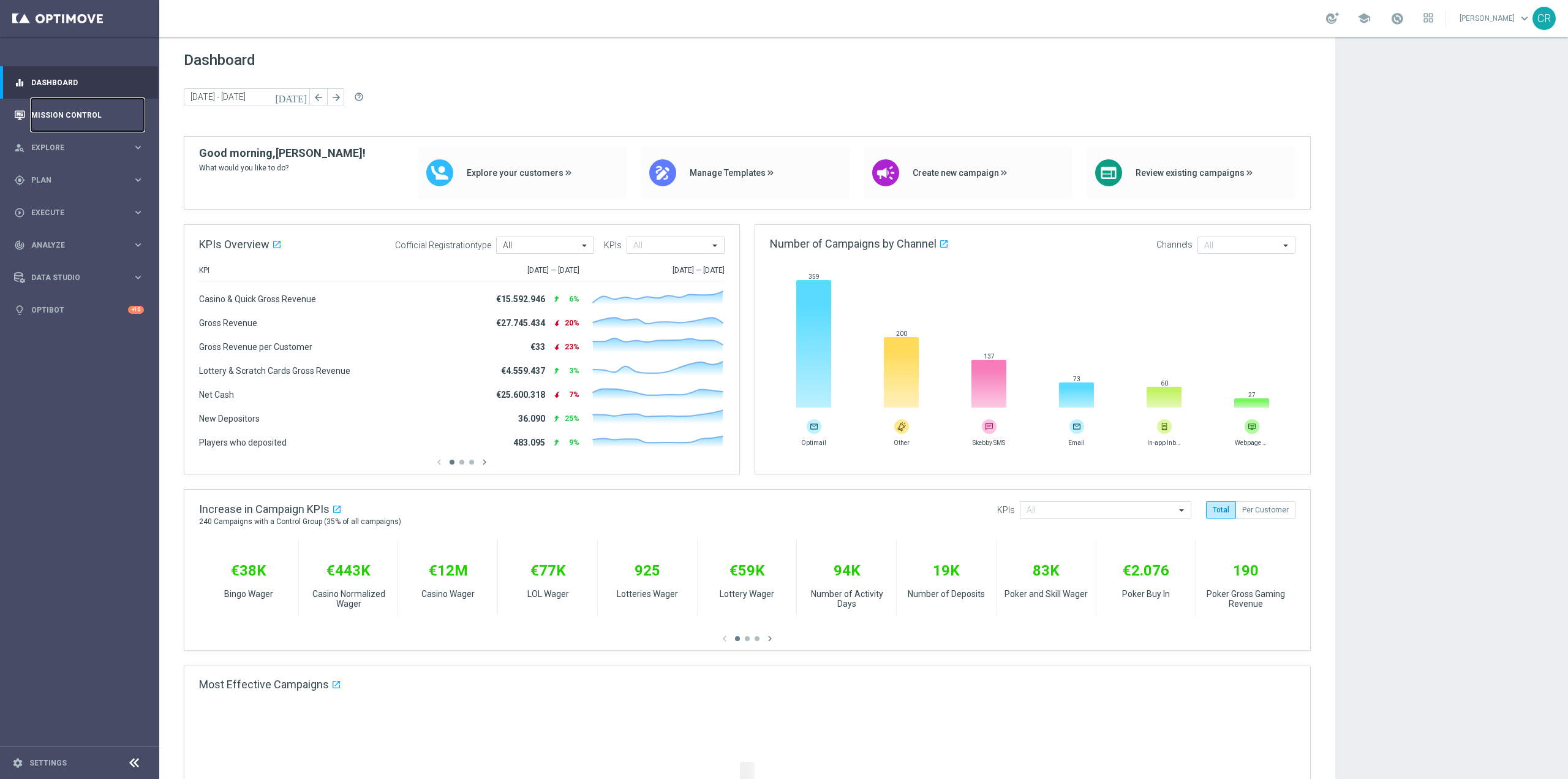
click at [86, 111] on link "Mission Control" at bounding box center [88, 115] width 113 height 33
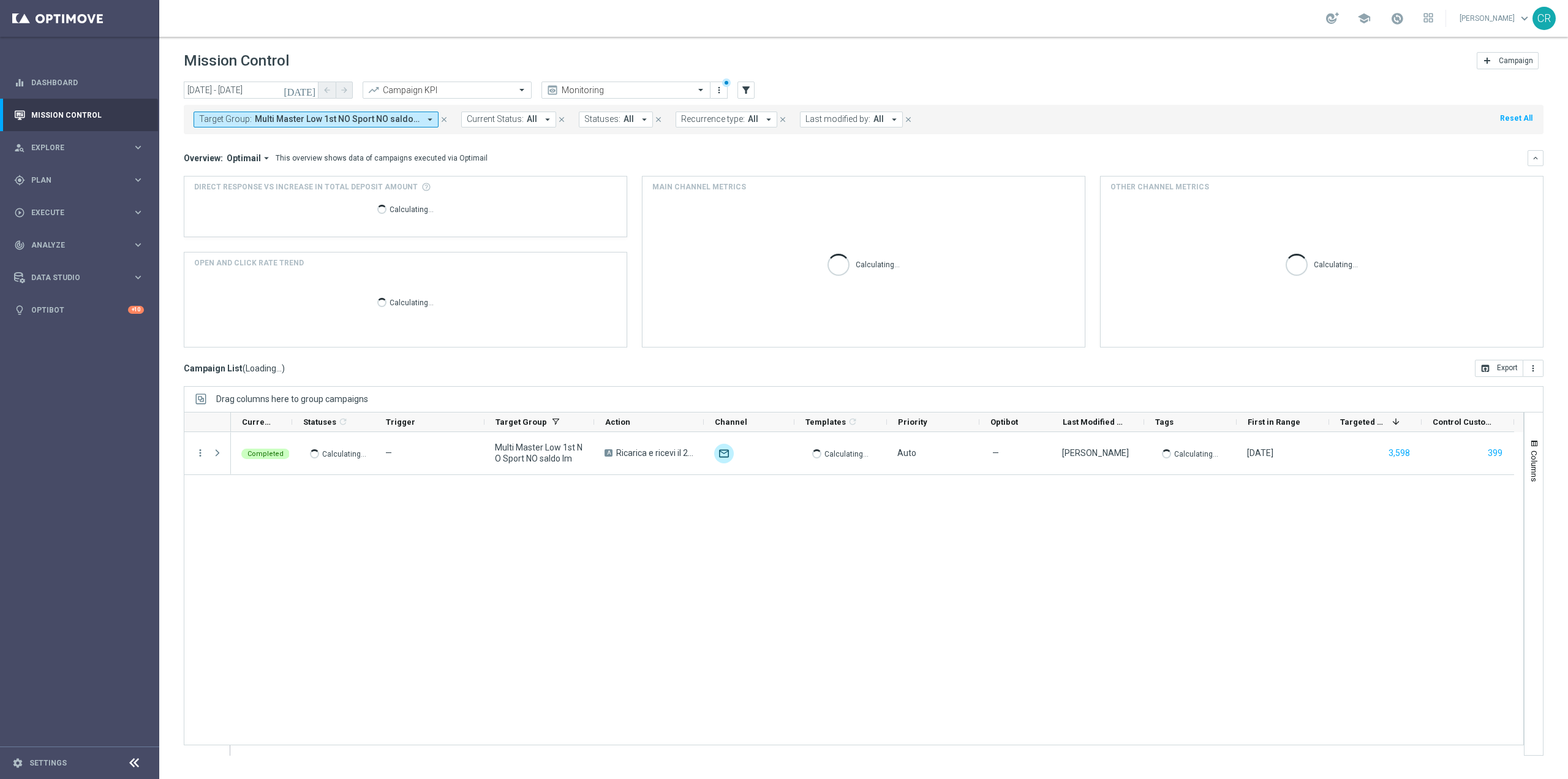
click at [318, 119] on span "Multi Master Low 1st NO Sport NO saldo lm" at bounding box center [337, 119] width 164 height 11
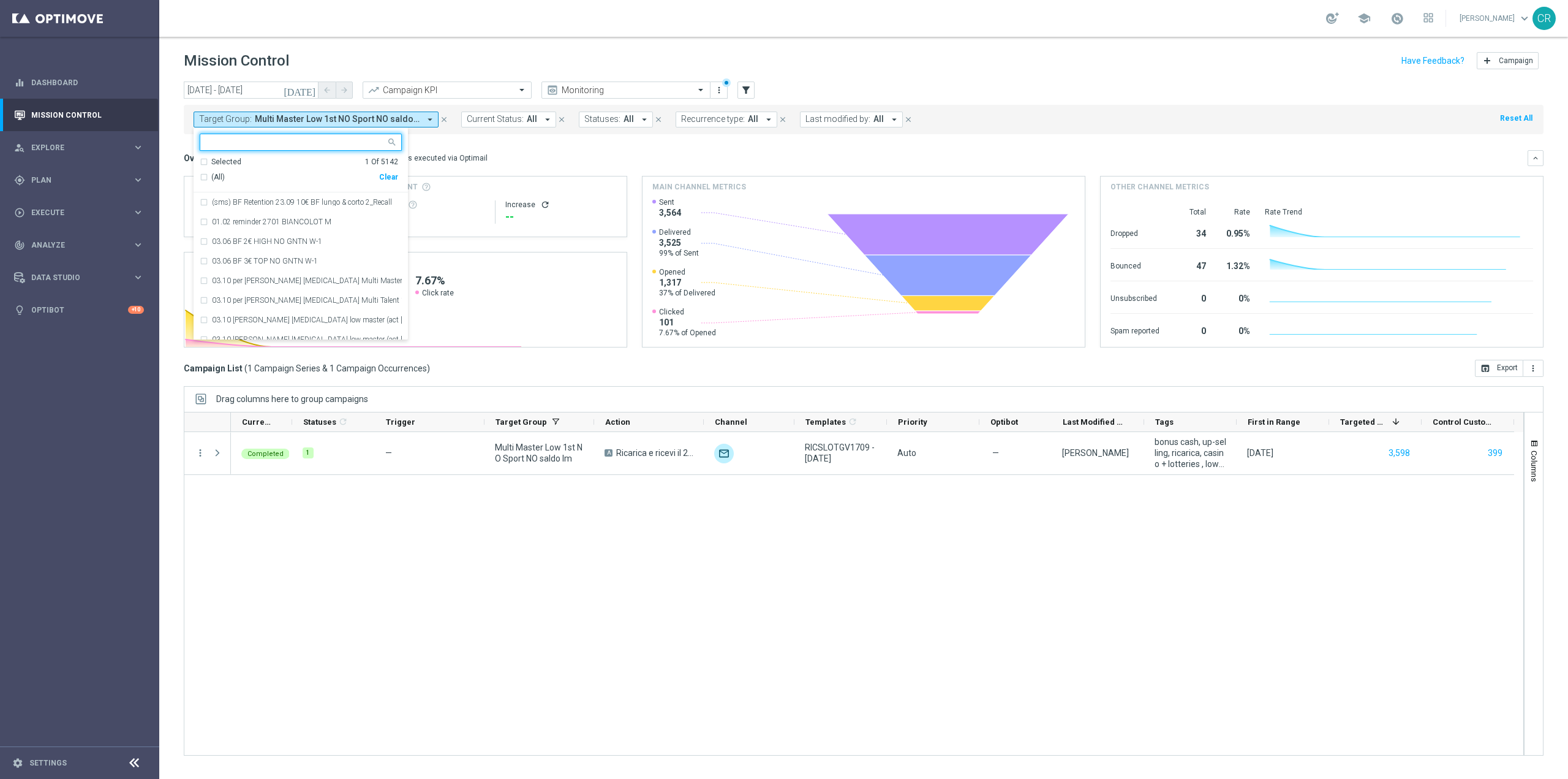
click at [0, 0] on div "Clear" at bounding box center [0, 0] width 0 height 0
click at [311, 139] on input "text" at bounding box center [296, 142] width 179 height 11
paste input "Reactivated Master Low 1st NO Sport"
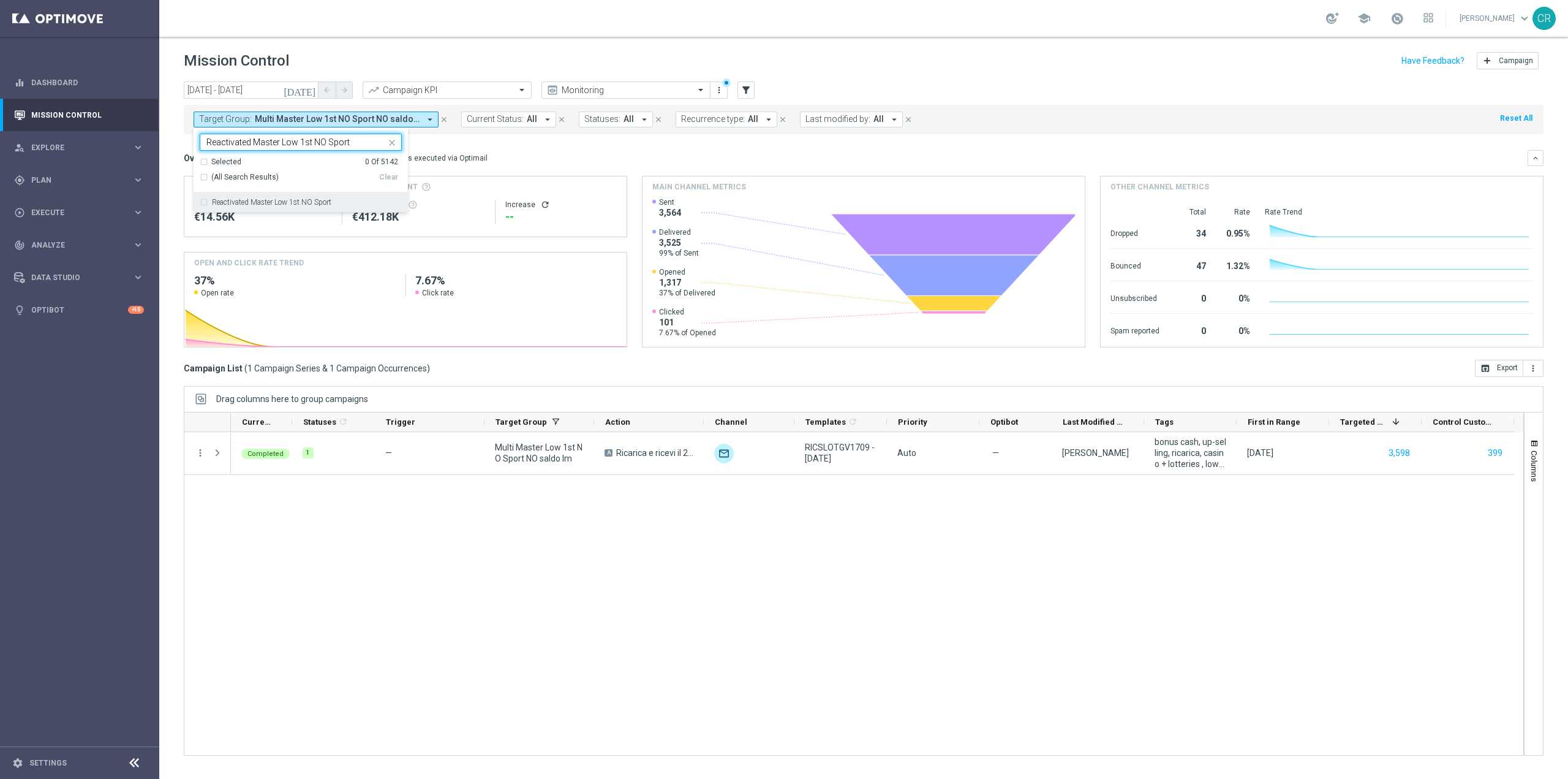
click at [313, 201] on label "Reactivated Master Low 1st NO Sport" at bounding box center [271, 202] width 120 height 7
type input "Reactivated Master Low 1st NO Sport"
click at [537, 158] on div "Overview: Optimail arrow_drop_down This overview shows data of campaigns execut…" at bounding box center [856, 158] width 1343 height 11
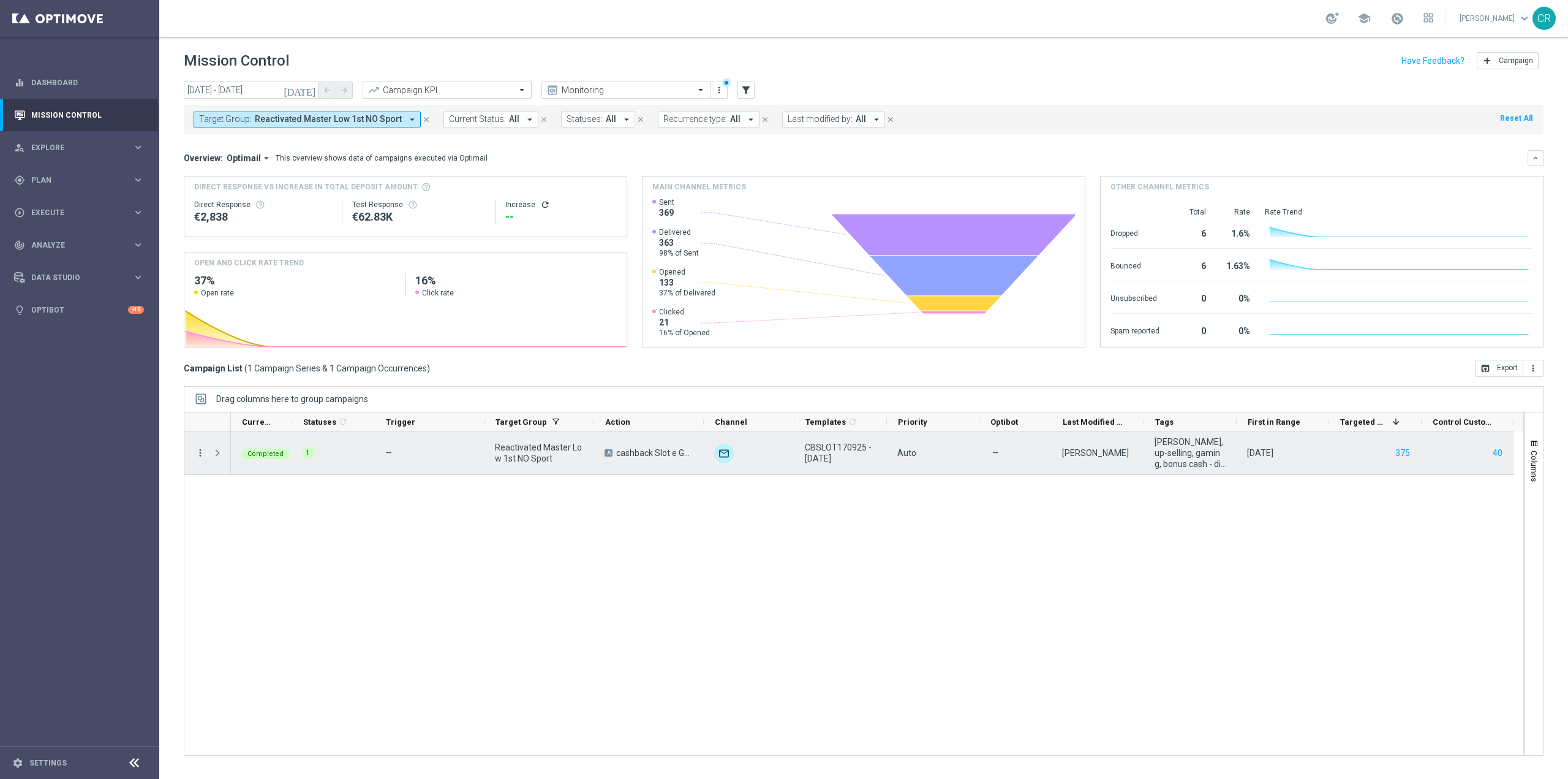
click at [197, 454] on icon "more_vert" at bounding box center [200, 453] width 11 height 11
click at [260, 530] on span "Go to Campaign Analysis" at bounding box center [267, 528] width 88 height 9
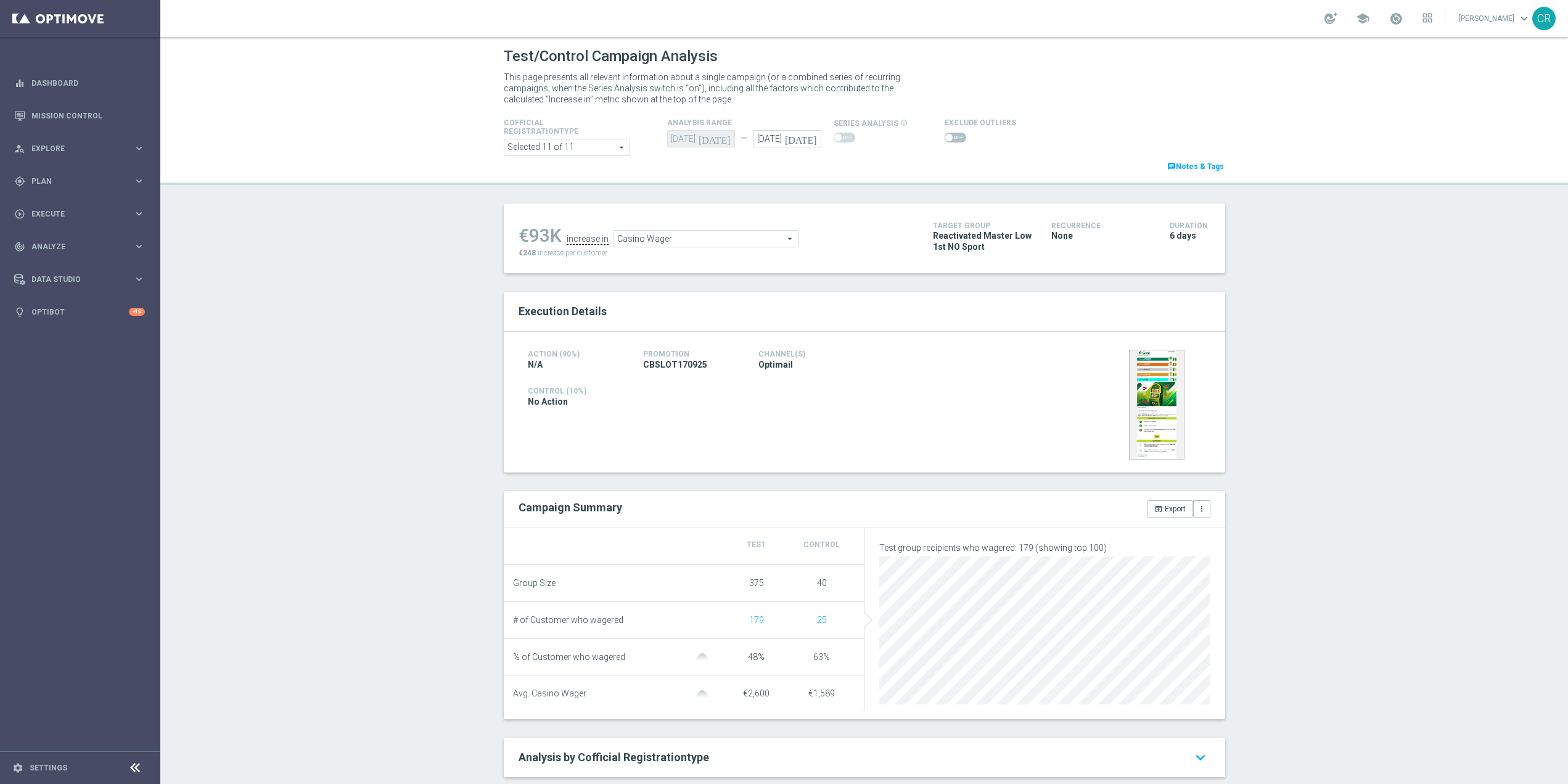
scroll to position [302, 0]
